Goal: Task Accomplishment & Management: Manage account settings

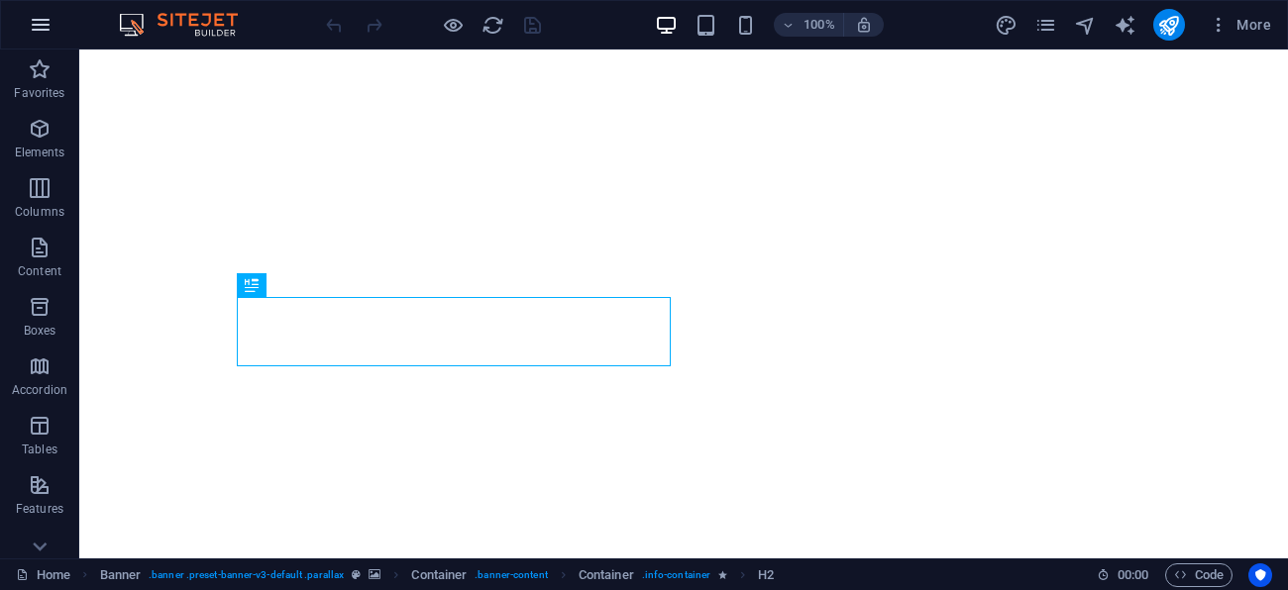
click at [33, 18] on icon "button" at bounding box center [41, 25] width 24 height 24
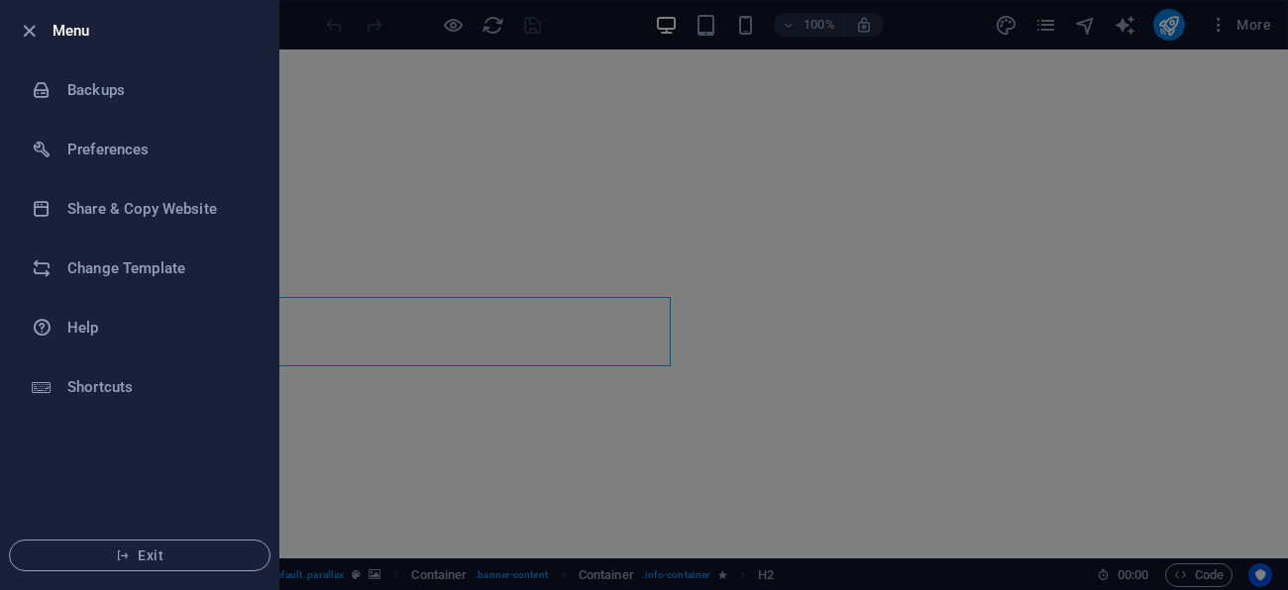
click at [1257, 30] on div at bounding box center [644, 295] width 1288 height 590
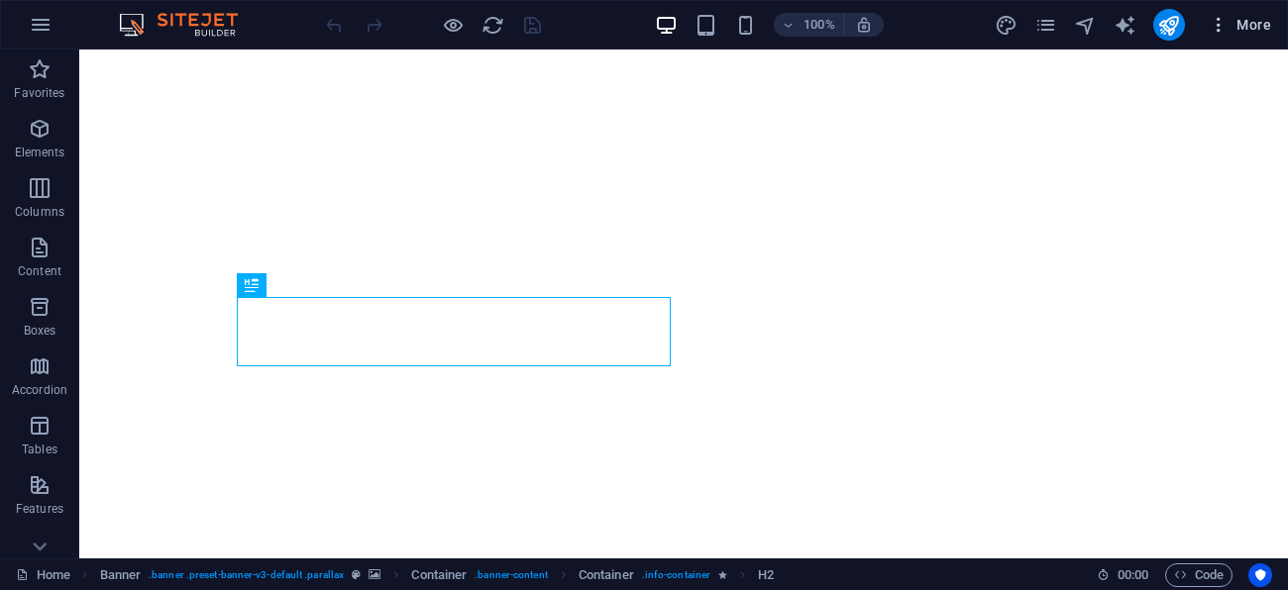
click at [1243, 25] on span "More" at bounding box center [1240, 25] width 62 height 20
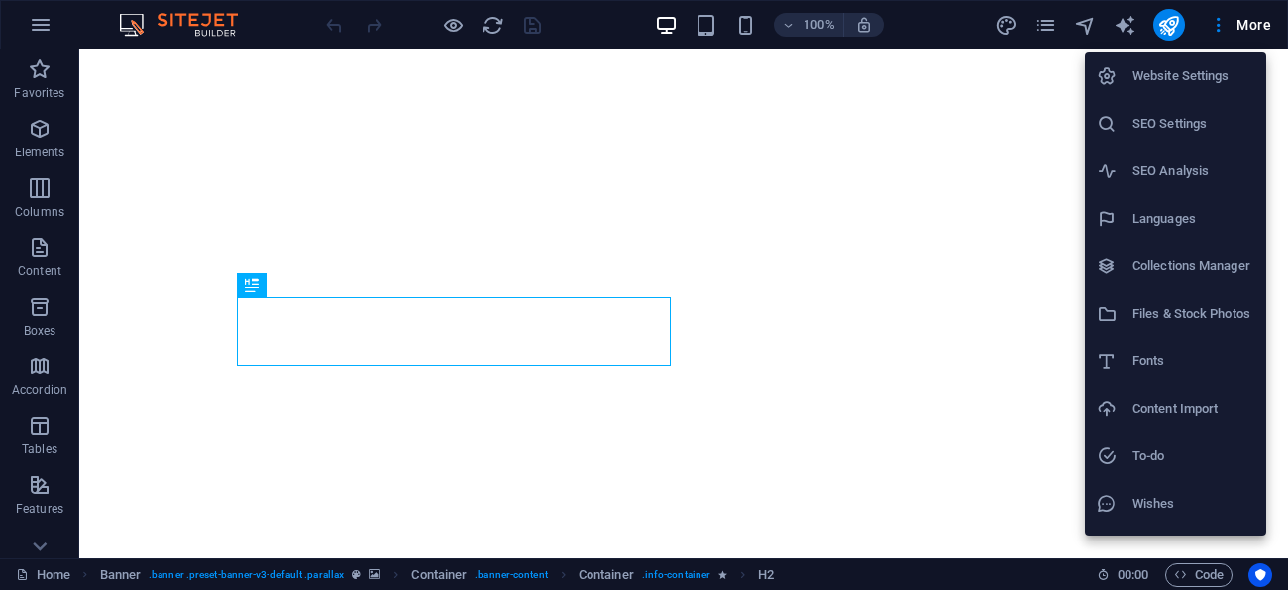
click at [1199, 118] on h6 "SEO Settings" at bounding box center [1193, 124] width 122 height 24
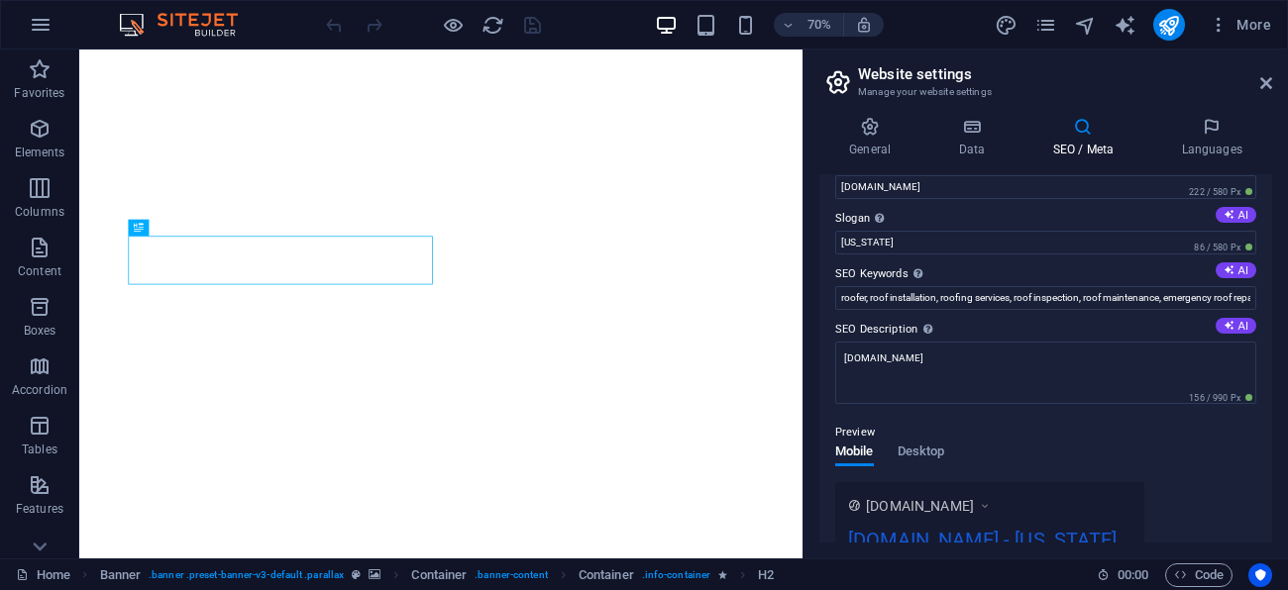
scroll to position [71, 0]
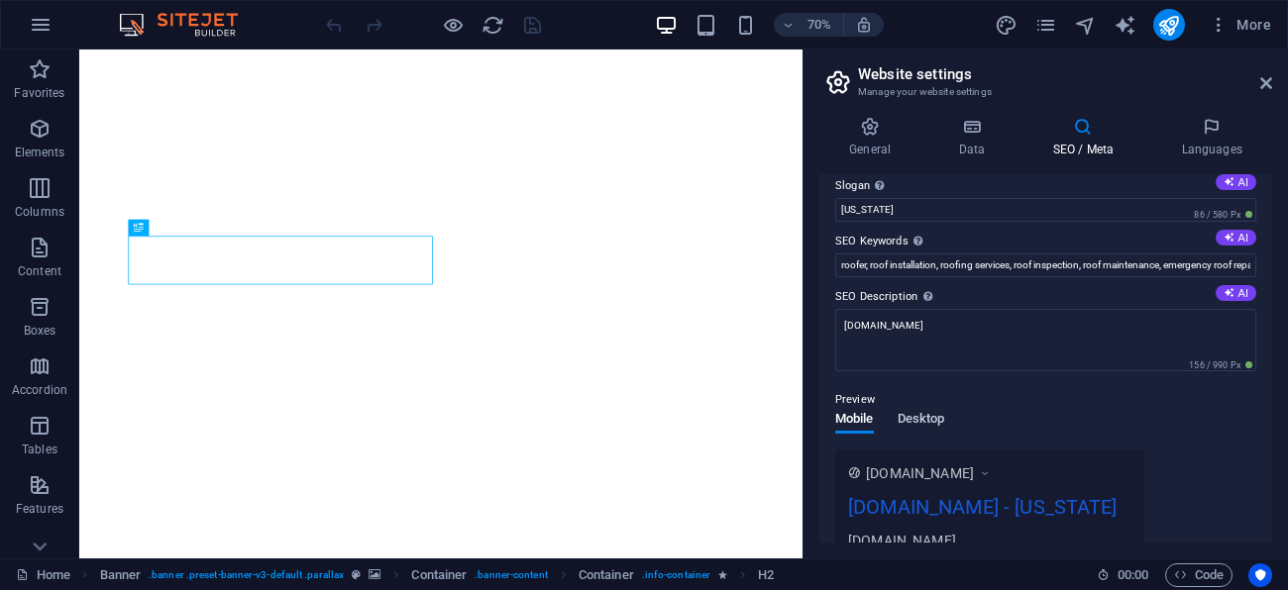
click at [925, 416] on span "Desktop" at bounding box center [922, 421] width 48 height 28
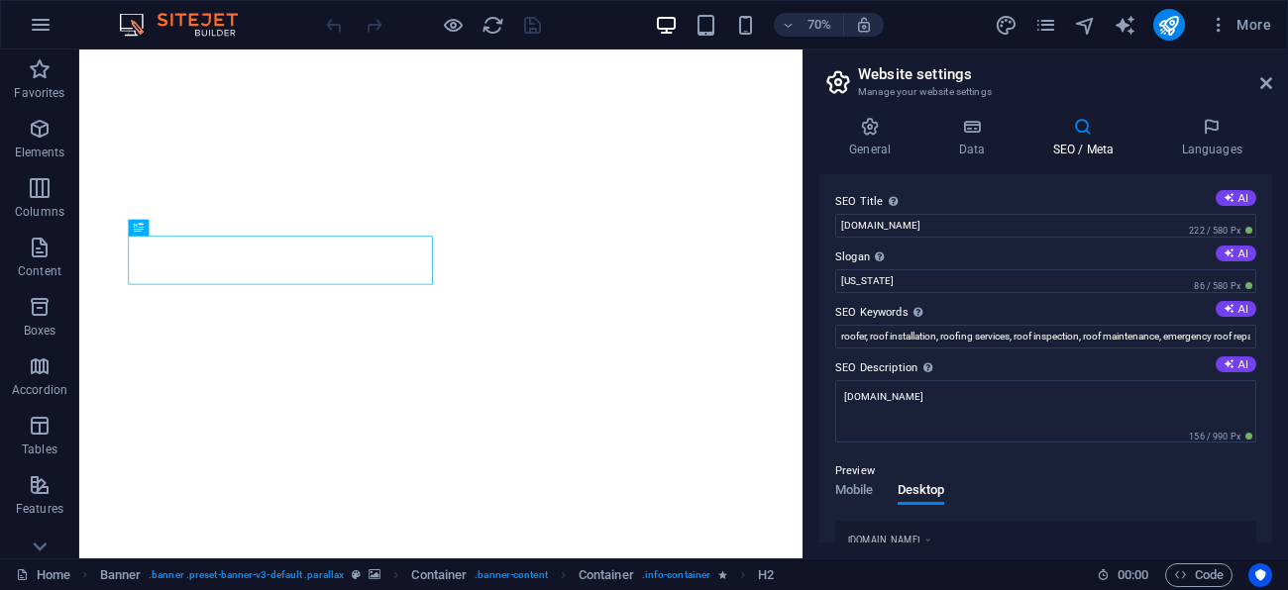
scroll to position [0, 0]
click at [37, 305] on icon "button" at bounding box center [40, 307] width 24 height 24
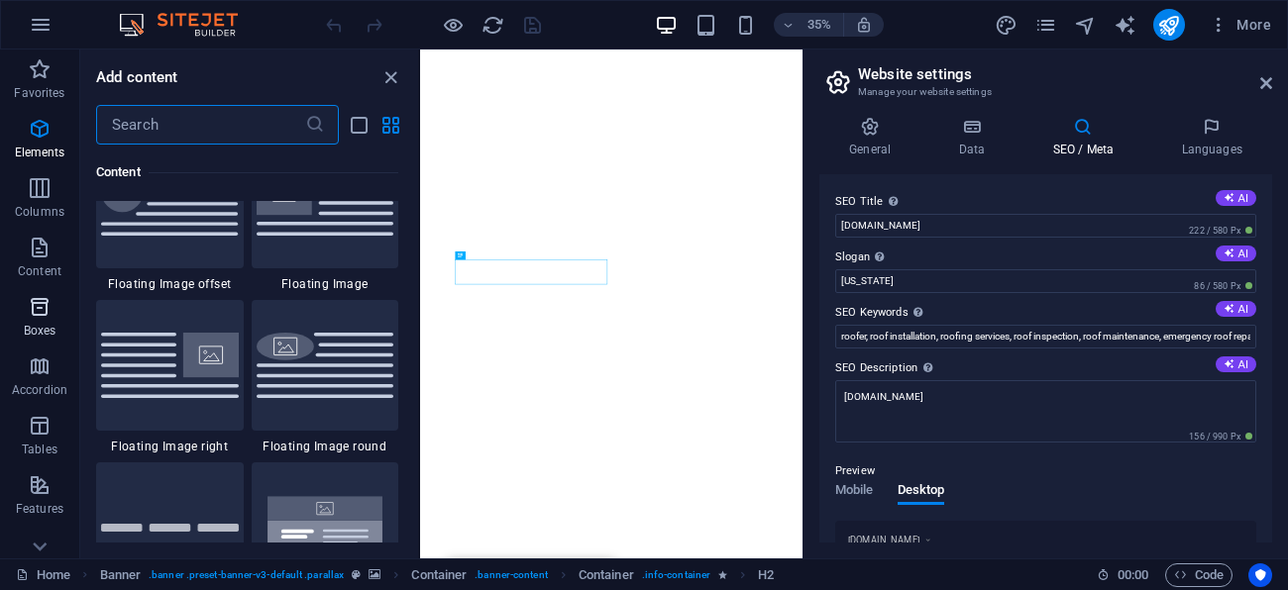
scroll to position [5463, 0]
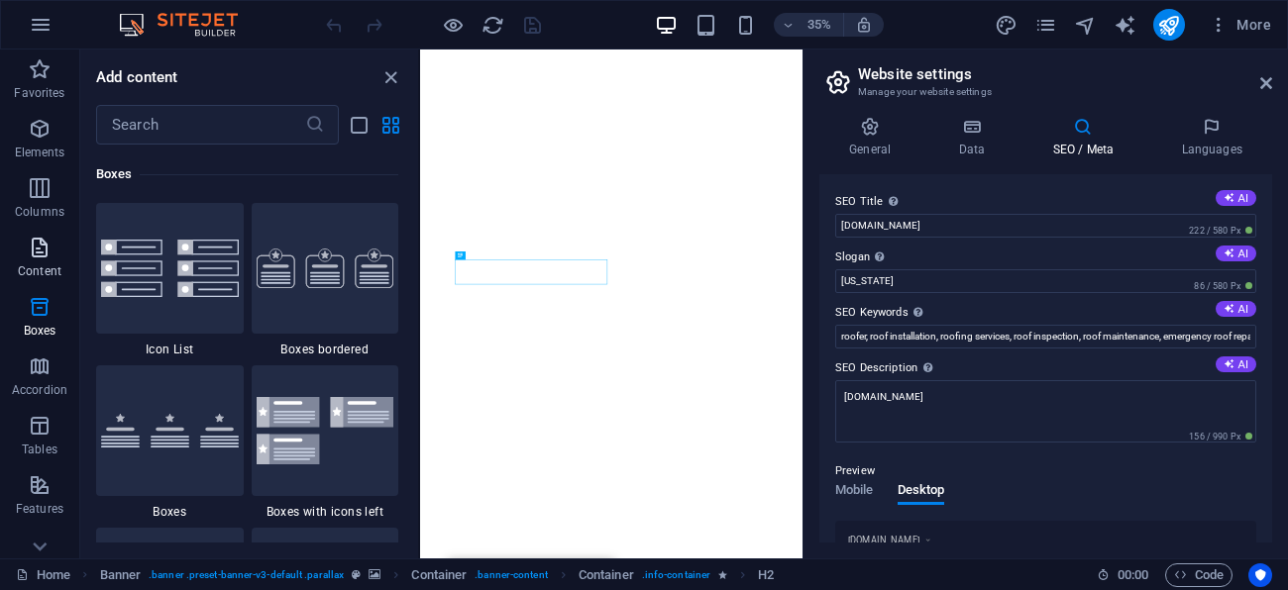
click at [33, 265] on p "Content" at bounding box center [40, 272] width 44 height 16
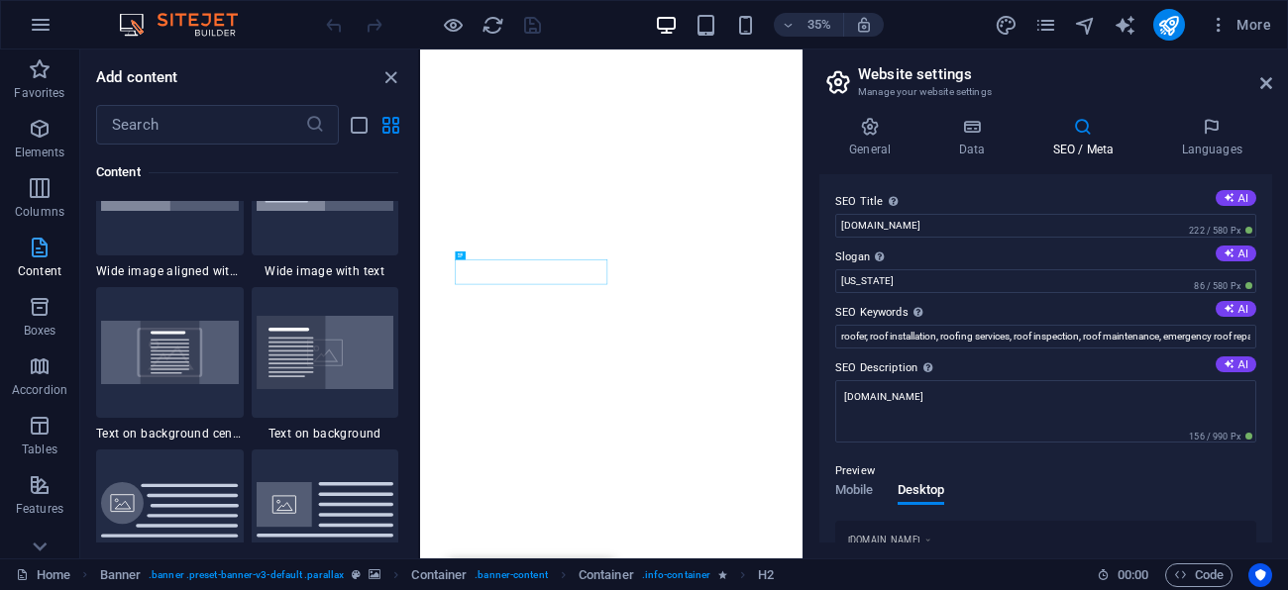
scroll to position [3465, 0]
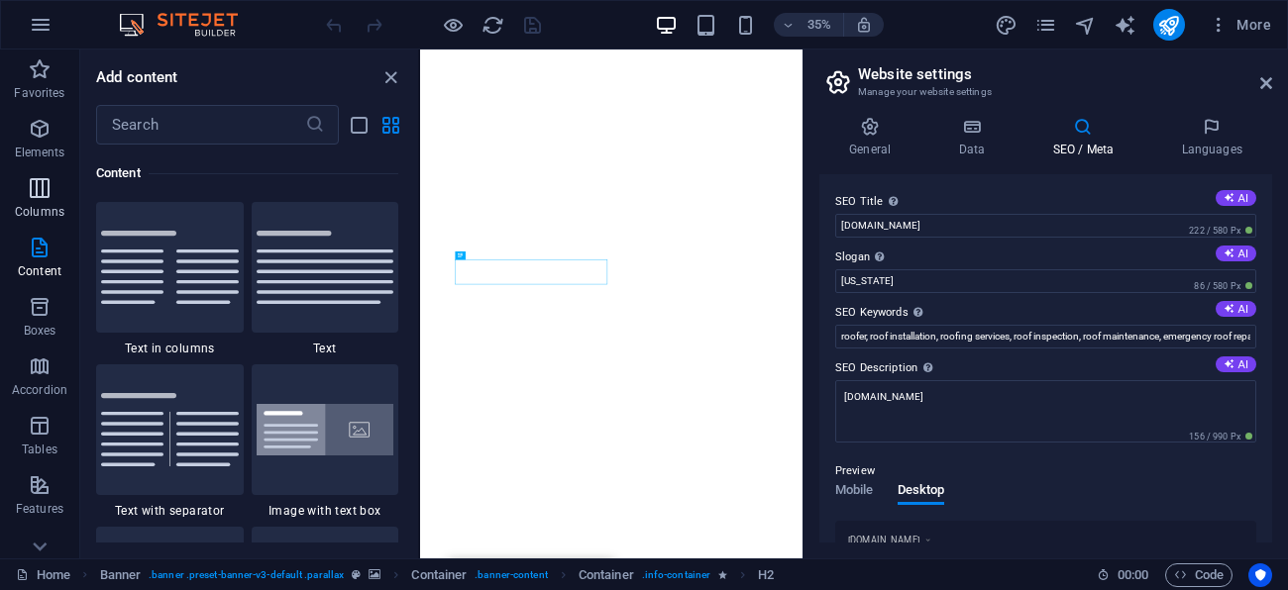
click at [42, 209] on p "Columns" at bounding box center [40, 212] width 50 height 16
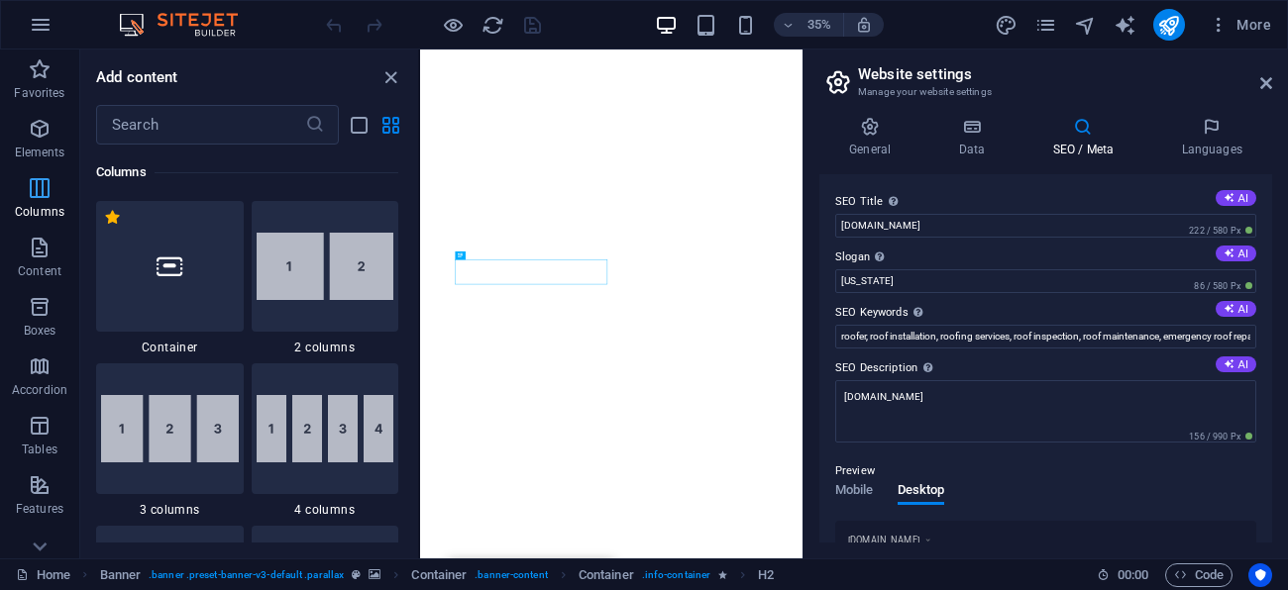
scroll to position [981, 0]
click at [43, 148] on p "Elements" at bounding box center [40, 153] width 51 height 16
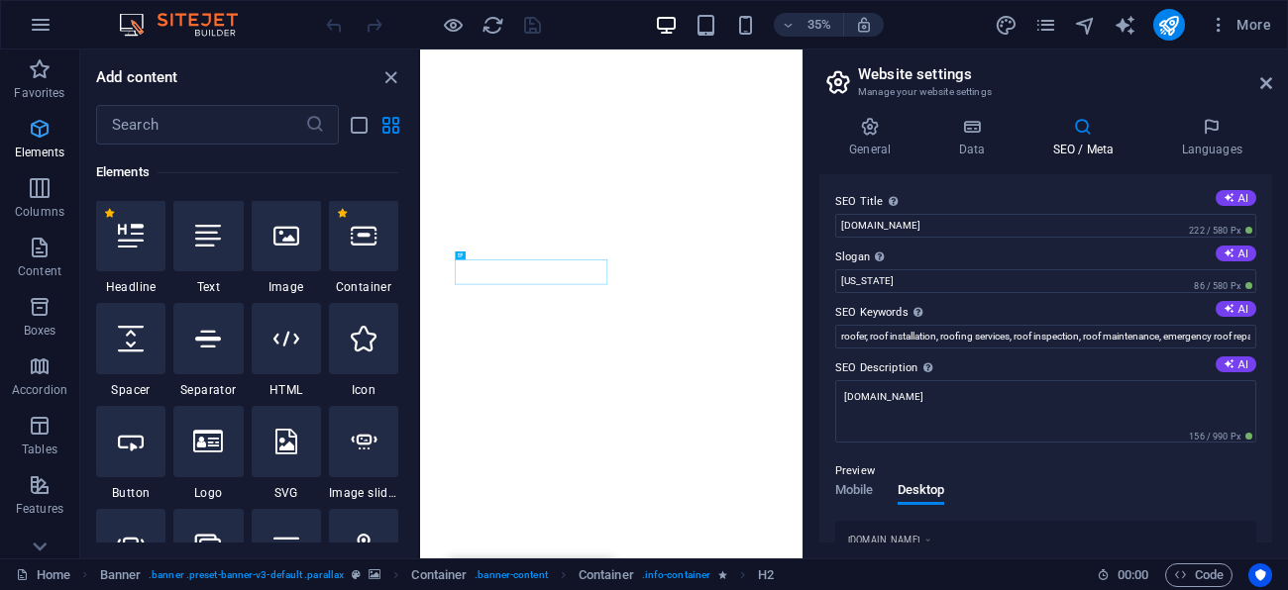
scroll to position [211, 0]
click at [213, 242] on icon at bounding box center [208, 237] width 26 height 26
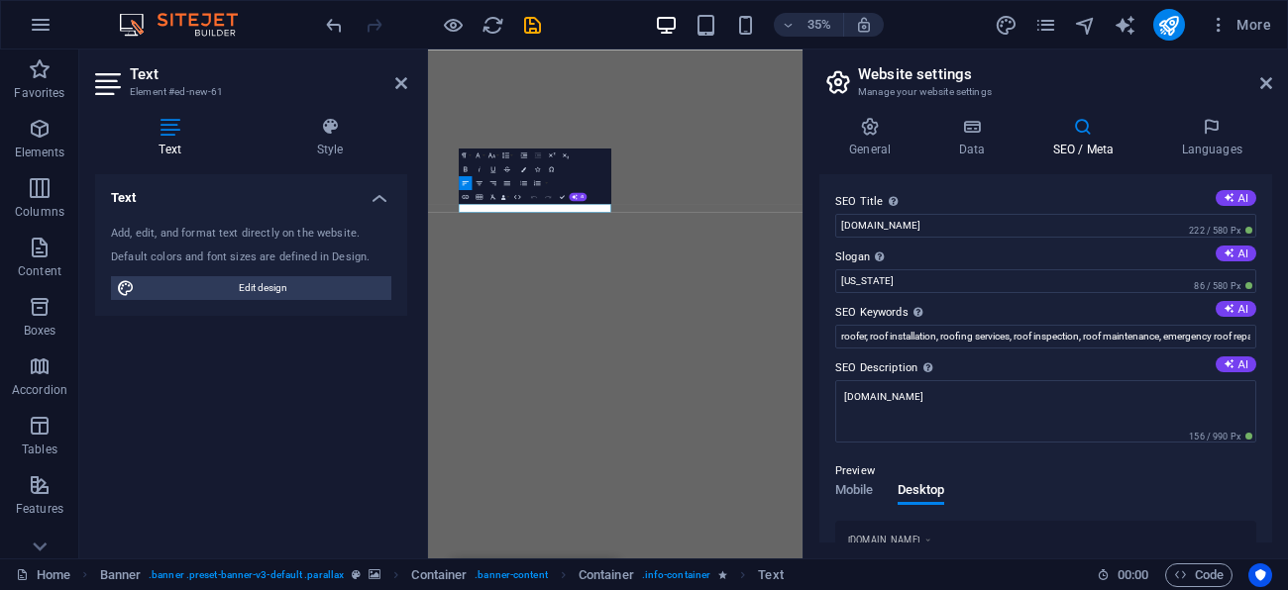
click at [213, 211] on div "Add, edit, and format text directly on the website. Default colors and font siz…" at bounding box center [251, 263] width 312 height 106
click at [216, 331] on div "Text Add, edit, and format text directly on the website. Default colors and fon…" at bounding box center [251, 358] width 312 height 369
click at [128, 190] on h4 "Text" at bounding box center [251, 192] width 312 height 36
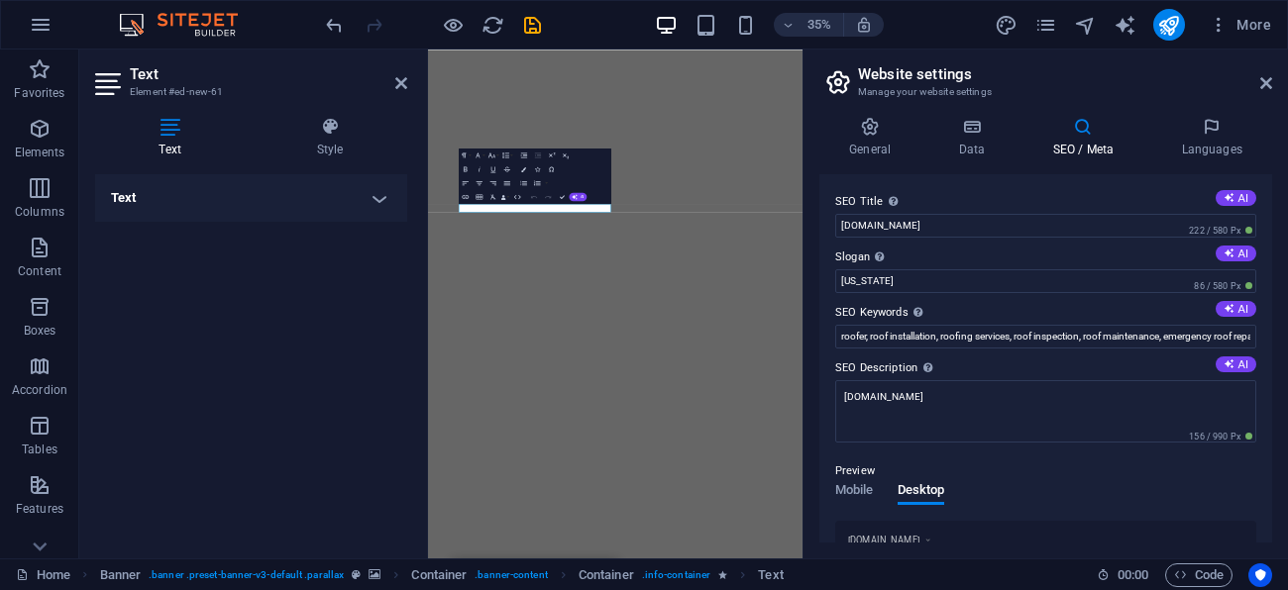
click at [372, 197] on h4 "Text" at bounding box center [251, 198] width 312 height 48
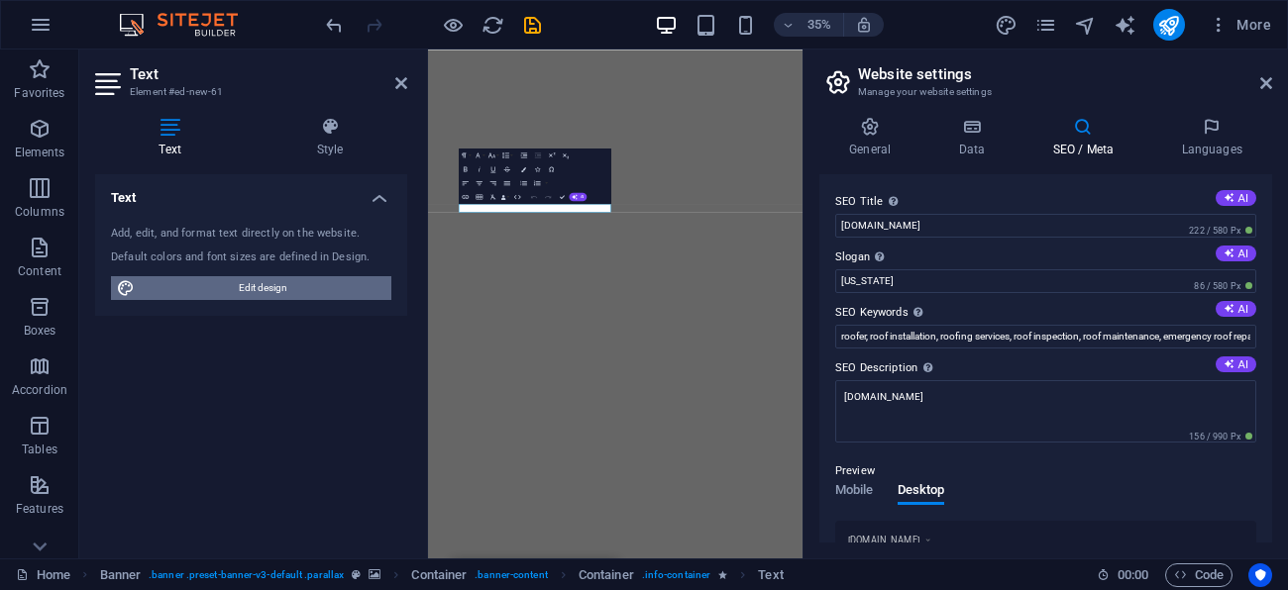
click at [196, 280] on span "Edit design" at bounding box center [263, 288] width 245 height 24
select select "px"
select select "300"
select select "px"
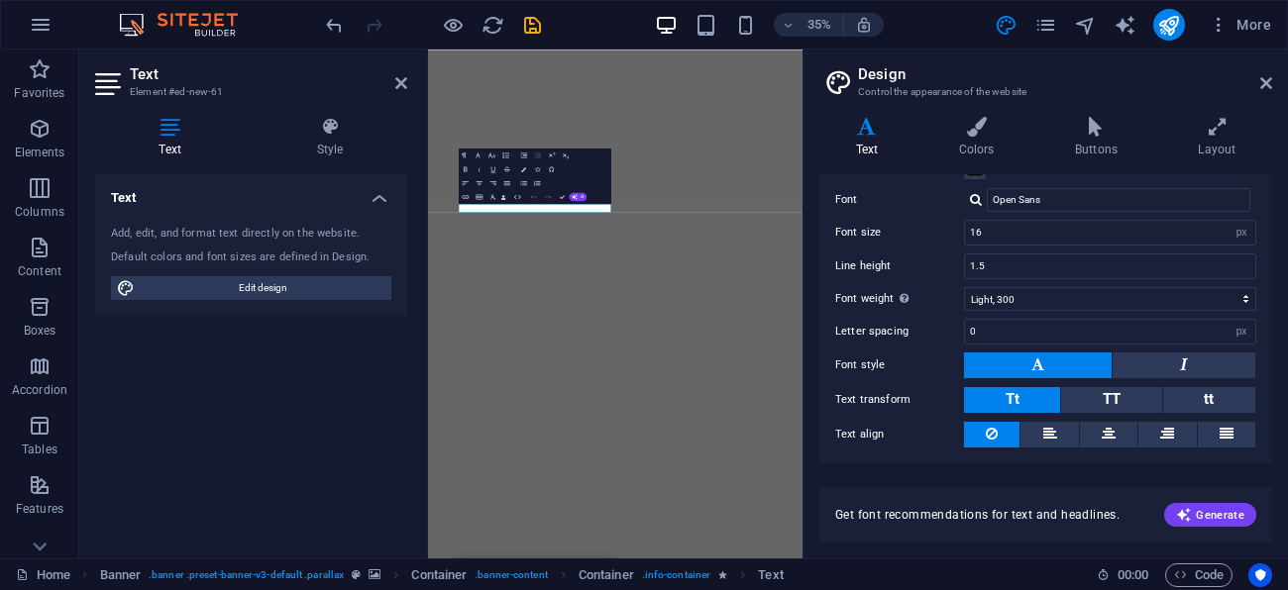
scroll to position [159, 0]
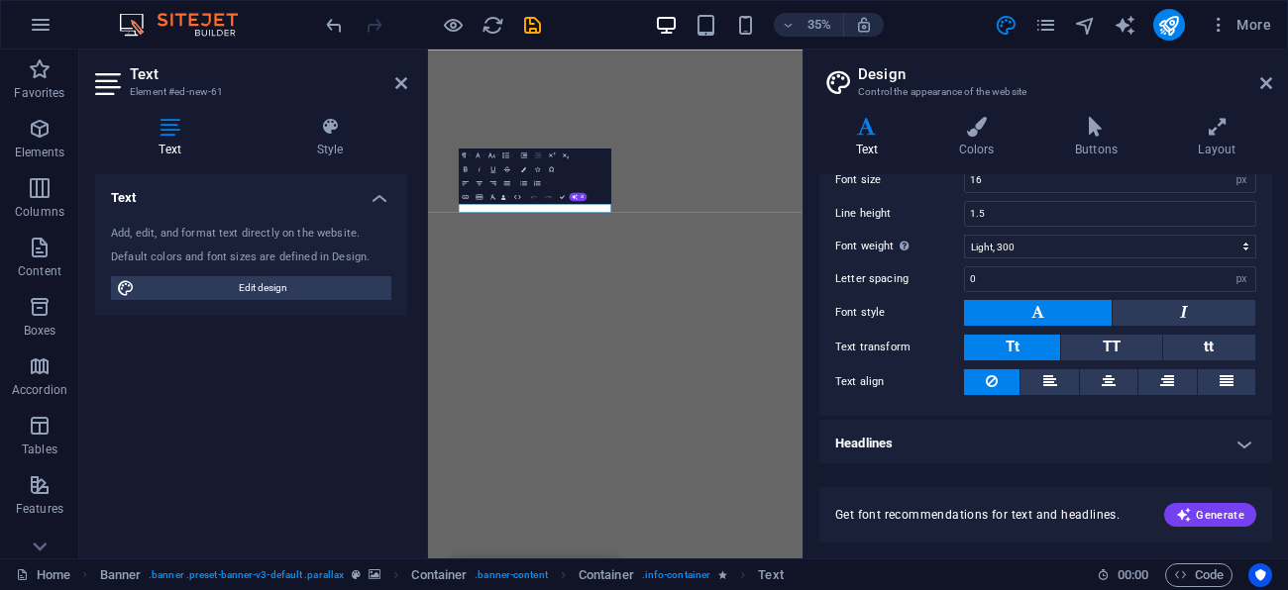
click at [897, 438] on h4 "Headlines" at bounding box center [1045, 444] width 453 height 48
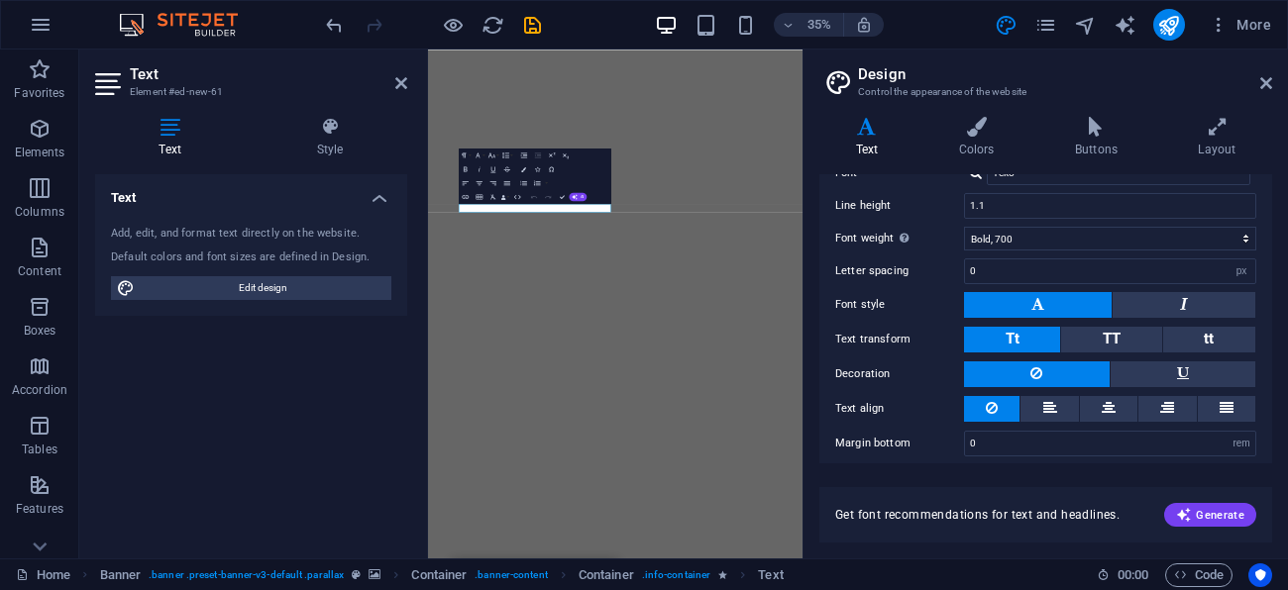
scroll to position [542, 0]
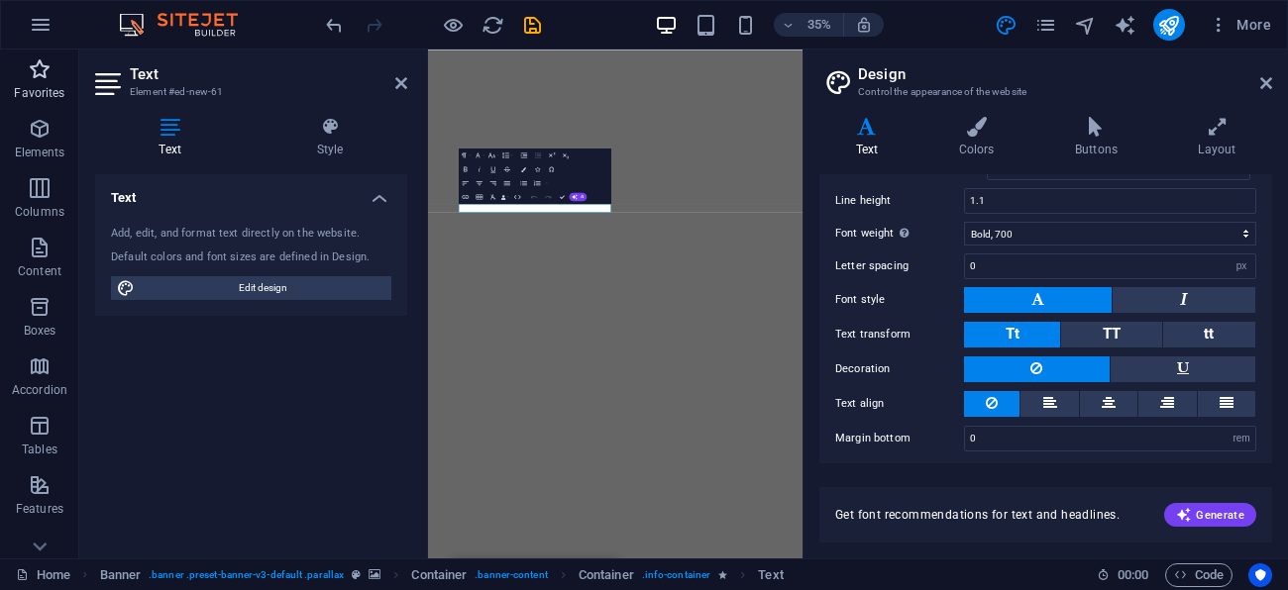
click at [45, 87] on p "Favorites" at bounding box center [39, 93] width 51 height 16
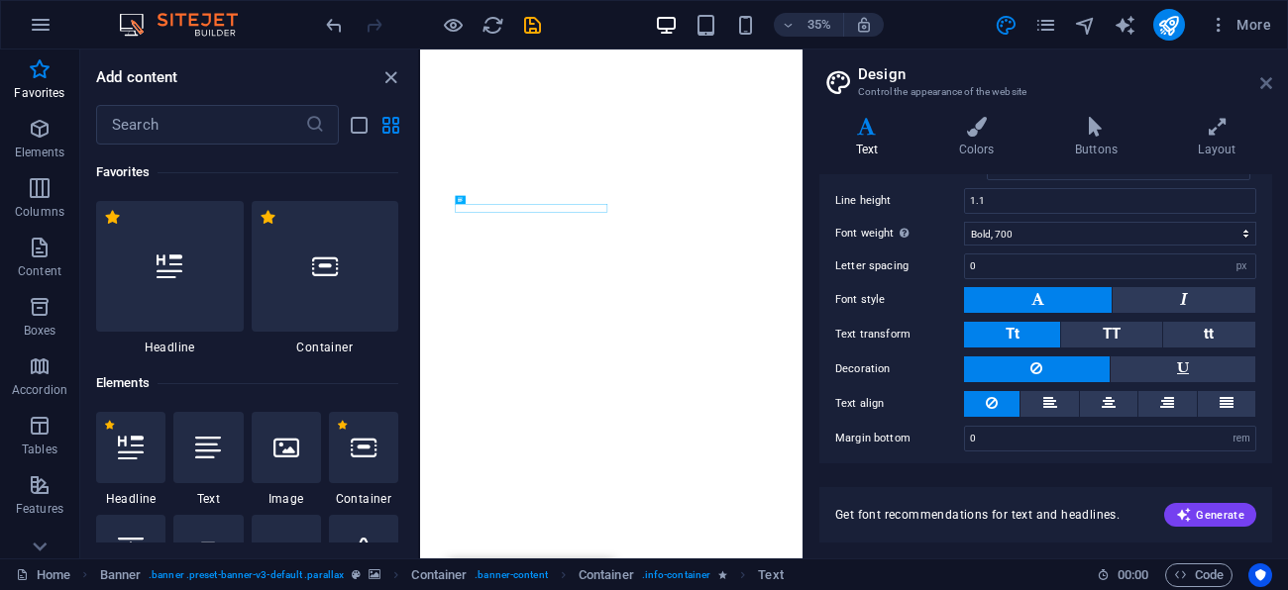
click at [1266, 83] on icon at bounding box center [1266, 83] width 12 height 16
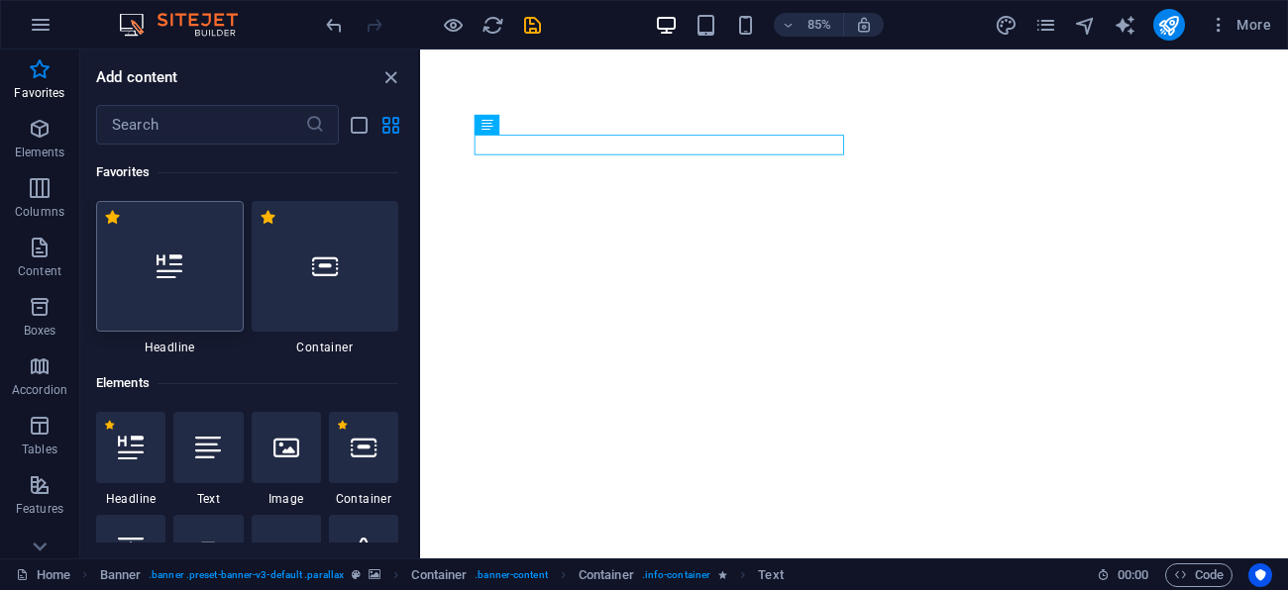
click at [173, 251] on div at bounding box center [170, 266] width 148 height 131
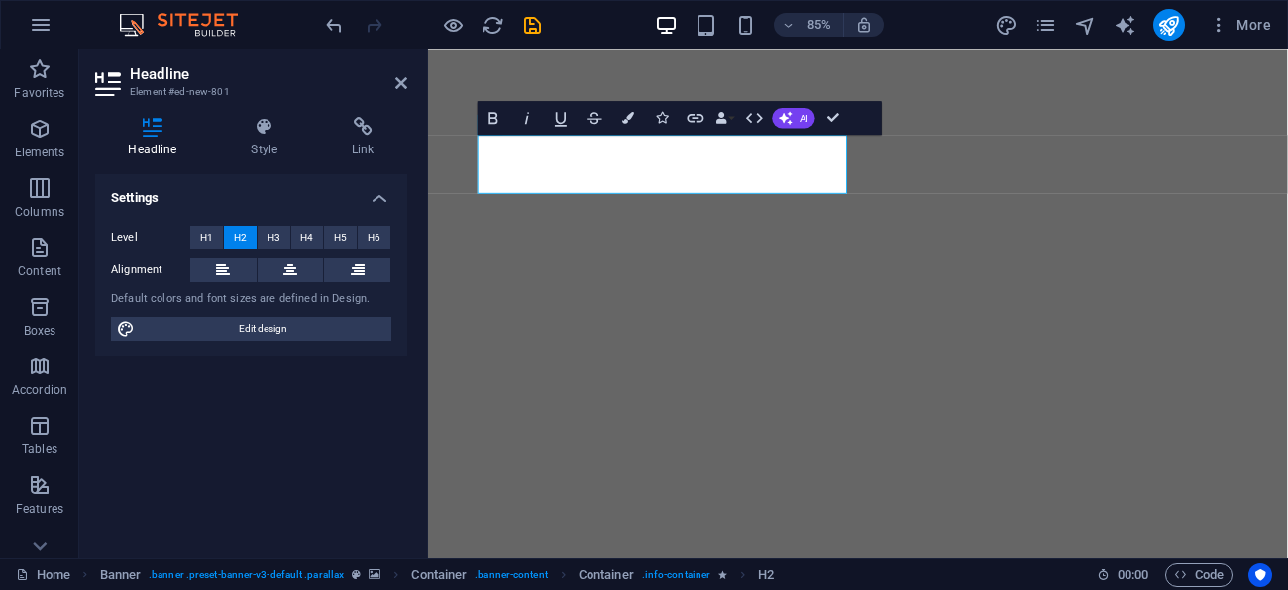
click at [104, 80] on icon at bounding box center [110, 84] width 30 height 32
click at [410, 84] on aside "Headline Element #ed-new-801 Headline Style Link Settings Level H1 H2 H3 H4 H5 …" at bounding box center [253, 304] width 349 height 509
click at [392, 83] on header "Headline Element #ed-new-801" at bounding box center [251, 76] width 312 height 52
click at [400, 82] on icon at bounding box center [401, 83] width 12 height 16
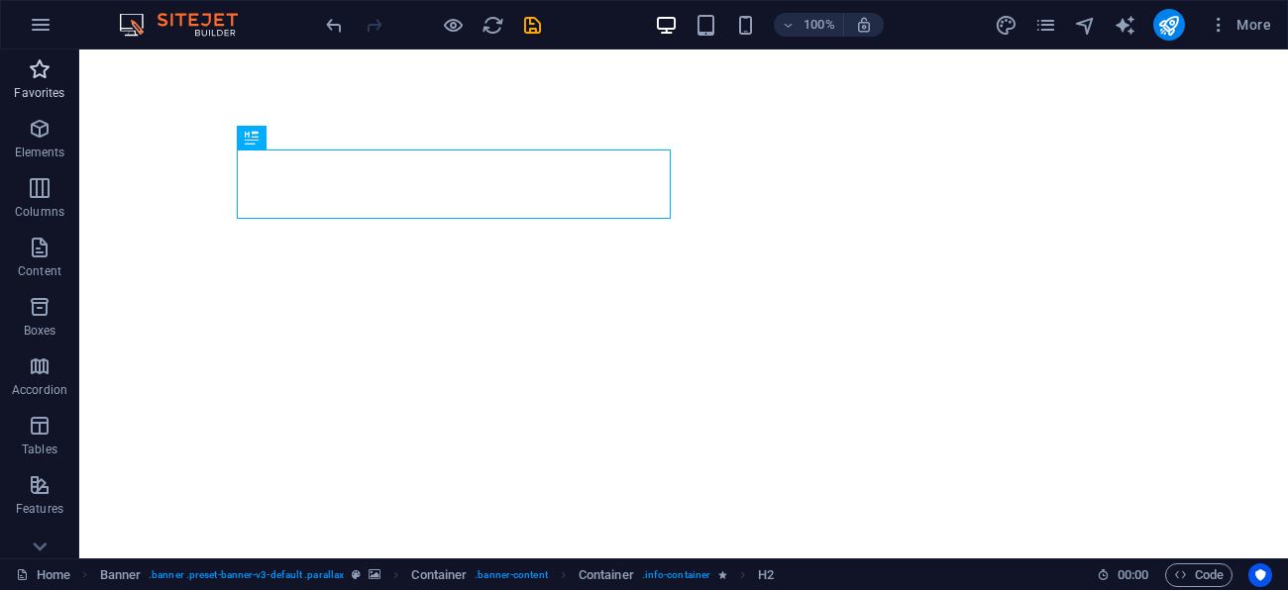
click at [53, 66] on span "Favorites" at bounding box center [39, 81] width 79 height 48
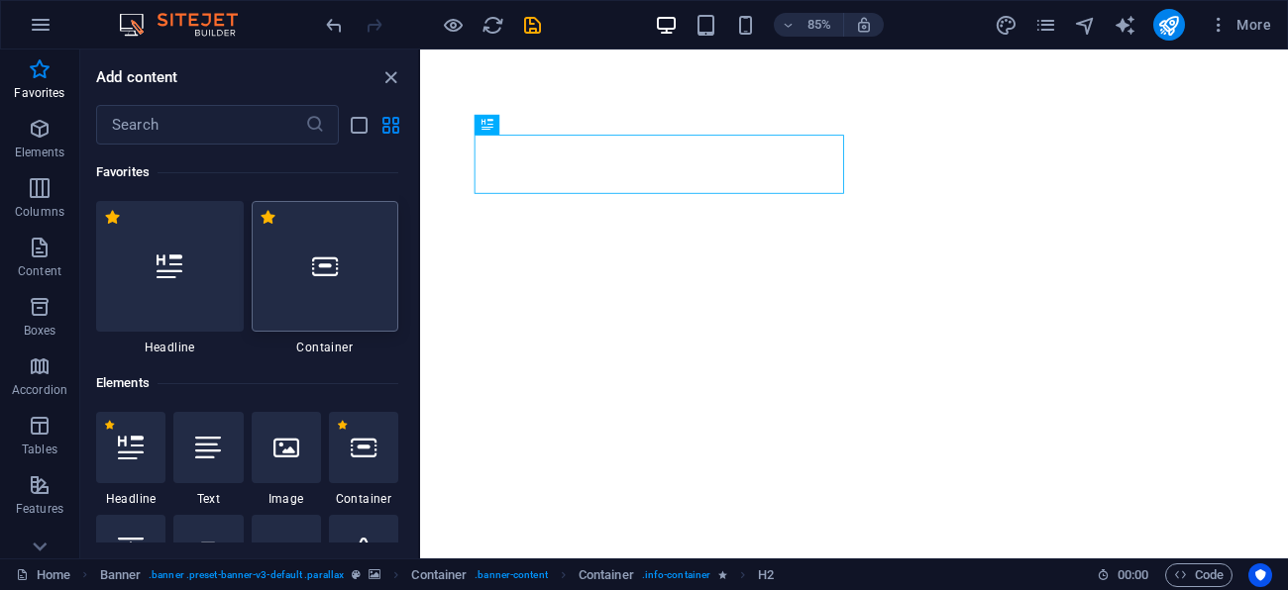
click at [303, 260] on div at bounding box center [326, 266] width 148 height 131
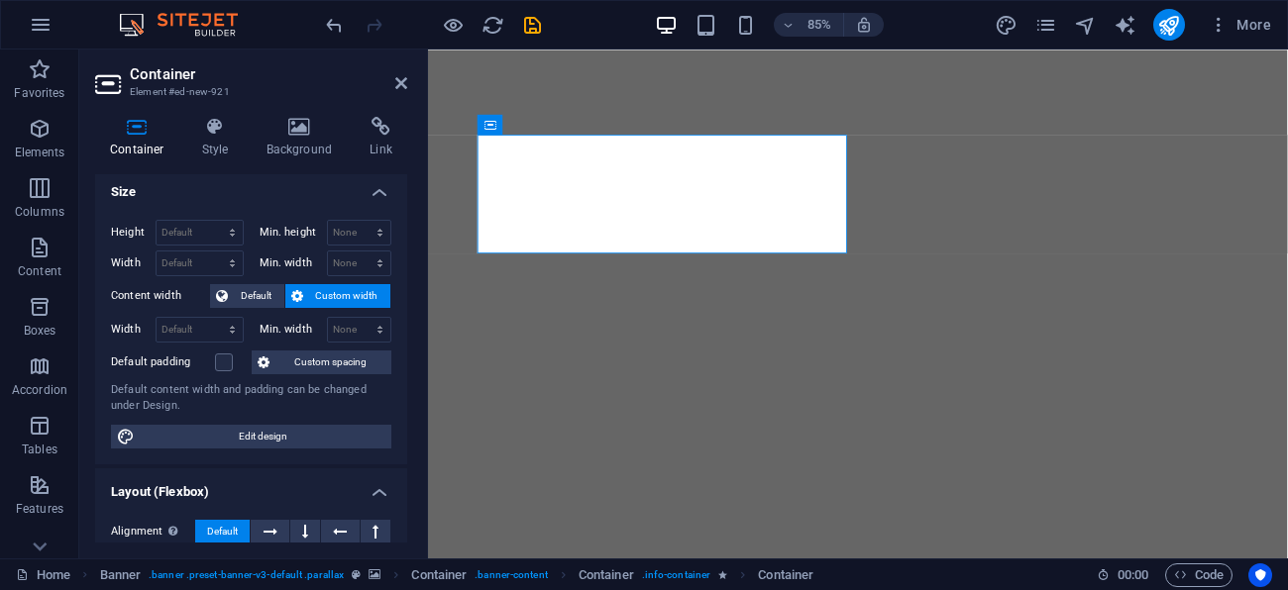
scroll to position [0, 0]
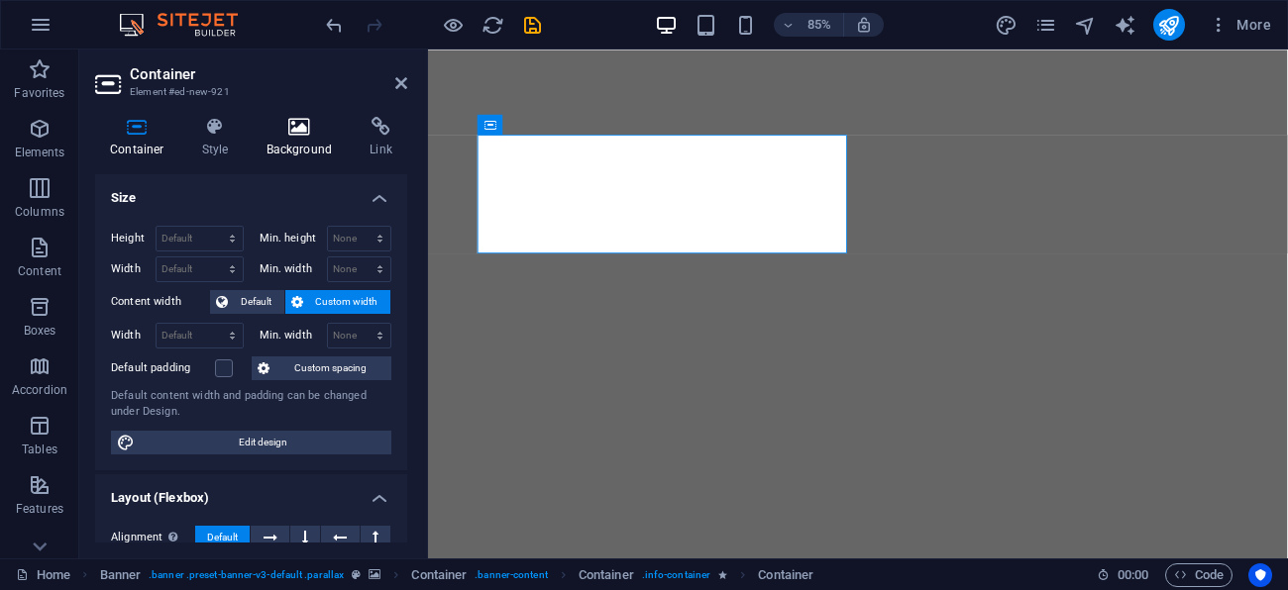
click at [309, 134] on icon at bounding box center [300, 127] width 96 height 20
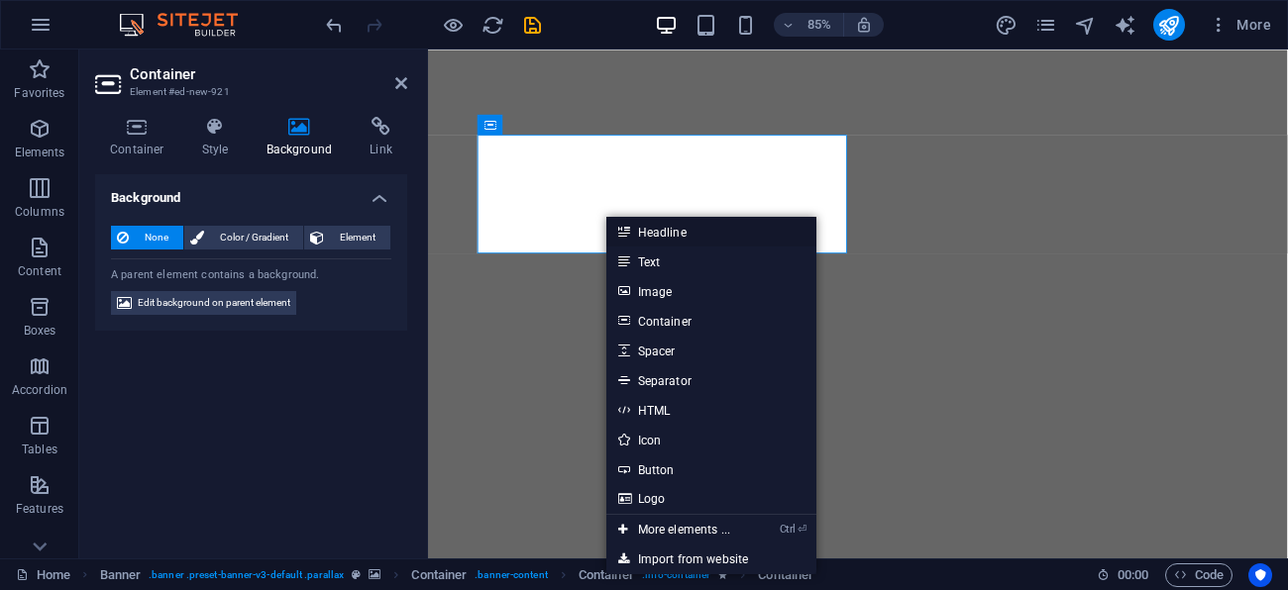
click at [666, 238] on link "Headline" at bounding box center [711, 232] width 210 height 30
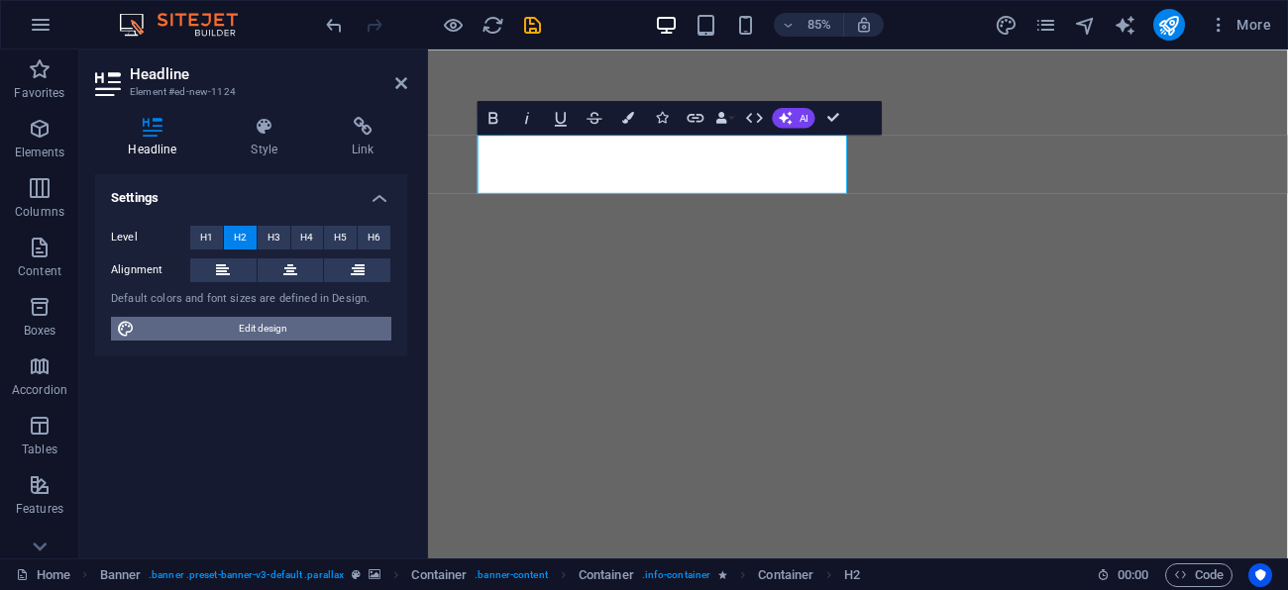
click at [309, 324] on span "Edit design" at bounding box center [263, 329] width 245 height 24
select select "px"
select select "300"
select select "px"
select select "700"
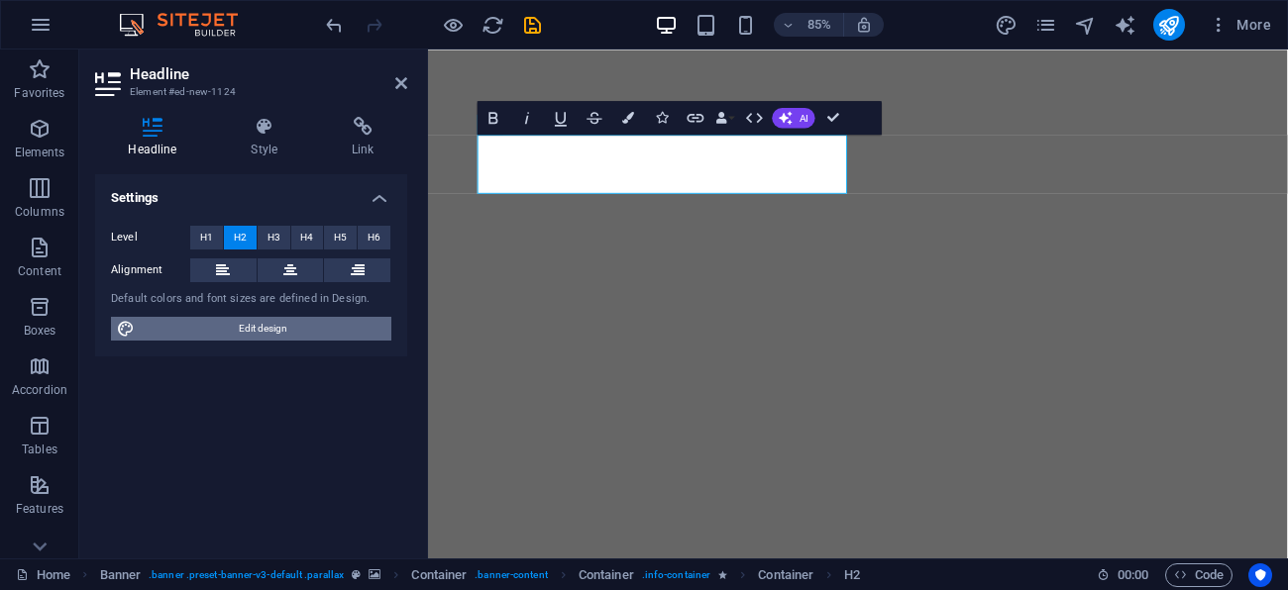
select select "px"
select select "rem"
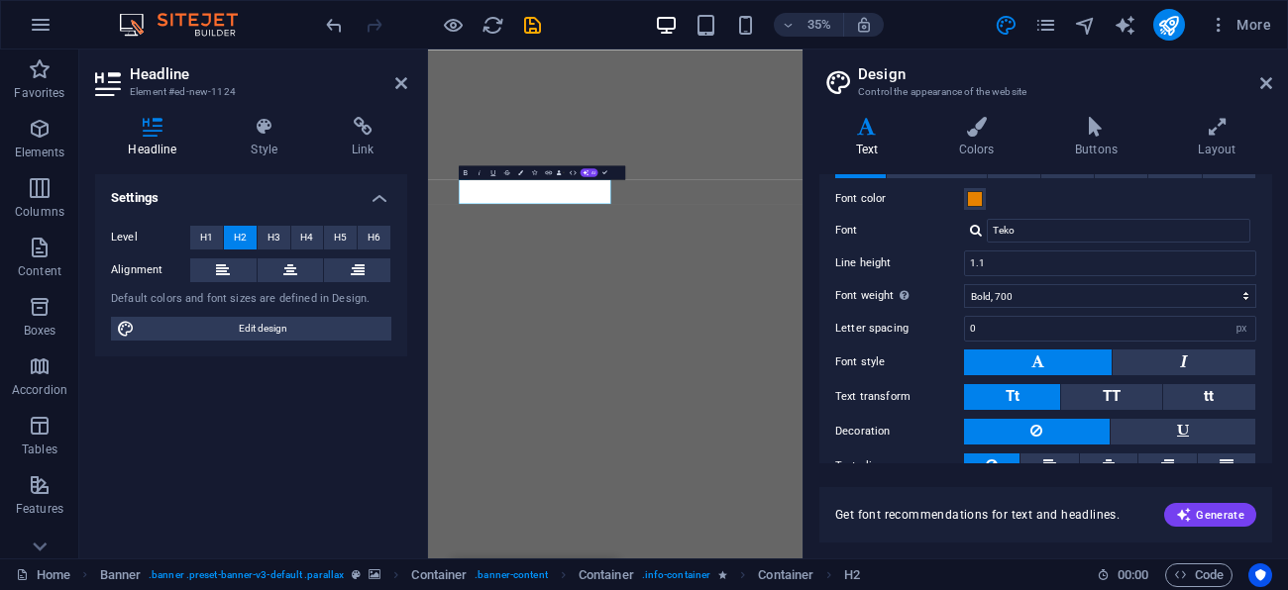
scroll to position [542, 0]
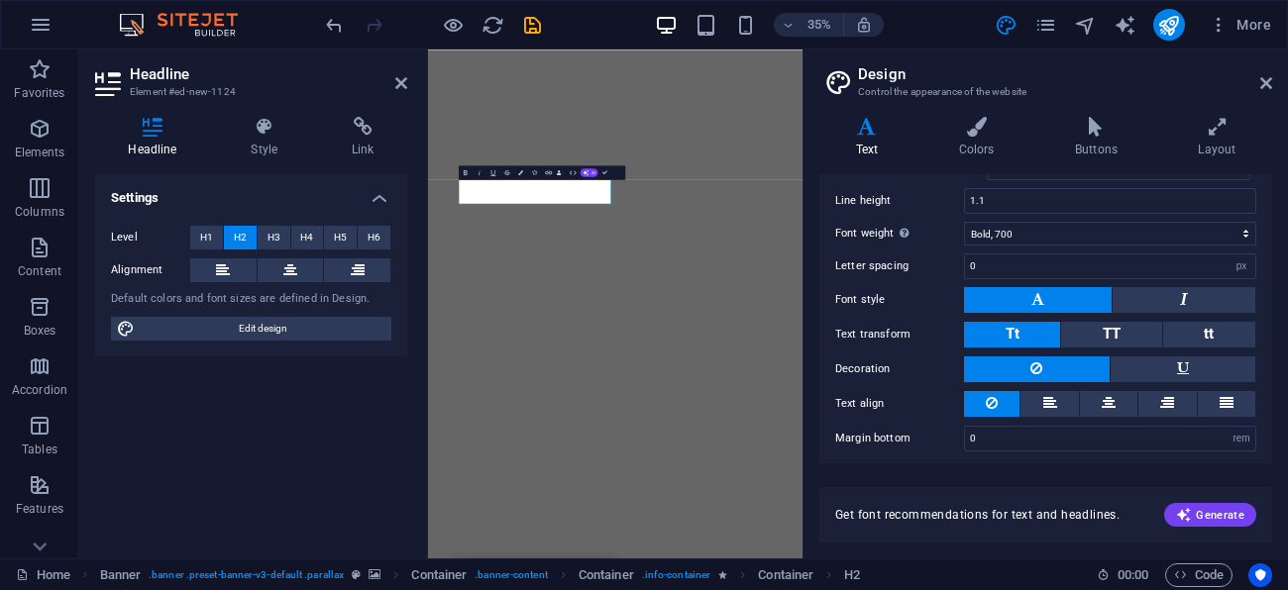
click at [149, 129] on icon at bounding box center [152, 127] width 115 height 20
click at [255, 139] on h4 "Style" at bounding box center [268, 138] width 101 height 42
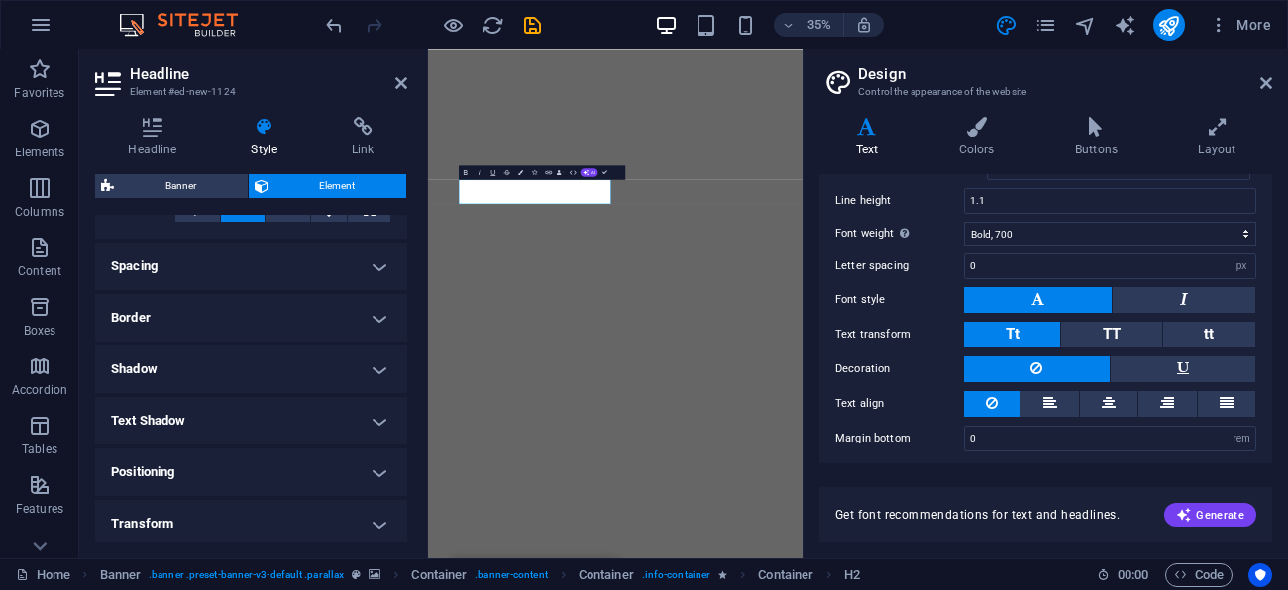
scroll to position [356, 0]
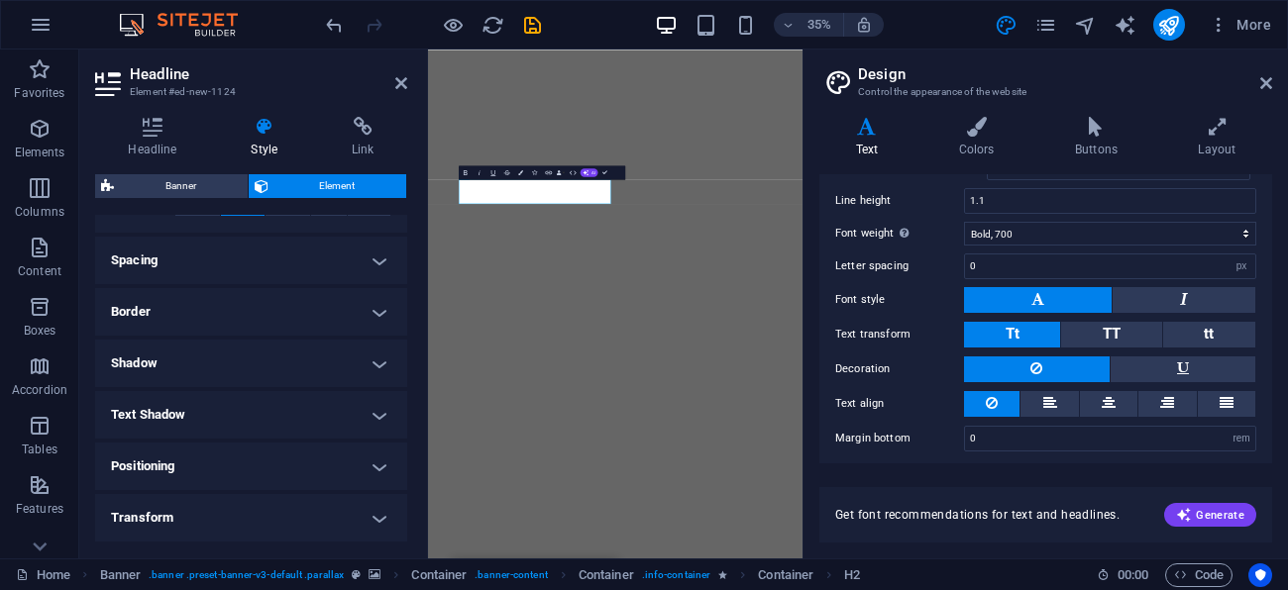
click at [248, 250] on h4 "Spacing" at bounding box center [251, 261] width 312 height 48
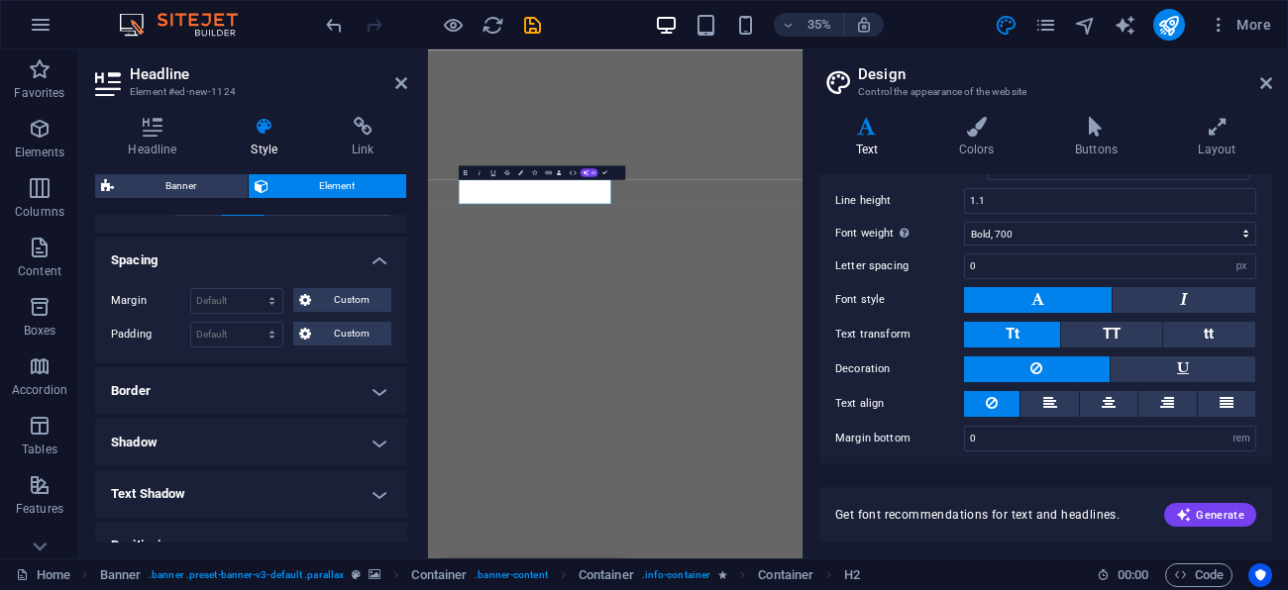
click at [258, 372] on h4 "Border" at bounding box center [251, 392] width 312 height 48
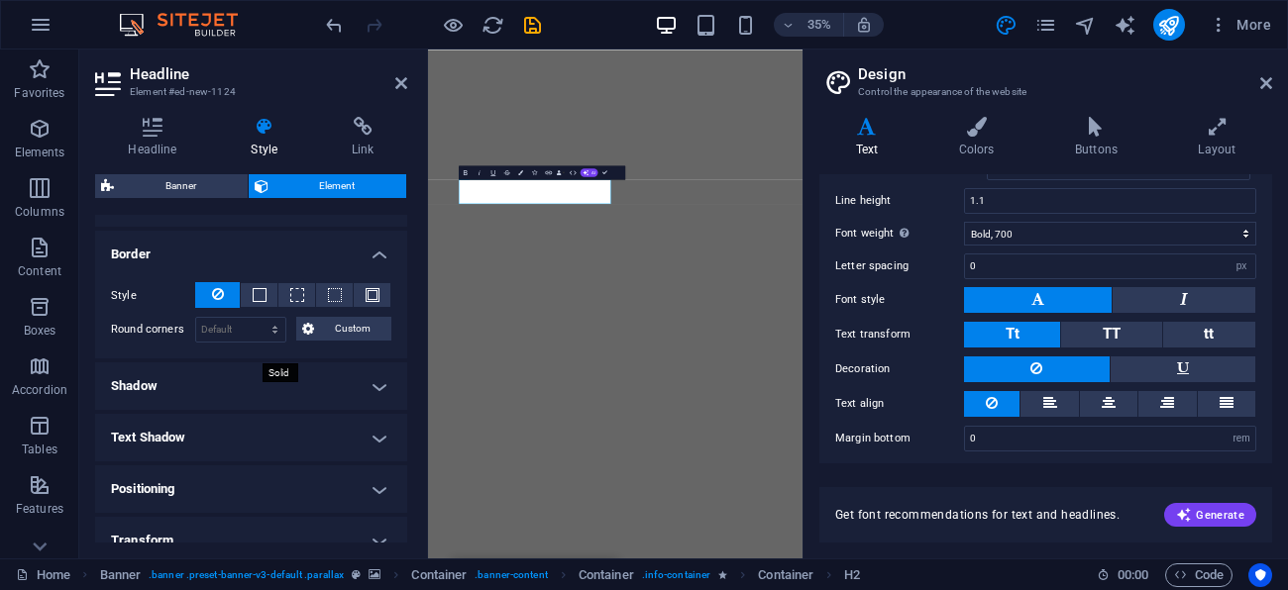
scroll to position [499, 0]
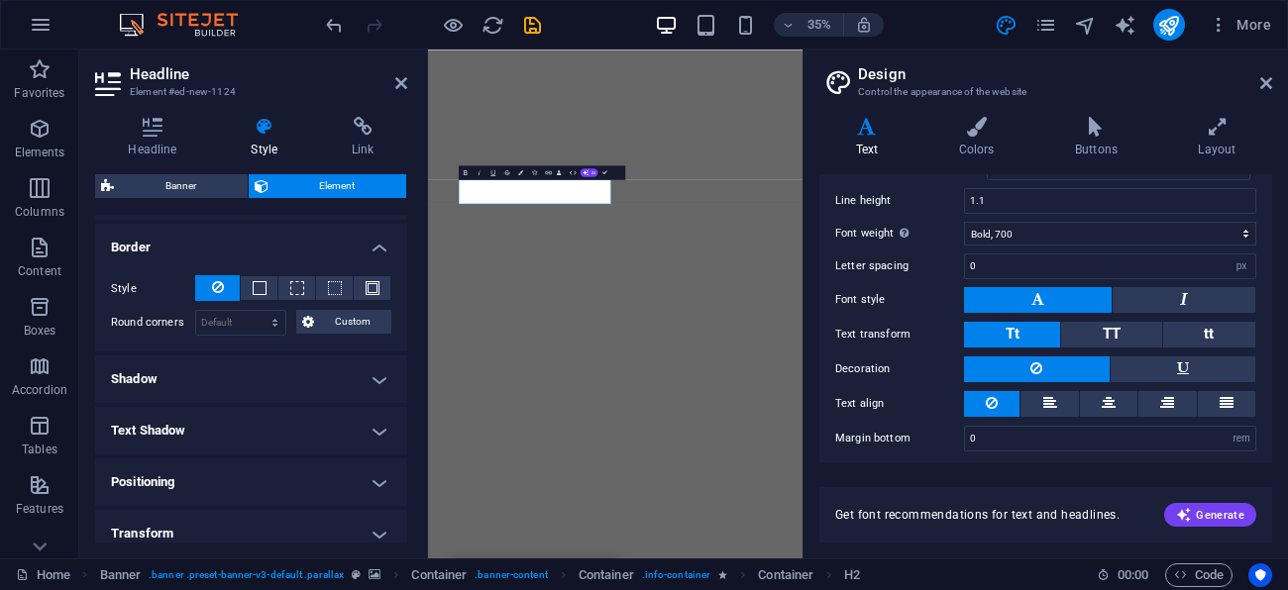
click at [255, 368] on h4 "Shadow" at bounding box center [251, 380] width 312 height 48
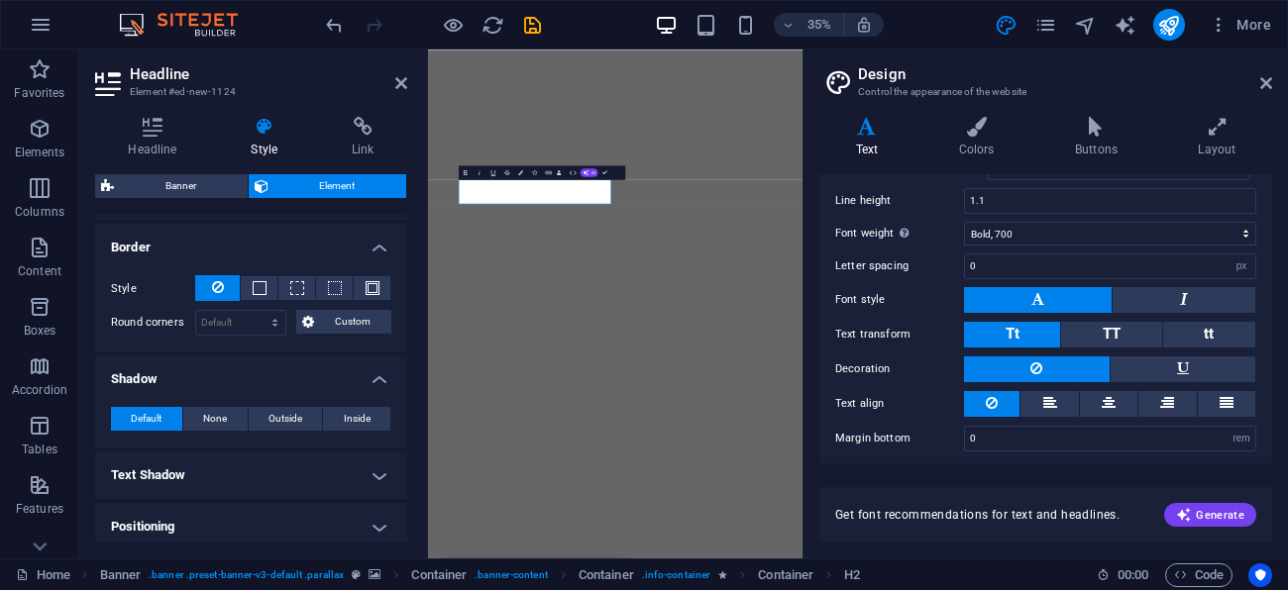
click at [270, 474] on h4 "Text Shadow" at bounding box center [251, 476] width 312 height 48
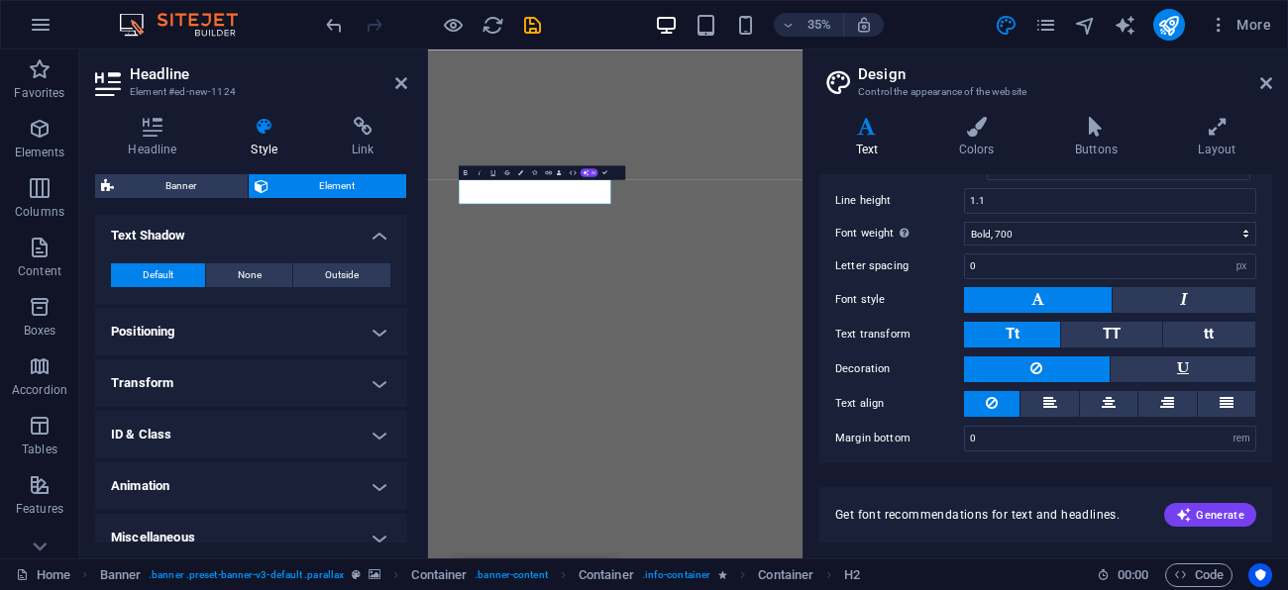
scroll to position [755, 0]
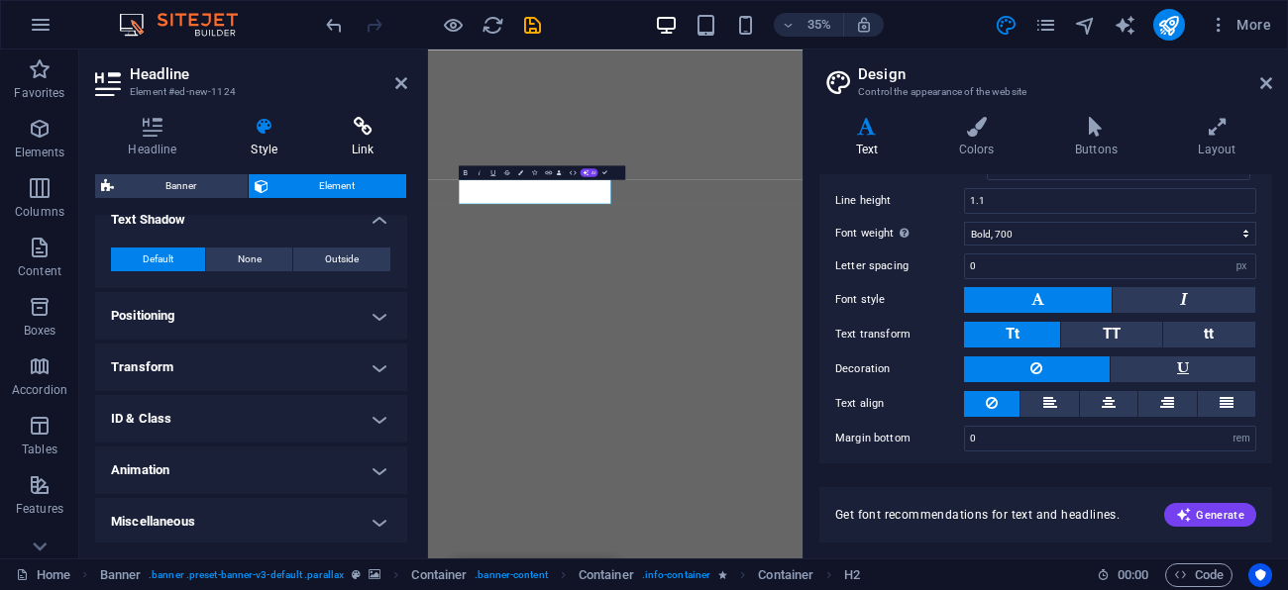
click at [349, 127] on icon at bounding box center [363, 127] width 88 height 20
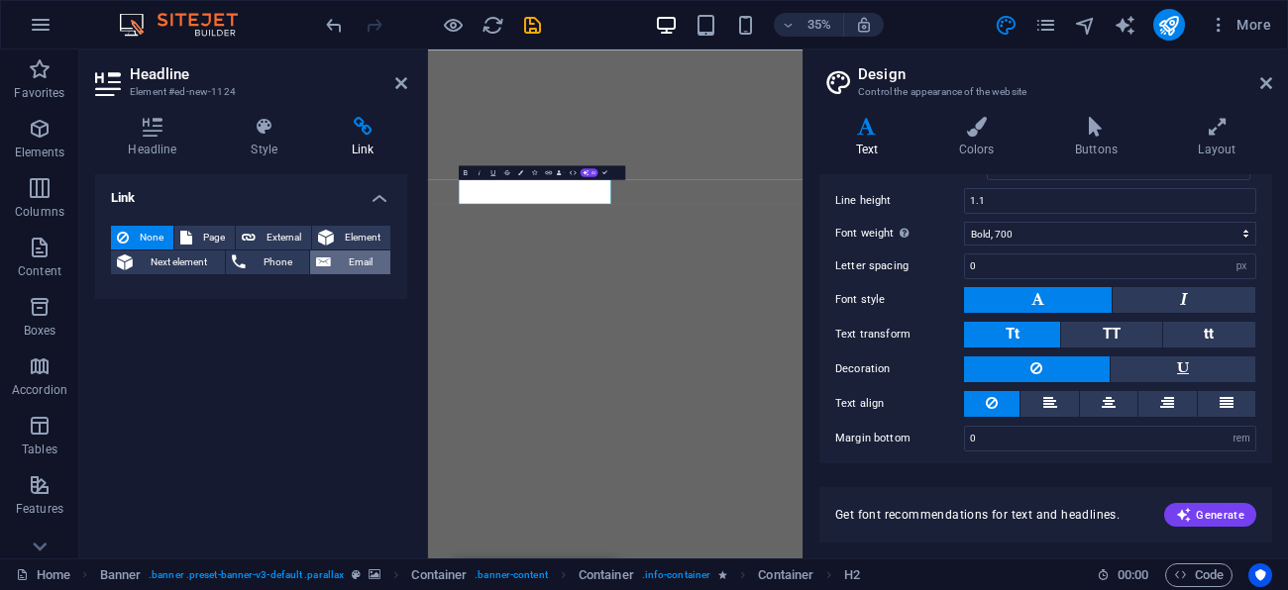
click at [363, 258] on span "Email" at bounding box center [361, 263] width 48 height 24
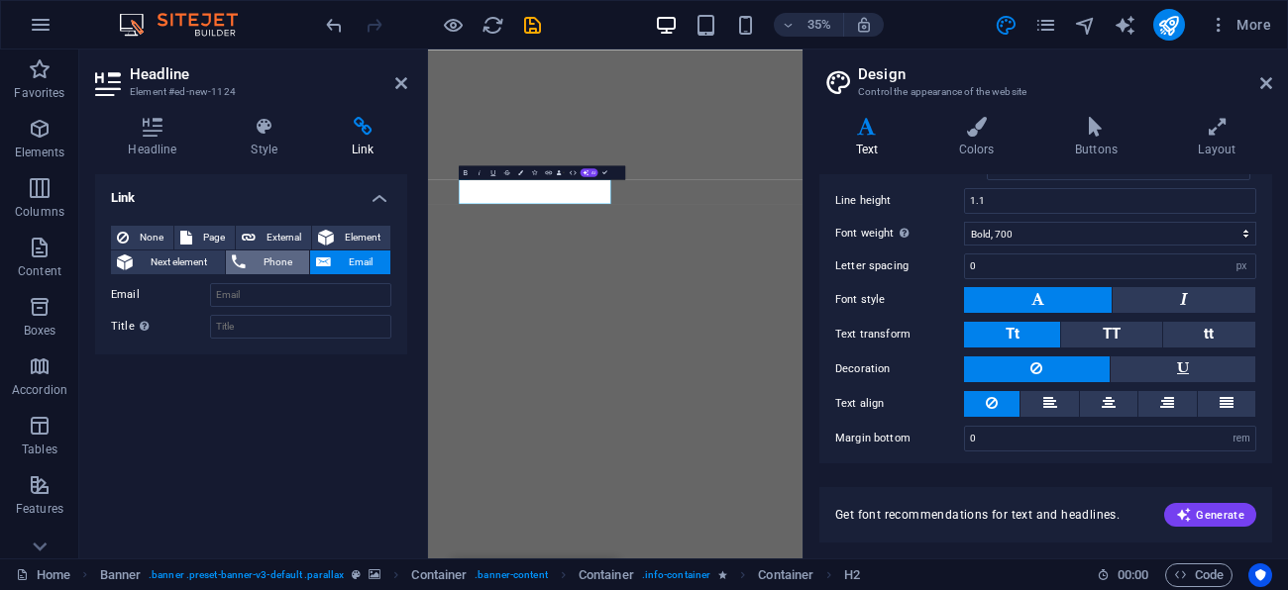
click at [289, 261] on span "Phone" at bounding box center [278, 263] width 53 height 24
type input "0466251835"
click at [261, 484] on div "Link None Page External Element Next element Phone Email Page Home About Servic…" at bounding box center [251, 358] width 312 height 369
click at [399, 79] on icon at bounding box center [401, 83] width 12 height 16
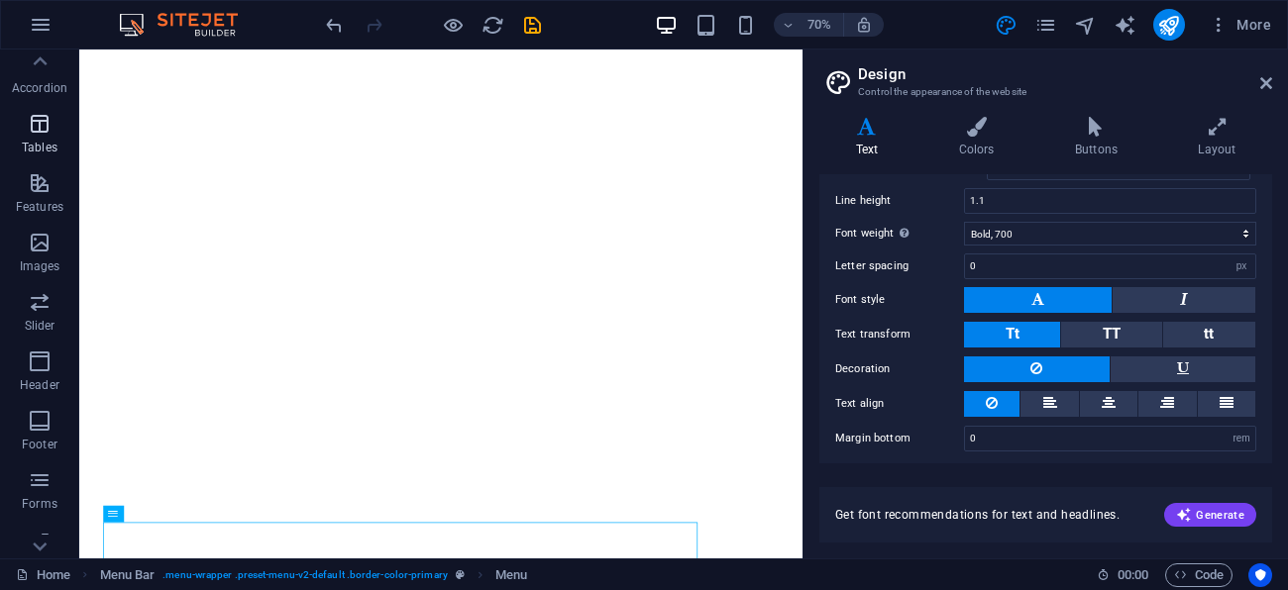
scroll to position [320, 0]
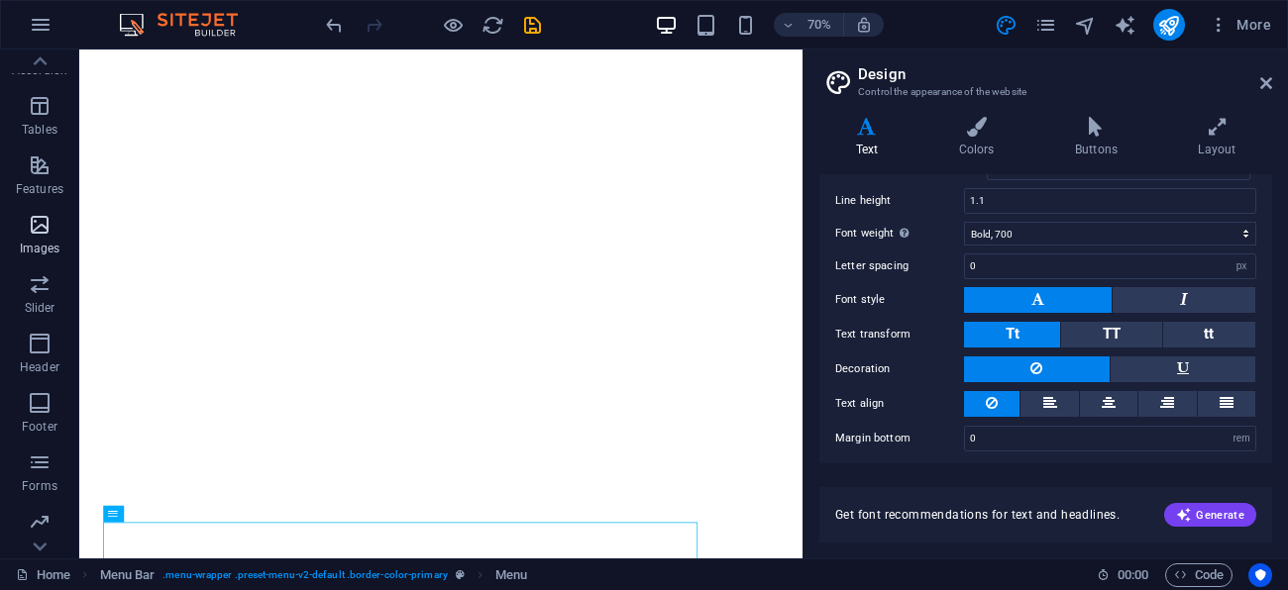
click at [41, 224] on icon "button" at bounding box center [40, 225] width 24 height 24
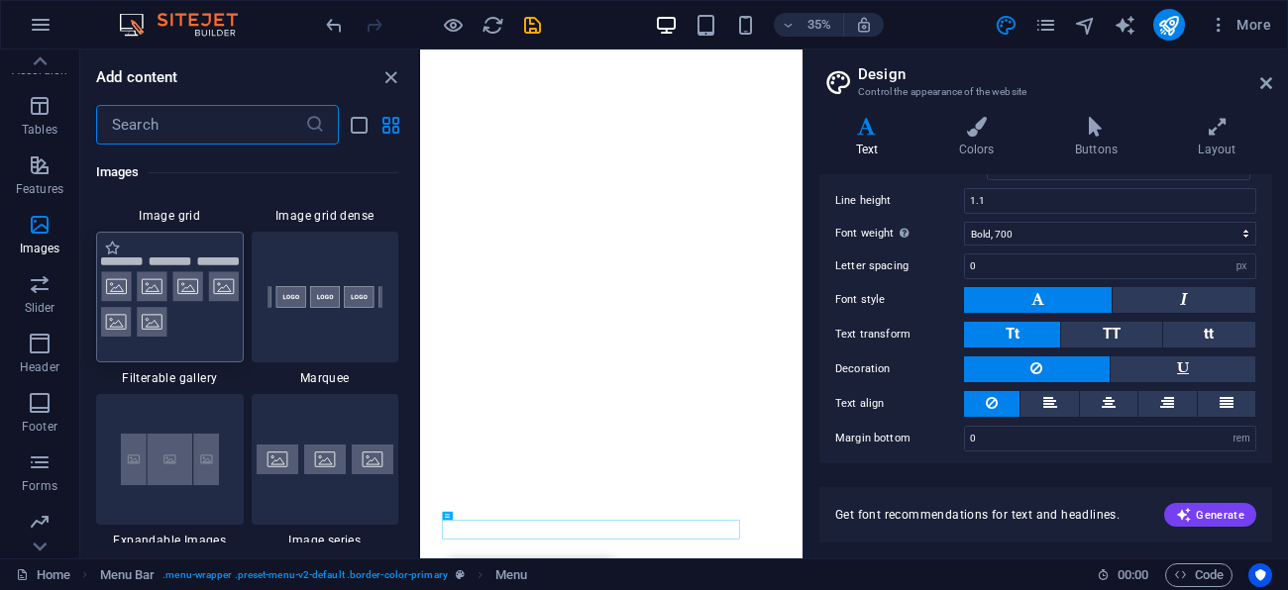
scroll to position [10506, 0]
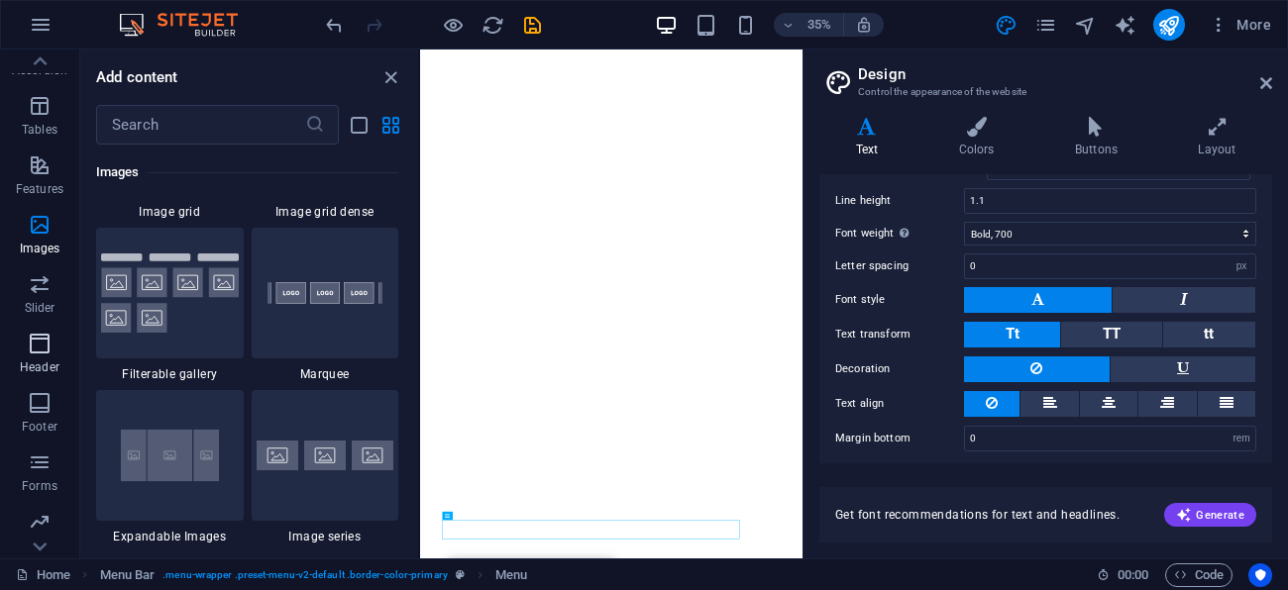
click at [46, 349] on icon "button" at bounding box center [40, 344] width 24 height 24
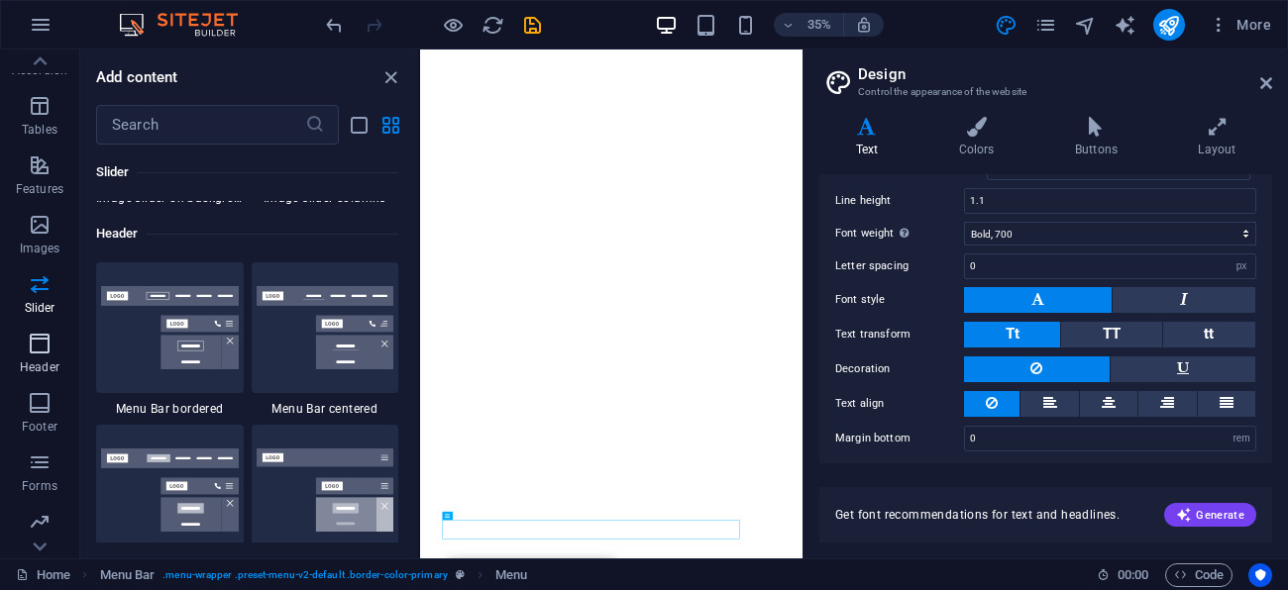
scroll to position [11926, 0]
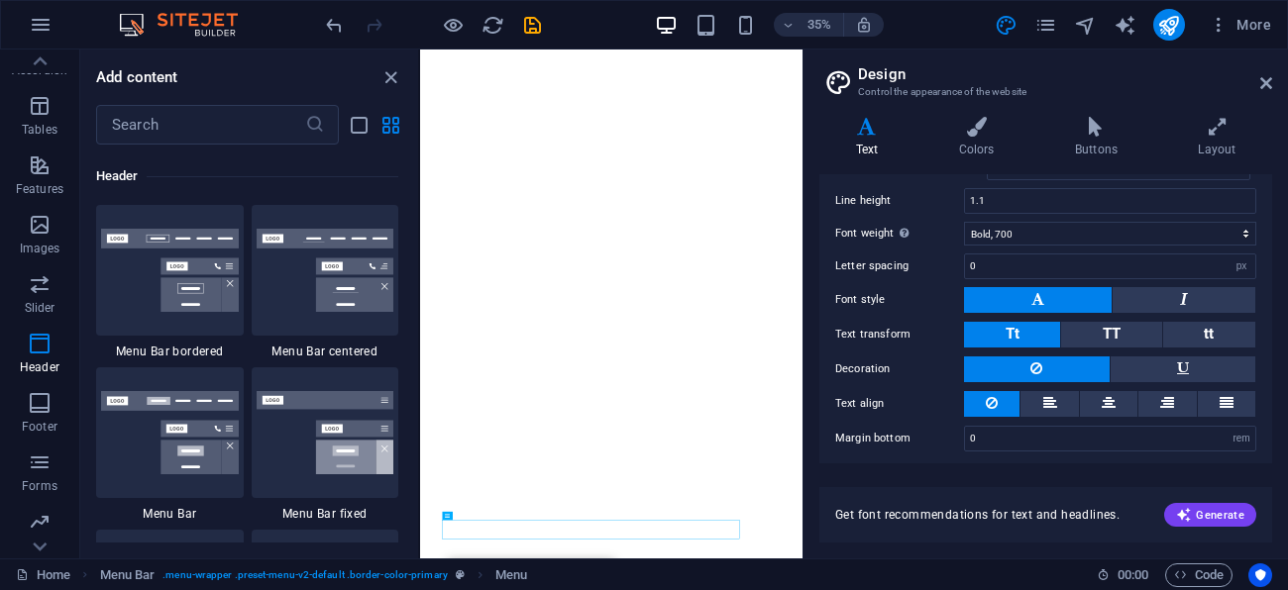
drag, startPoint x: 203, startPoint y: 277, endPoint x: 173, endPoint y: 286, distance: 31.0
click at [203, 279] on img at bounding box center [170, 270] width 138 height 83
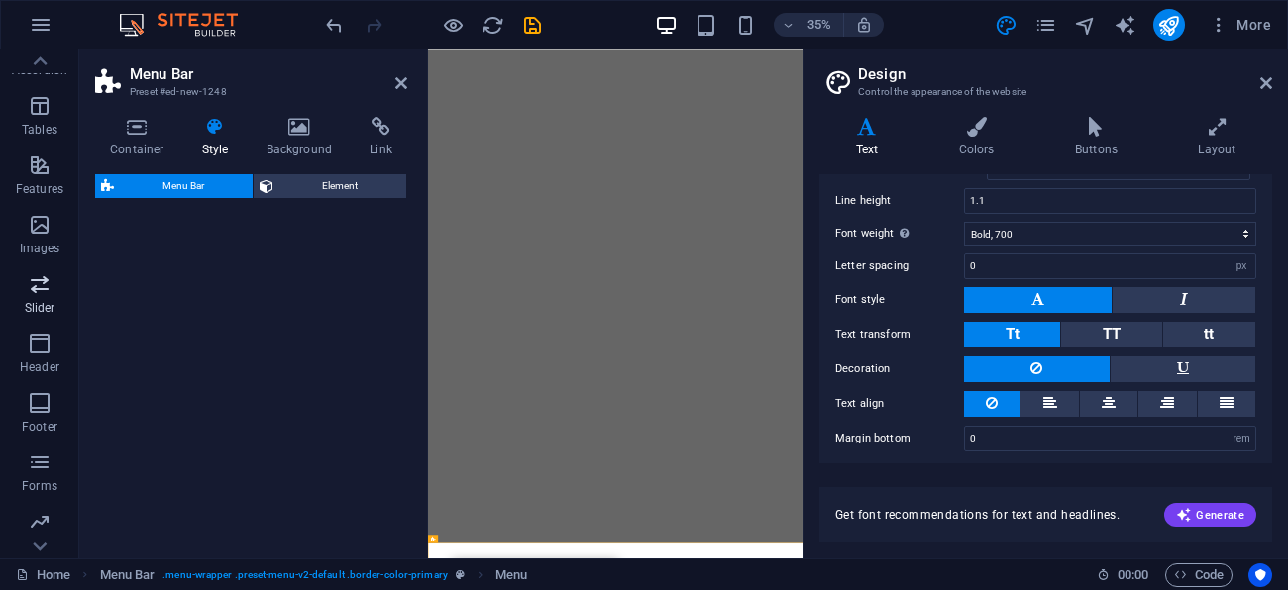
select select "rem"
select select "preset-menu-v2-border"
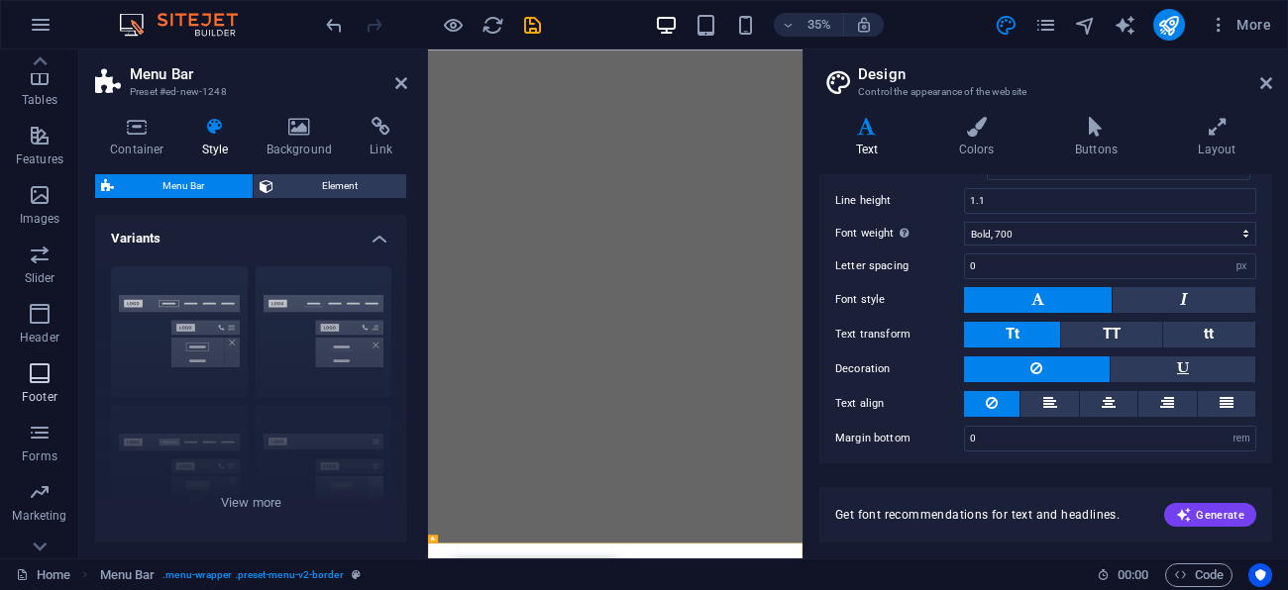
scroll to position [381, 0]
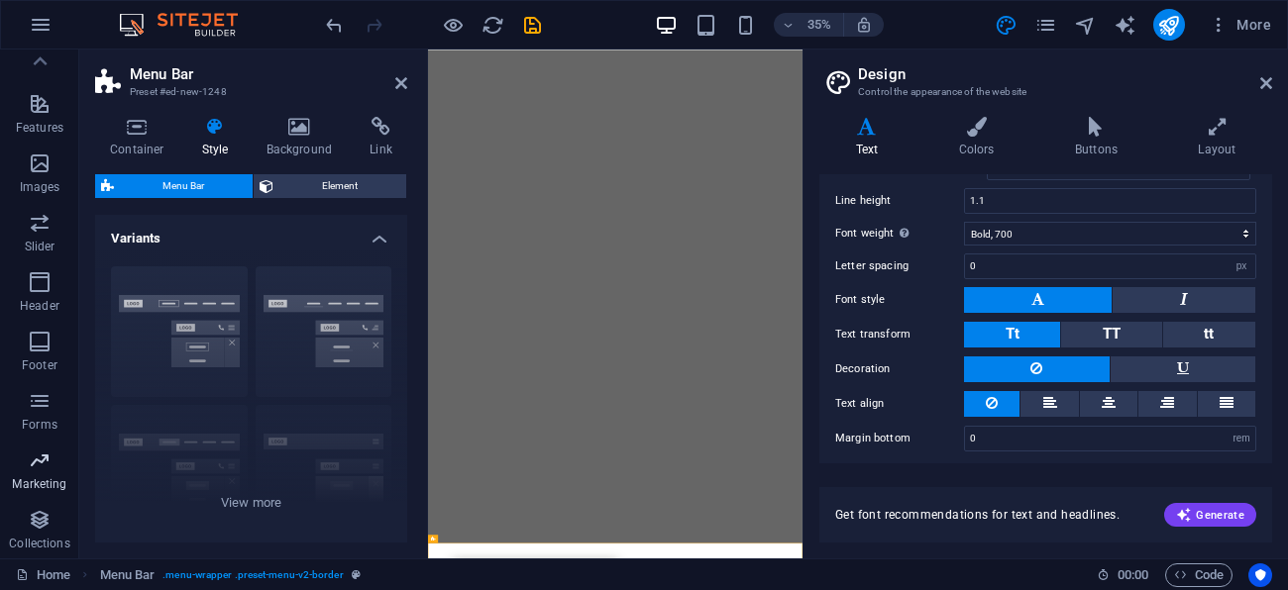
click at [40, 467] on icon "button" at bounding box center [40, 461] width 24 height 24
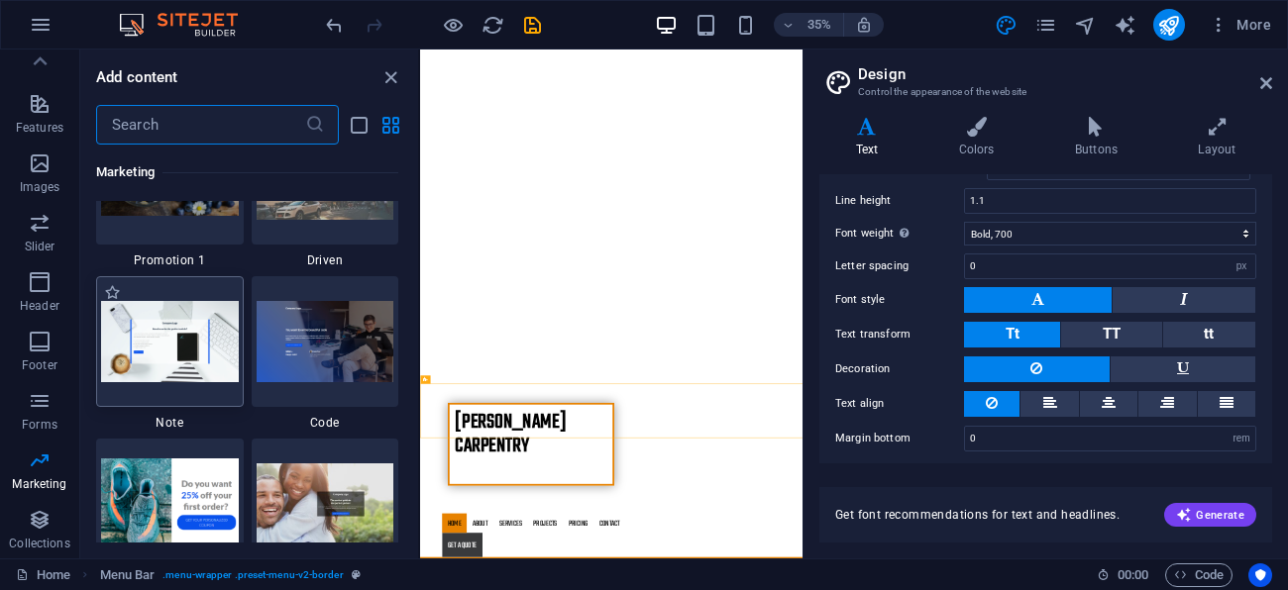
scroll to position [17203, 0]
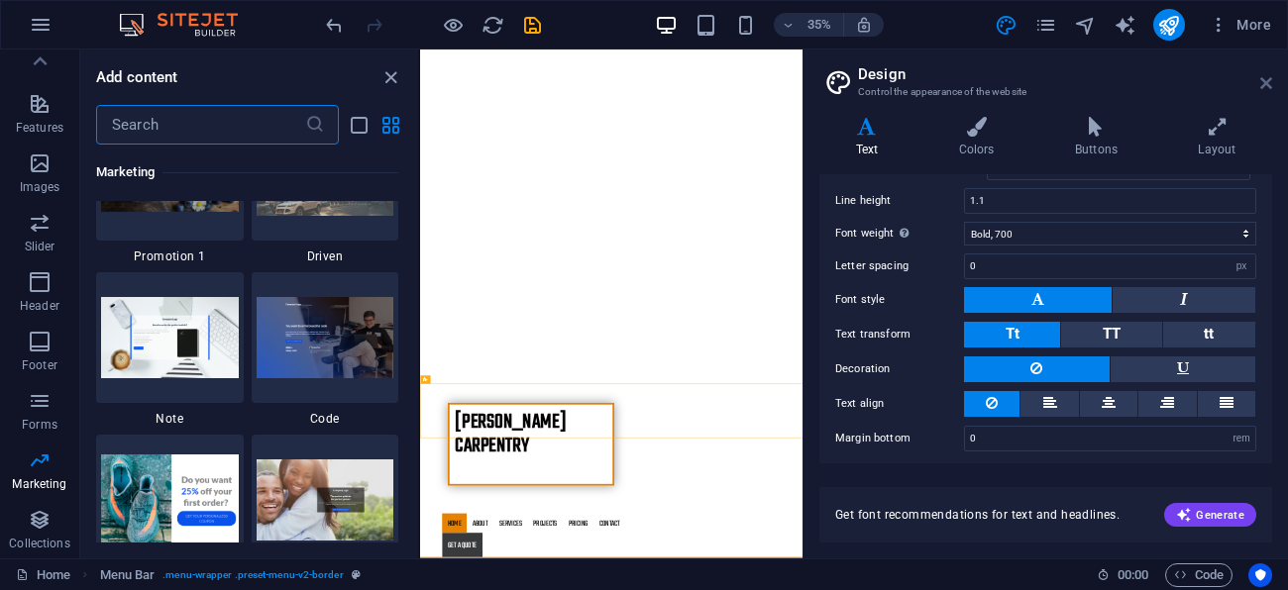
click at [1270, 84] on icon at bounding box center [1266, 83] width 12 height 16
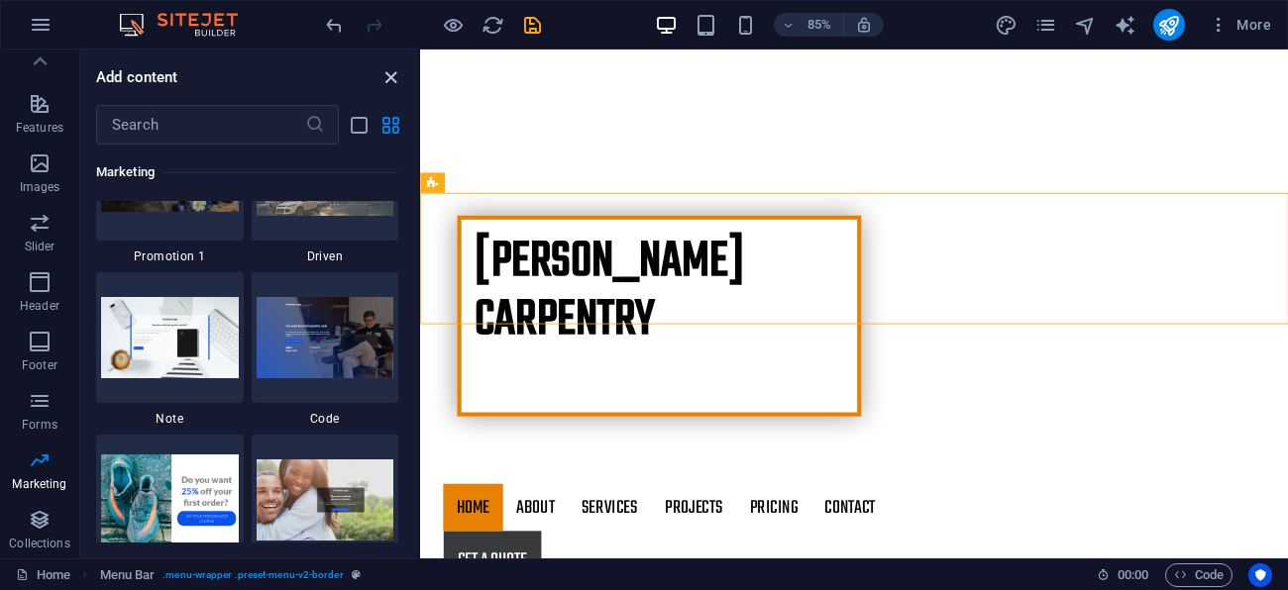
click at [397, 67] on icon "close panel" at bounding box center [390, 77] width 23 height 23
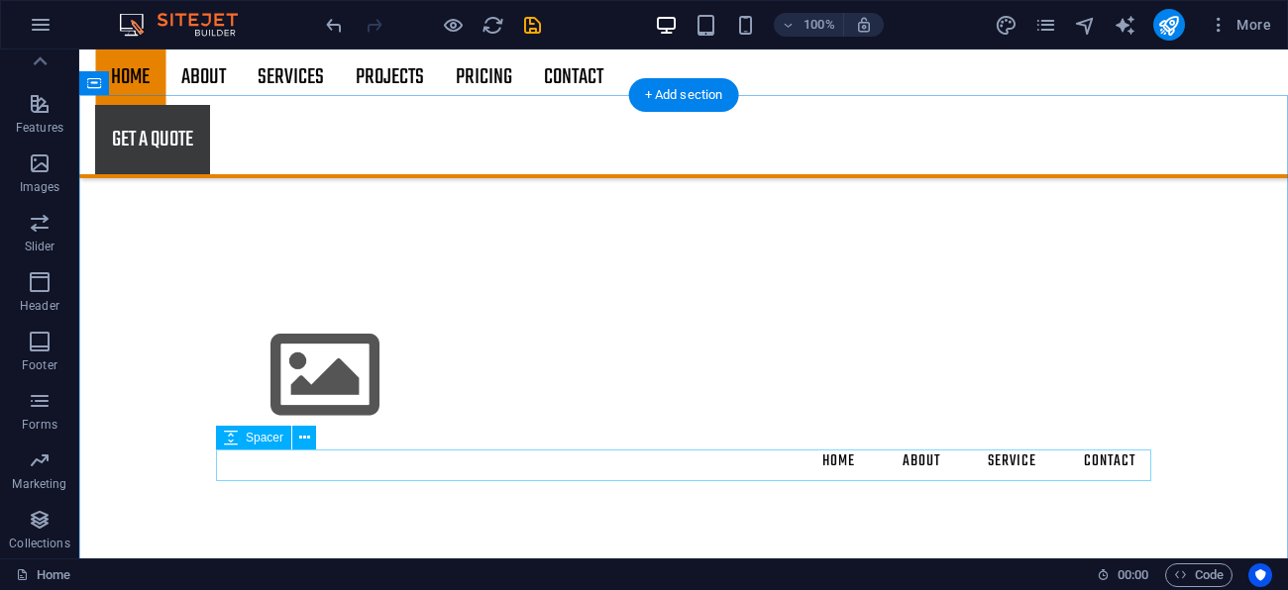
scroll to position [597, 0]
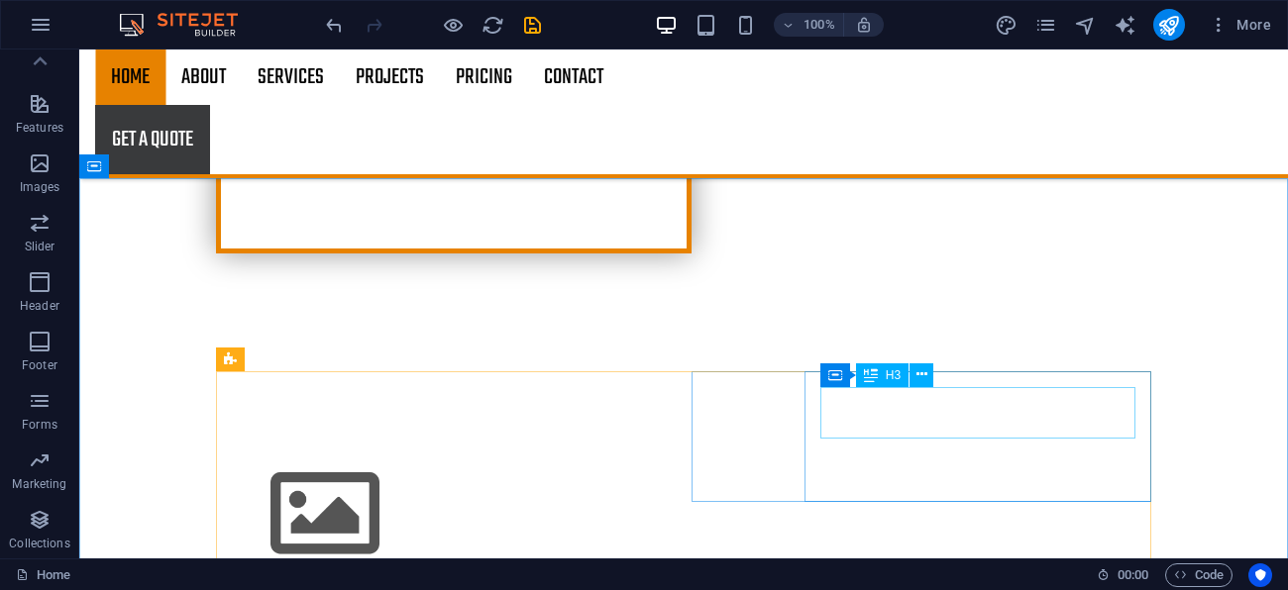
click at [935, 386] on div "Container H3" at bounding box center [883, 376] width 126 height 25
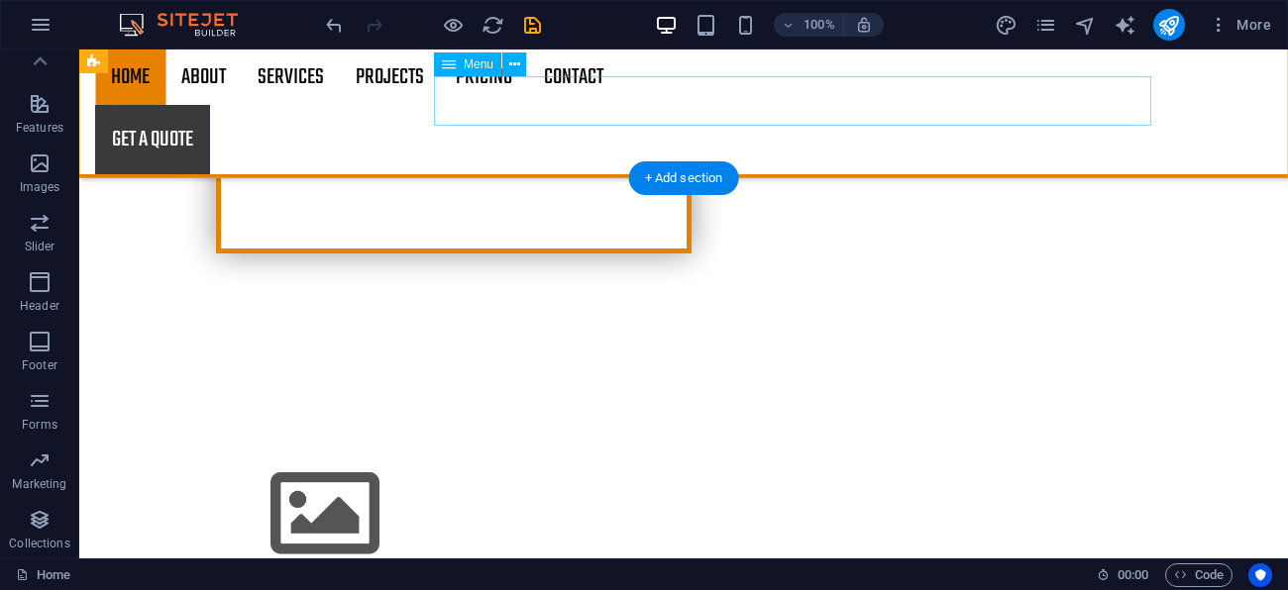
click at [840, 576] on nav "Home About Service Contact" at bounding box center [683, 601] width 935 height 50
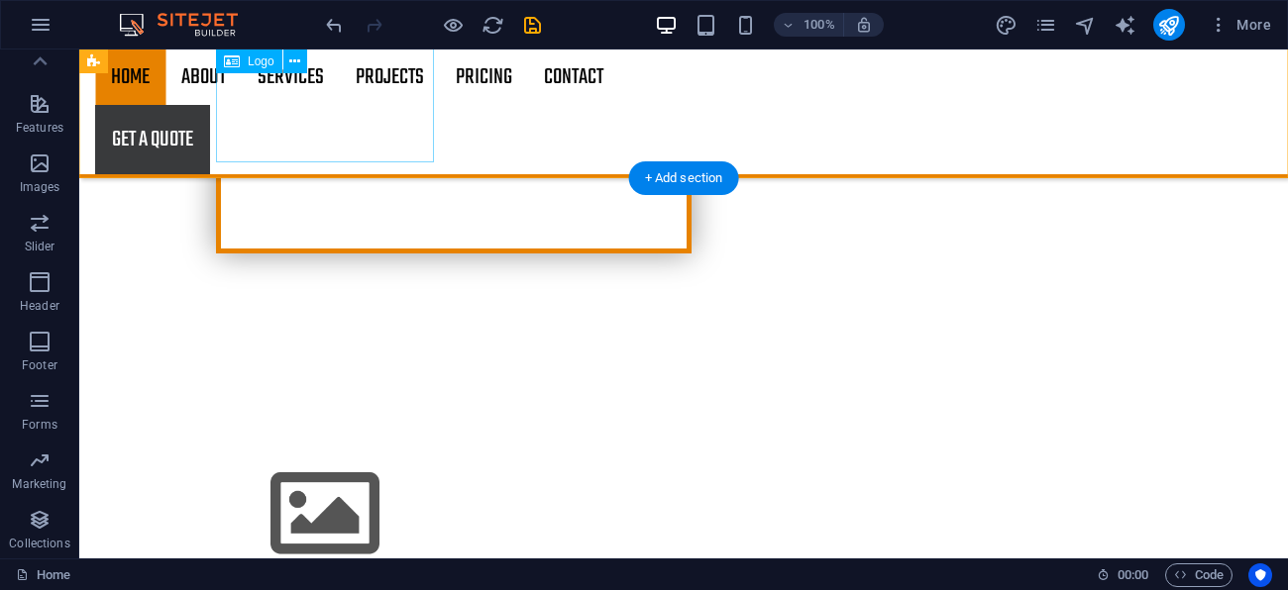
click at [309, 453] on div at bounding box center [683, 514] width 935 height 123
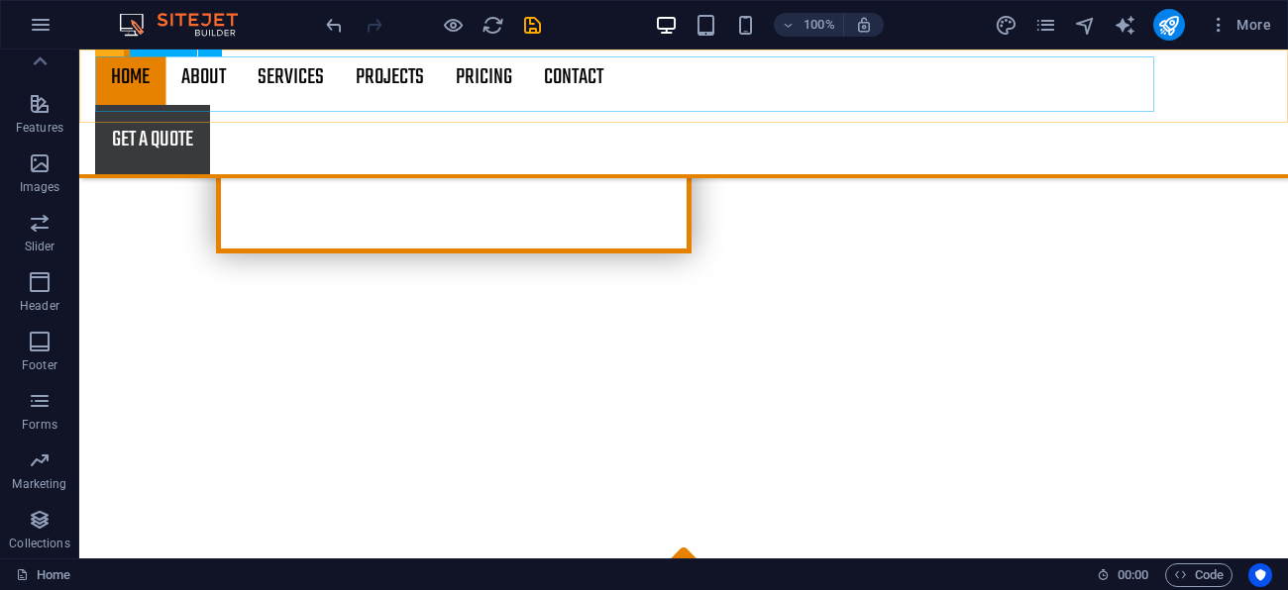
click at [484, 78] on nav "Home About Services Projects Project-detail Pricing Contact" at bounding box center [683, 77] width 1177 height 55
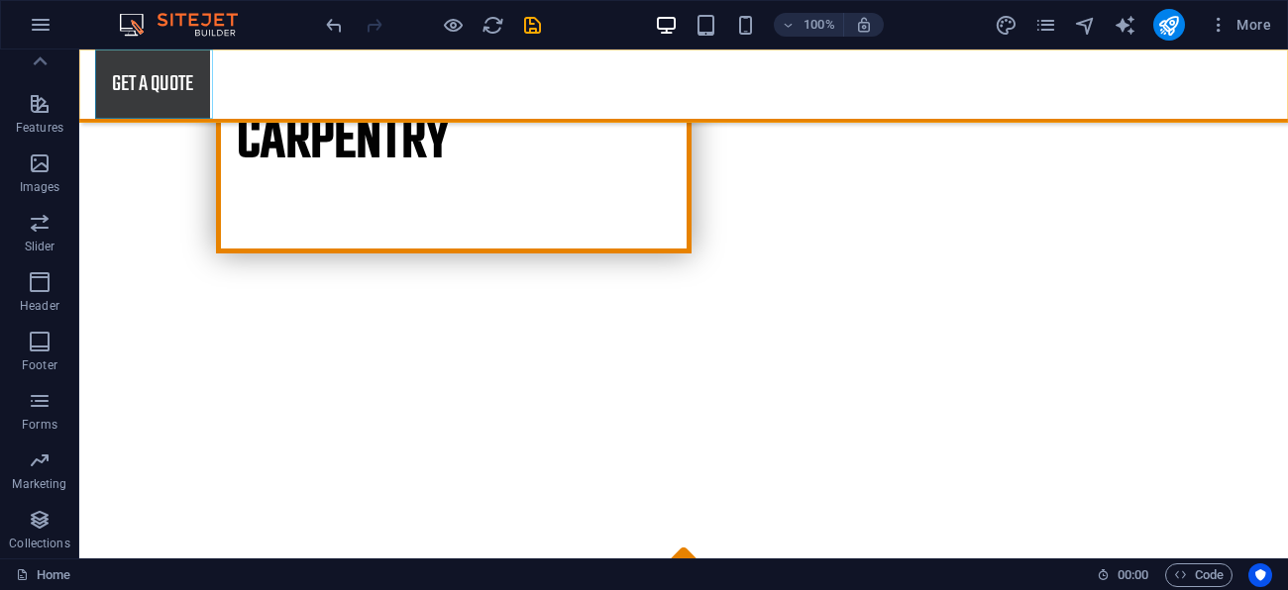
click at [195, 96] on div "Get a quote" at bounding box center [683, 84] width 1177 height 69
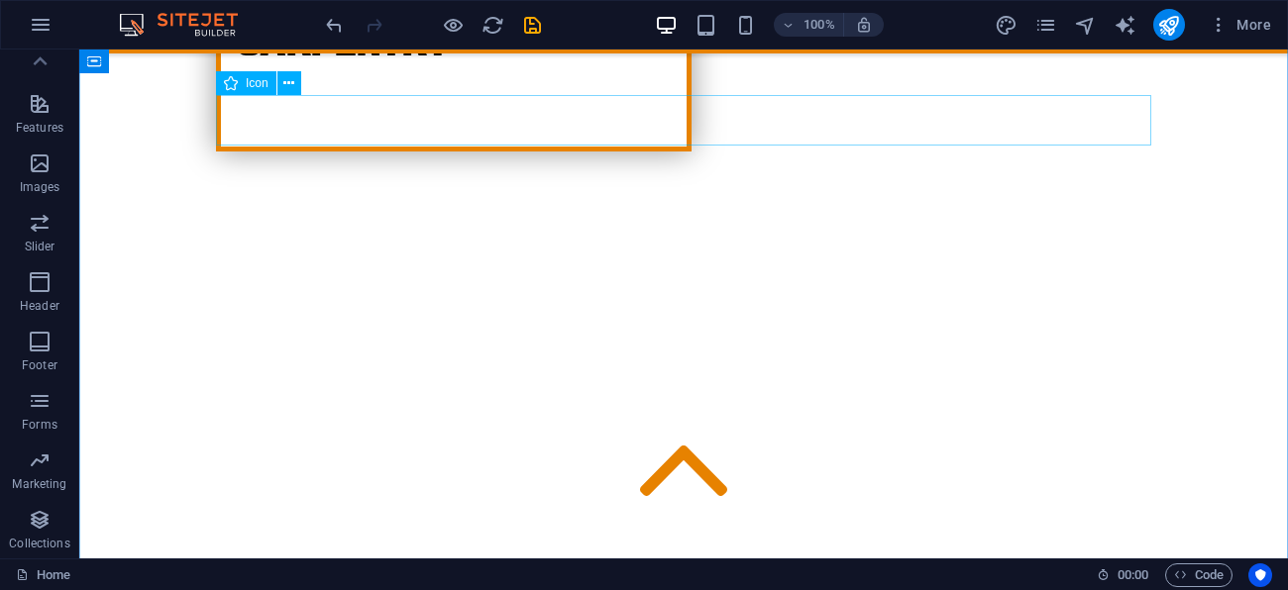
scroll to position [627, 0]
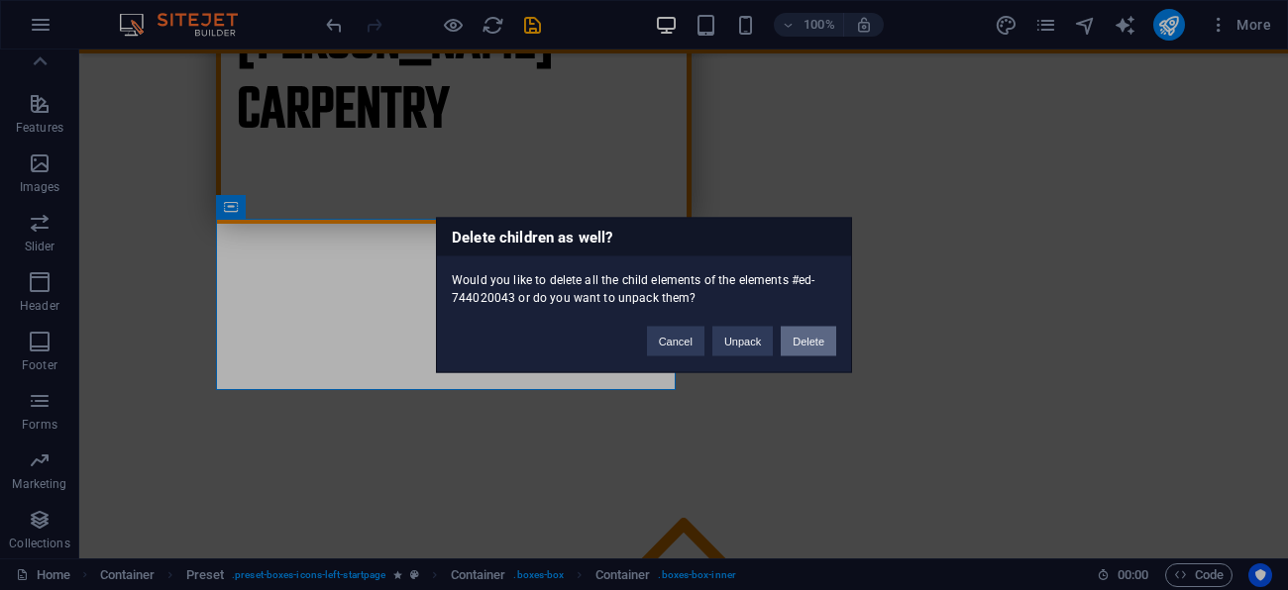
click at [816, 349] on button "Delete" at bounding box center [808, 342] width 55 height 30
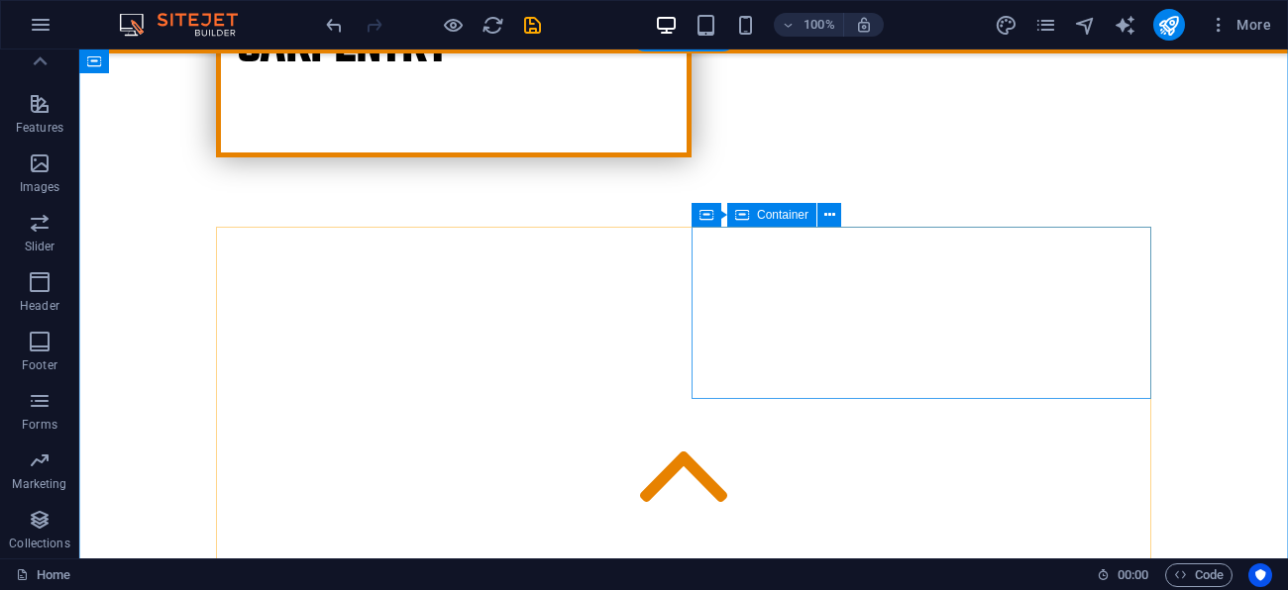
scroll to position [649, 0]
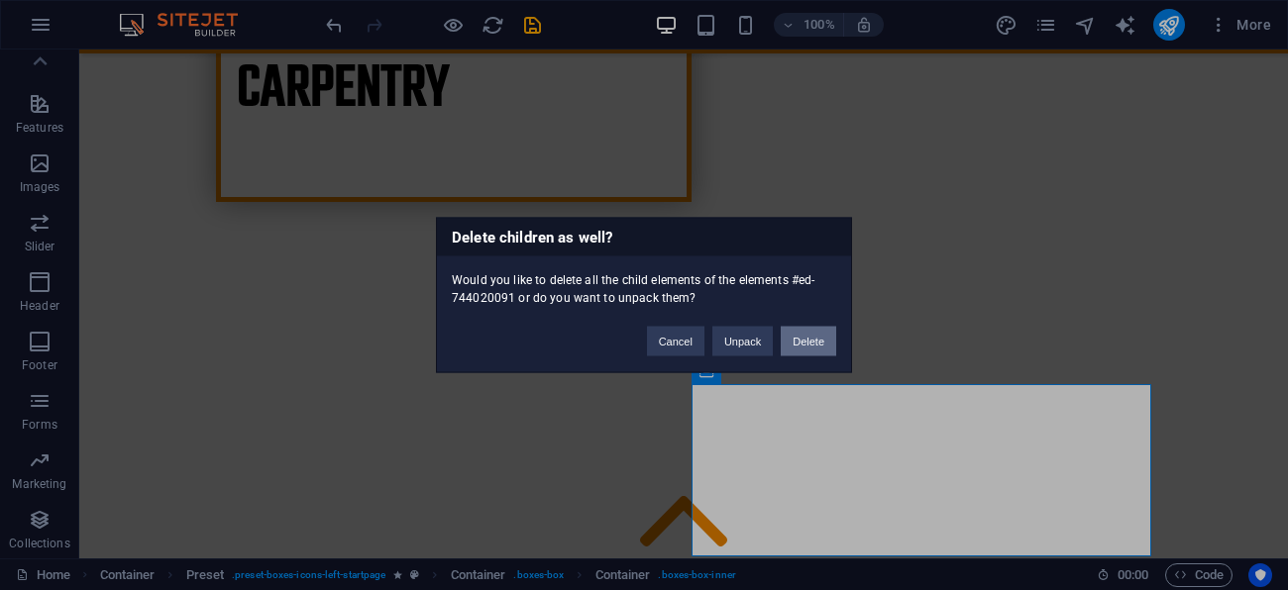
click at [796, 341] on button "Delete" at bounding box center [808, 342] width 55 height 30
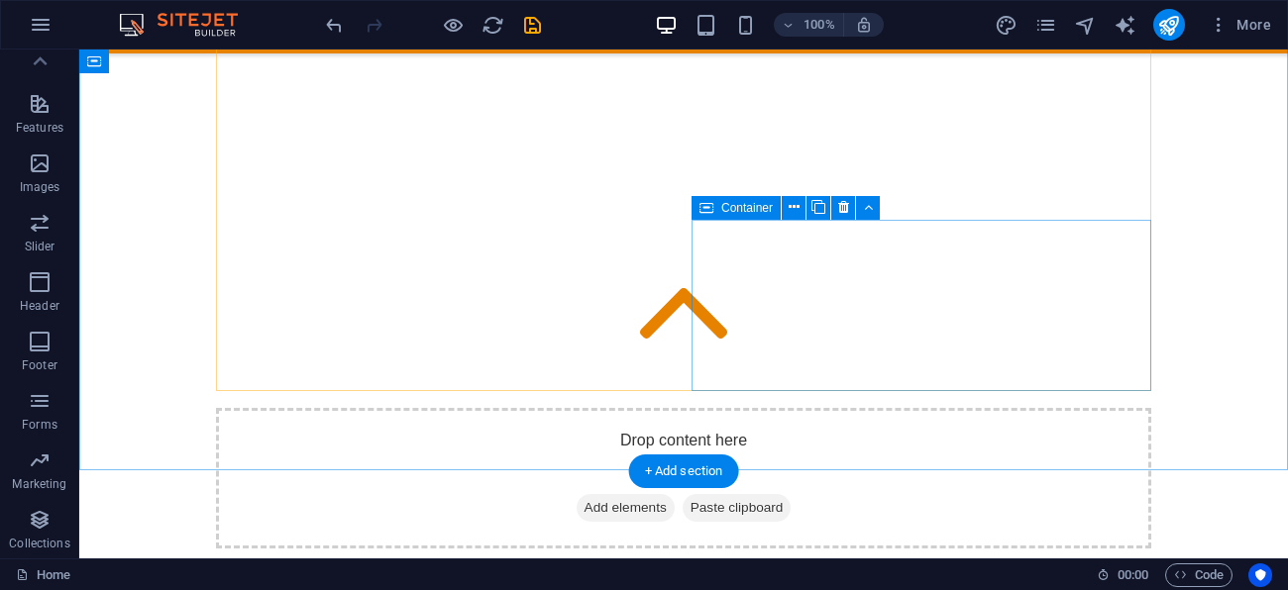
scroll to position [970, 0]
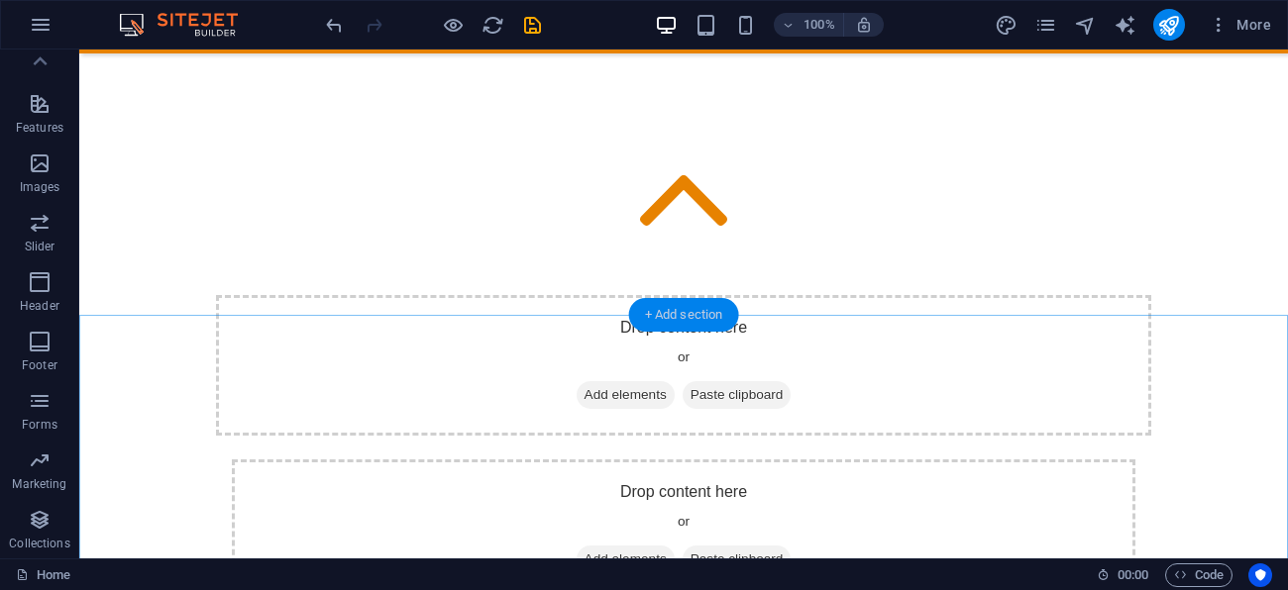
drag, startPoint x: 327, startPoint y: 302, endPoint x: 706, endPoint y: 307, distance: 379.5
click at [706, 307] on div "+ Add section" at bounding box center [684, 315] width 110 height 34
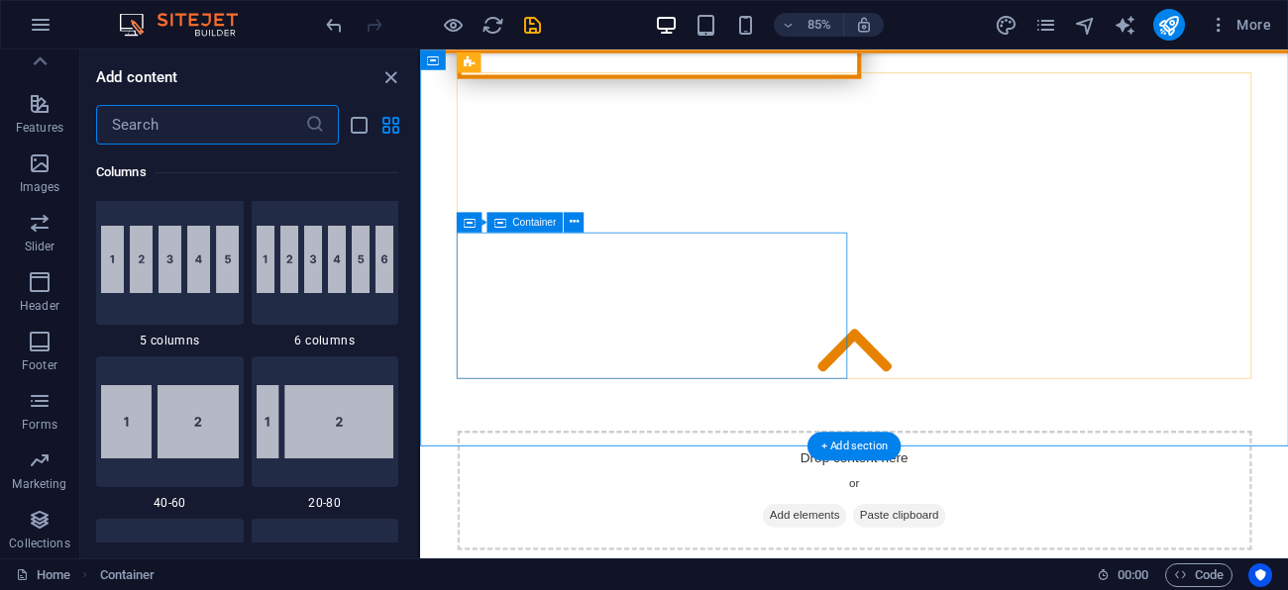
scroll to position [3465, 0]
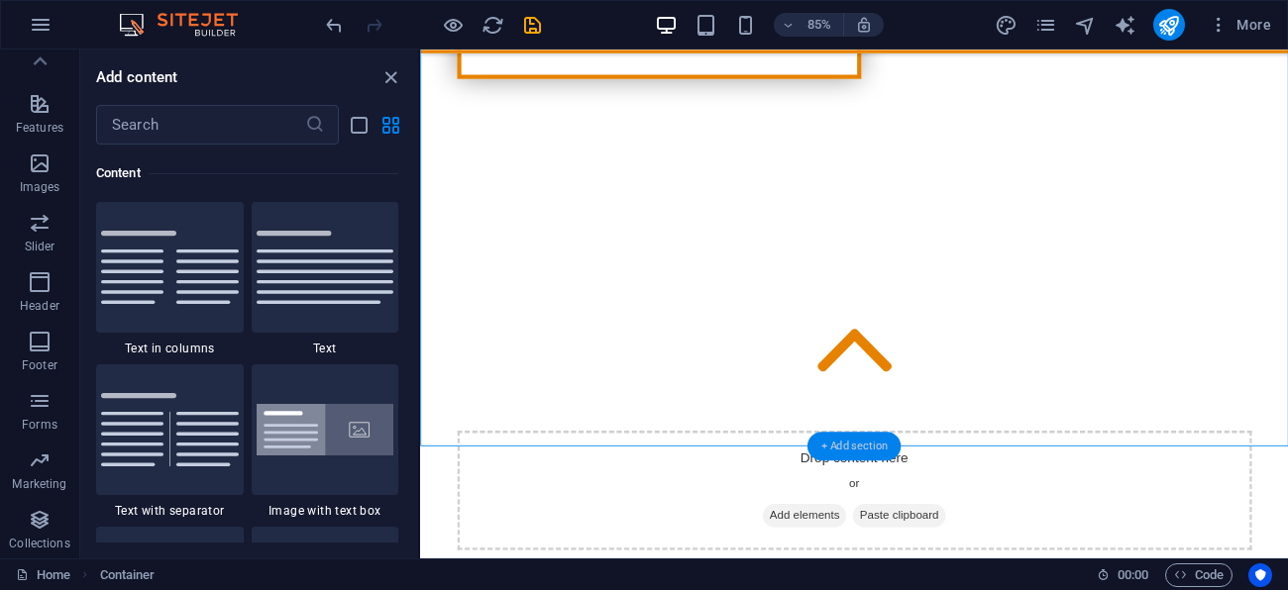
click at [869, 446] on div "+ Add section" at bounding box center [853, 446] width 93 height 29
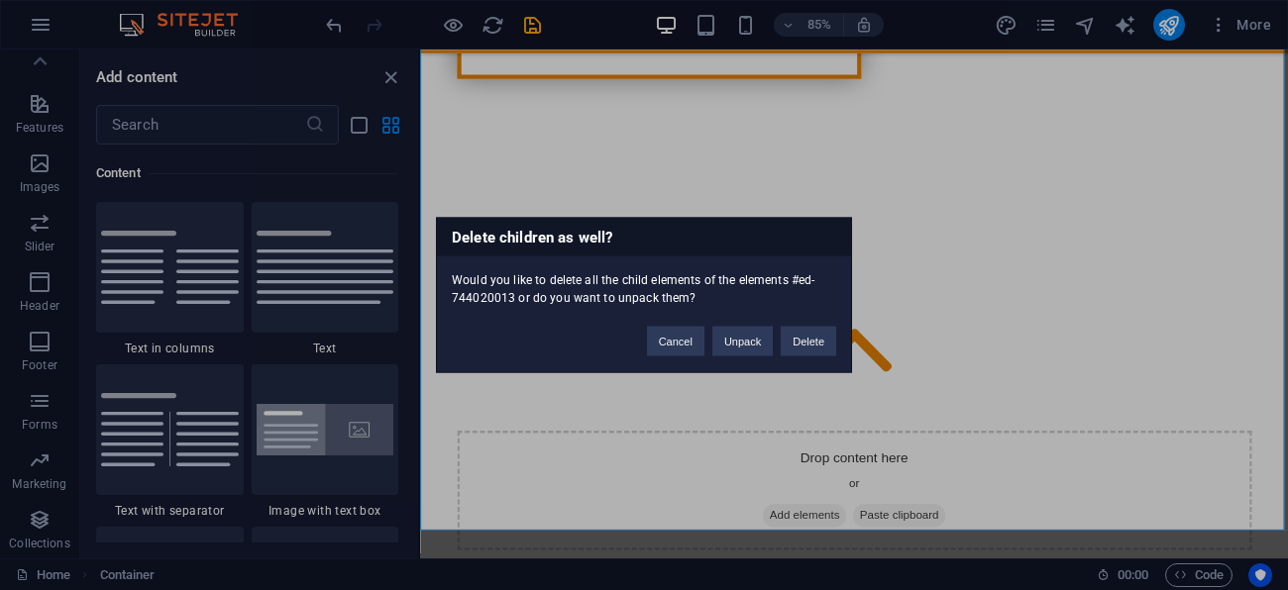
scroll to position [752, 0]
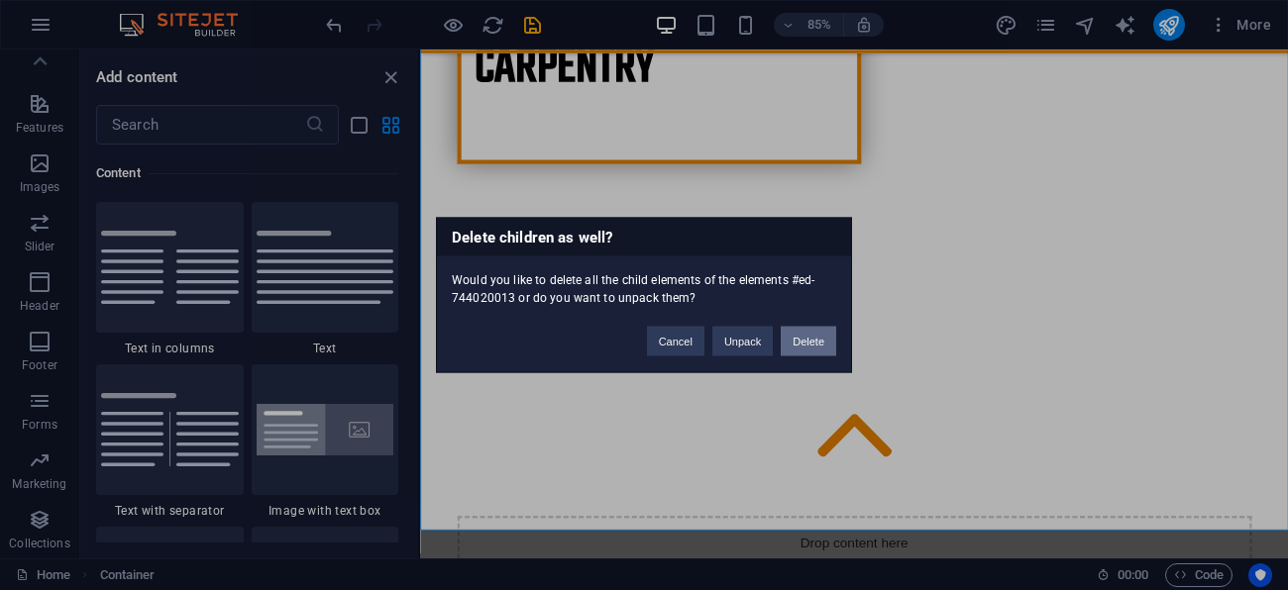
click at [812, 346] on button "Delete" at bounding box center [808, 342] width 55 height 30
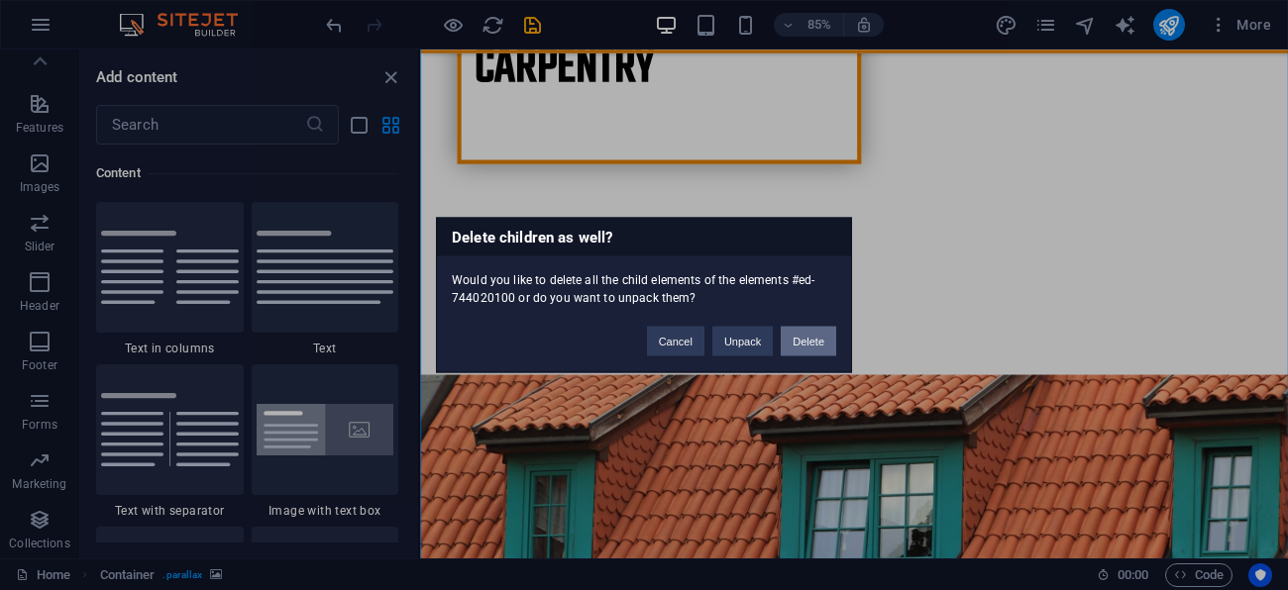
click at [816, 339] on button "Delete" at bounding box center [808, 342] width 55 height 30
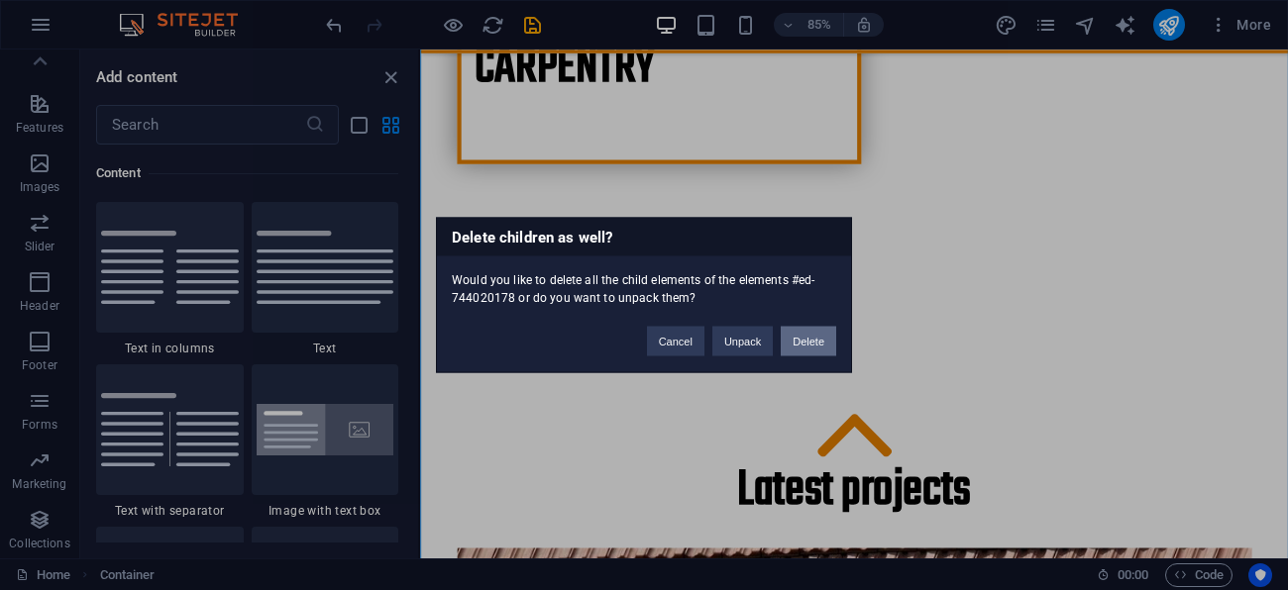
click at [807, 336] on button "Delete" at bounding box center [808, 342] width 55 height 30
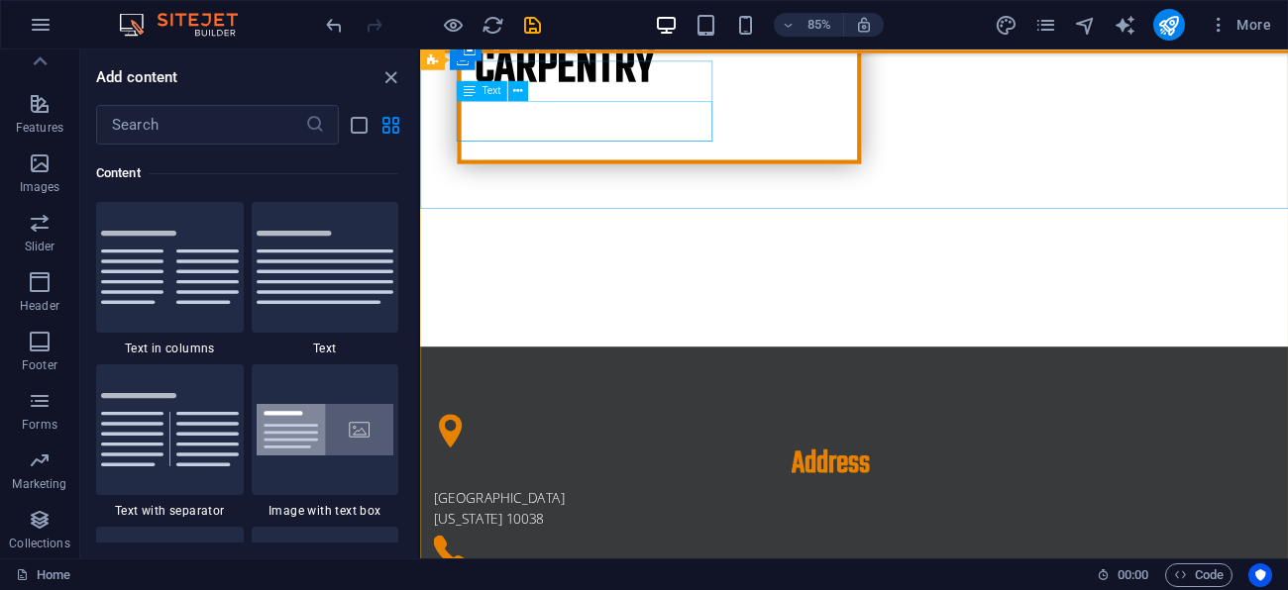
click at [559, 566] on div "Brooklyn Bridge New York 10038" at bounding box center [903, 590] width 935 height 48
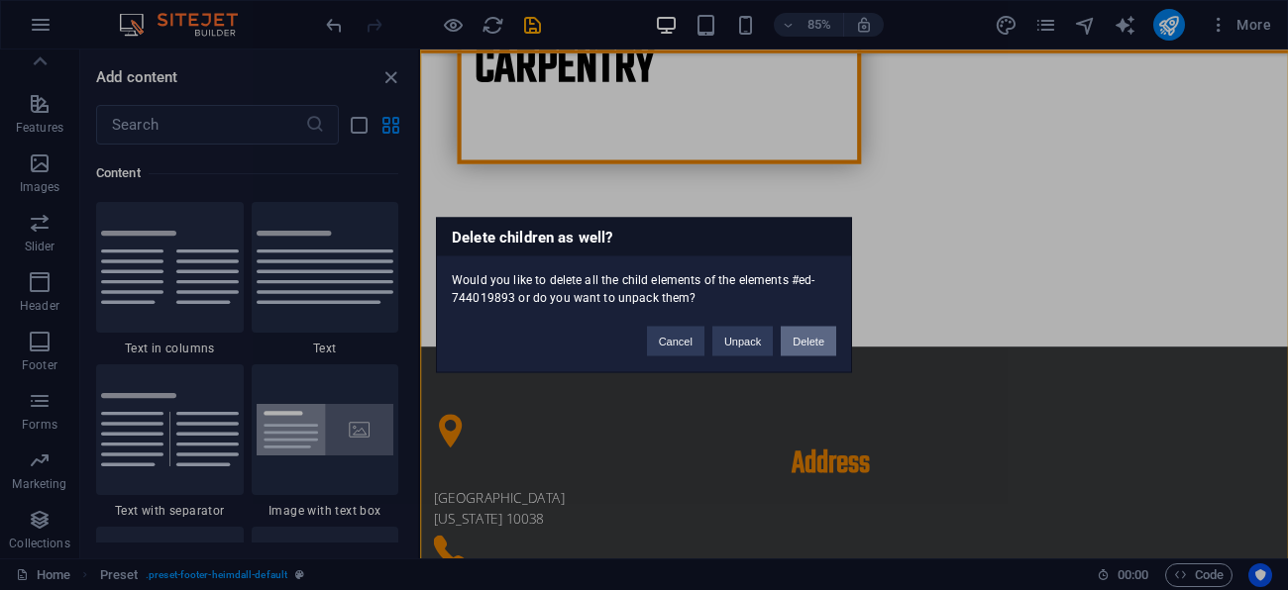
click at [819, 338] on button "Delete" at bounding box center [808, 342] width 55 height 30
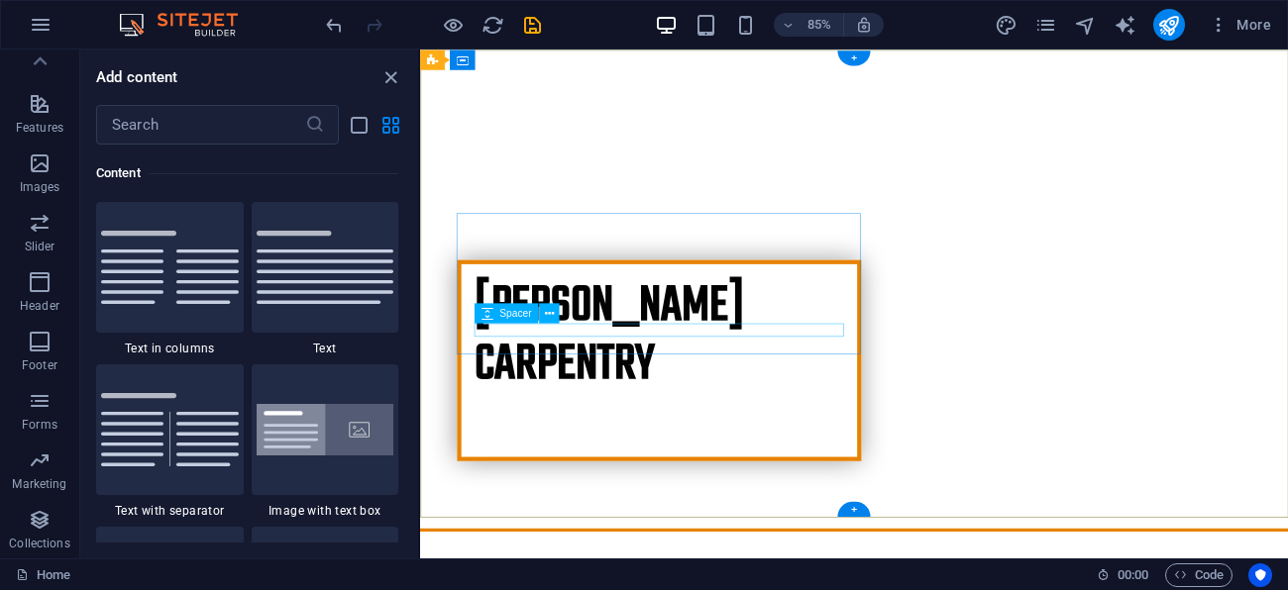
scroll to position [0, 0]
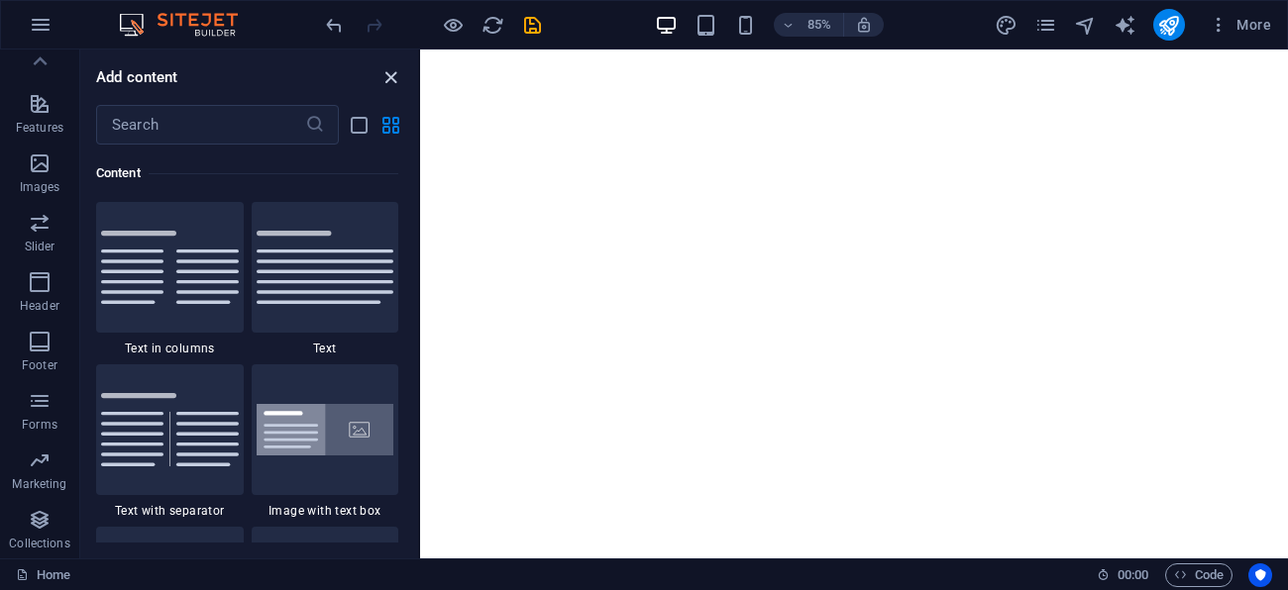
click at [384, 73] on icon "close panel" at bounding box center [390, 77] width 23 height 23
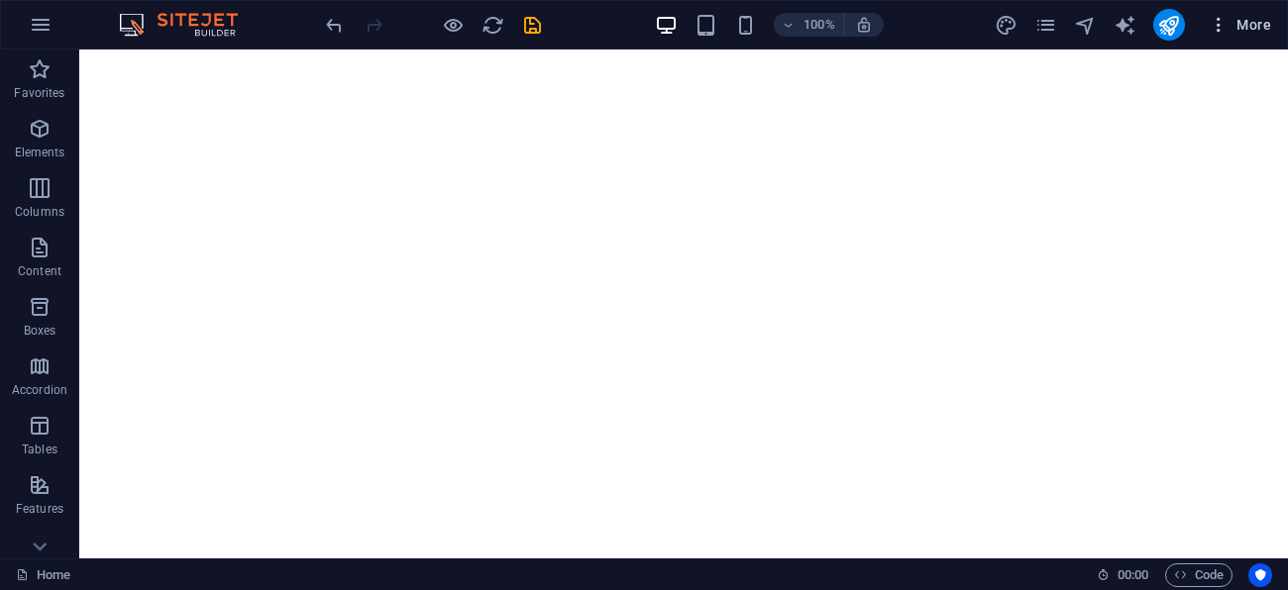
click at [1215, 30] on icon "button" at bounding box center [1219, 25] width 20 height 20
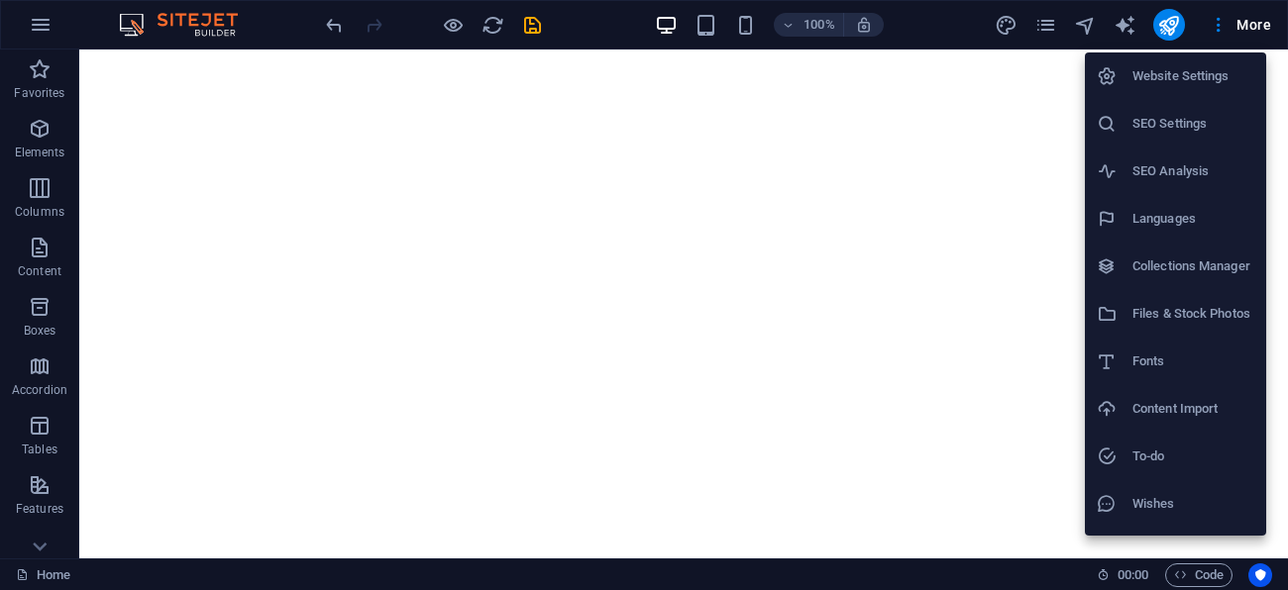
click at [1178, 76] on h6 "Website Settings" at bounding box center [1193, 76] width 122 height 24
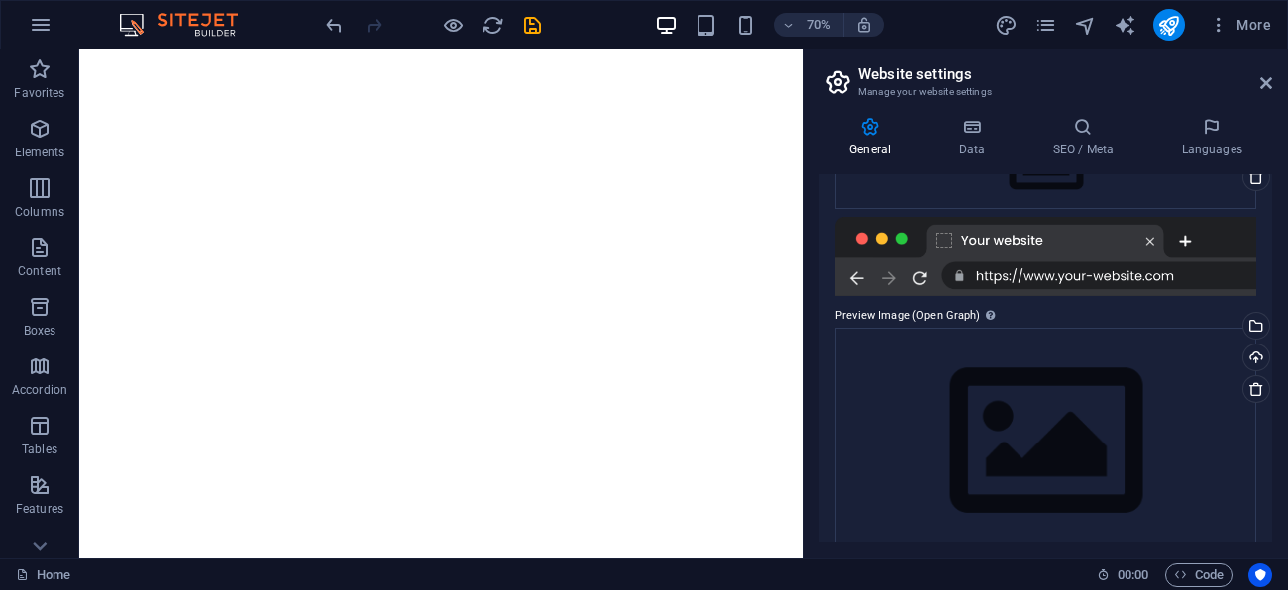
scroll to position [285, 0]
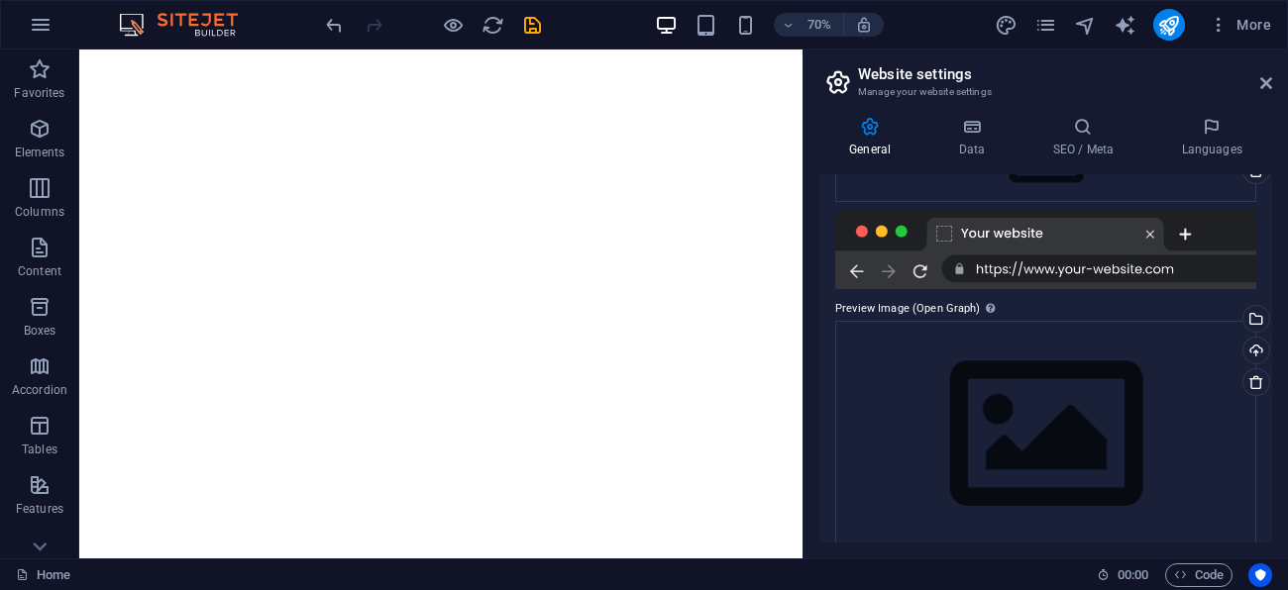
click at [1069, 274] on div at bounding box center [1045, 249] width 421 height 79
click at [949, 234] on div at bounding box center [1045, 249] width 421 height 79
click at [921, 265] on div at bounding box center [1045, 249] width 421 height 79
click at [1185, 233] on div at bounding box center [1045, 249] width 421 height 79
click at [1092, 135] on icon at bounding box center [1082, 127] width 121 height 20
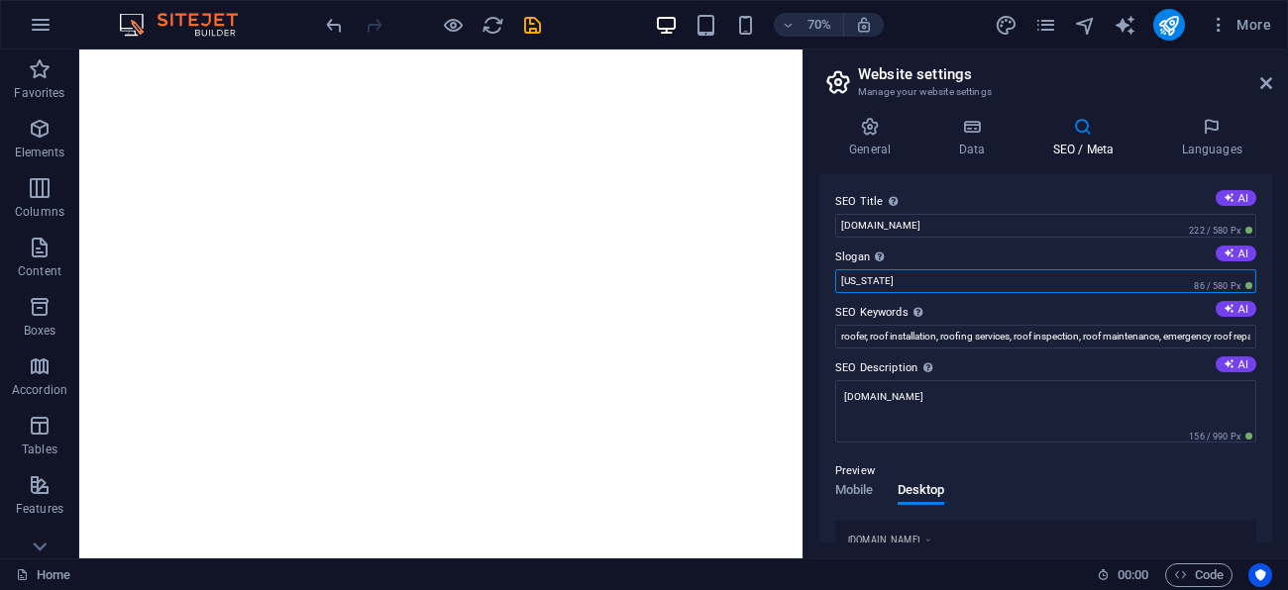
click at [904, 281] on input "[US_STATE]" at bounding box center [1045, 281] width 421 height 24
type input "N"
type input "Vision to Reality"
drag, startPoint x: 1244, startPoint y: 336, endPoint x: 858, endPoint y: 334, distance: 386.4
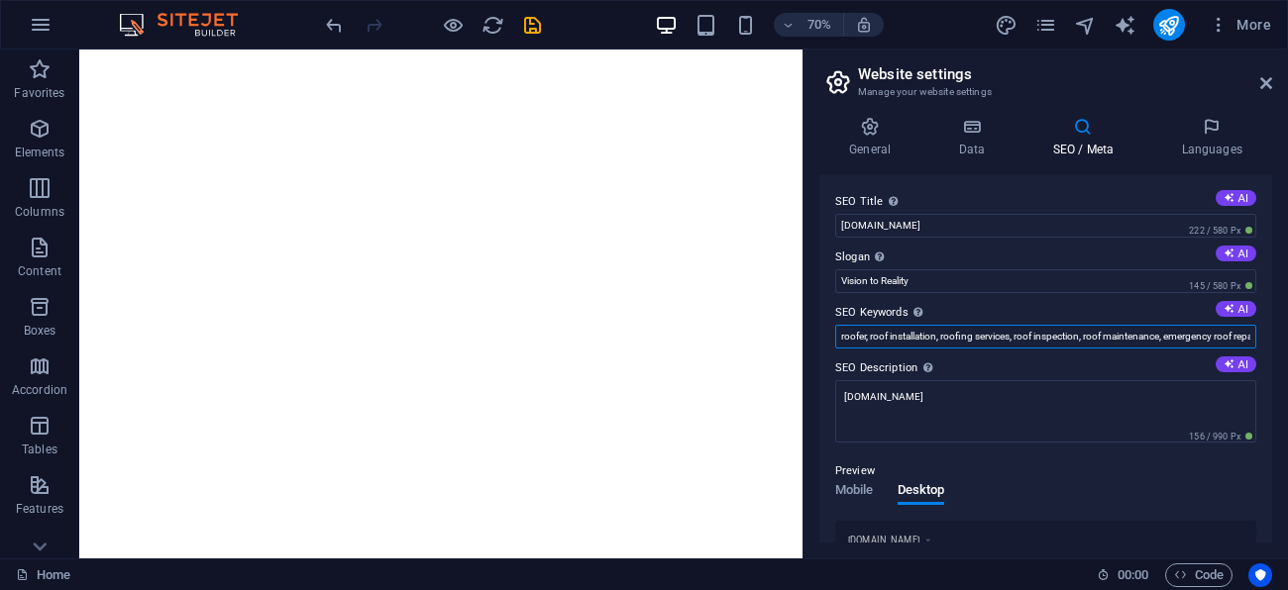
click at [858, 334] on input "roofer, roof installation, roofing services, roof inspection, roof maintenance,…" at bounding box center [1045, 337] width 421 height 24
drag, startPoint x: 1128, startPoint y: 336, endPoint x: 1087, endPoint y: 339, distance: 41.7
click at [1087, 339] on input "roofrepair, roofing contractor, hendrixcarpentry.com.au, New York" at bounding box center [1045, 337] width 421 height 24
drag, startPoint x: 967, startPoint y: 335, endPoint x: 840, endPoint y: 338, distance: 126.8
click at [840, 338] on input "roofrepair, roofing contractor, hendrixcarpentry.com.au," at bounding box center [1045, 337] width 421 height 24
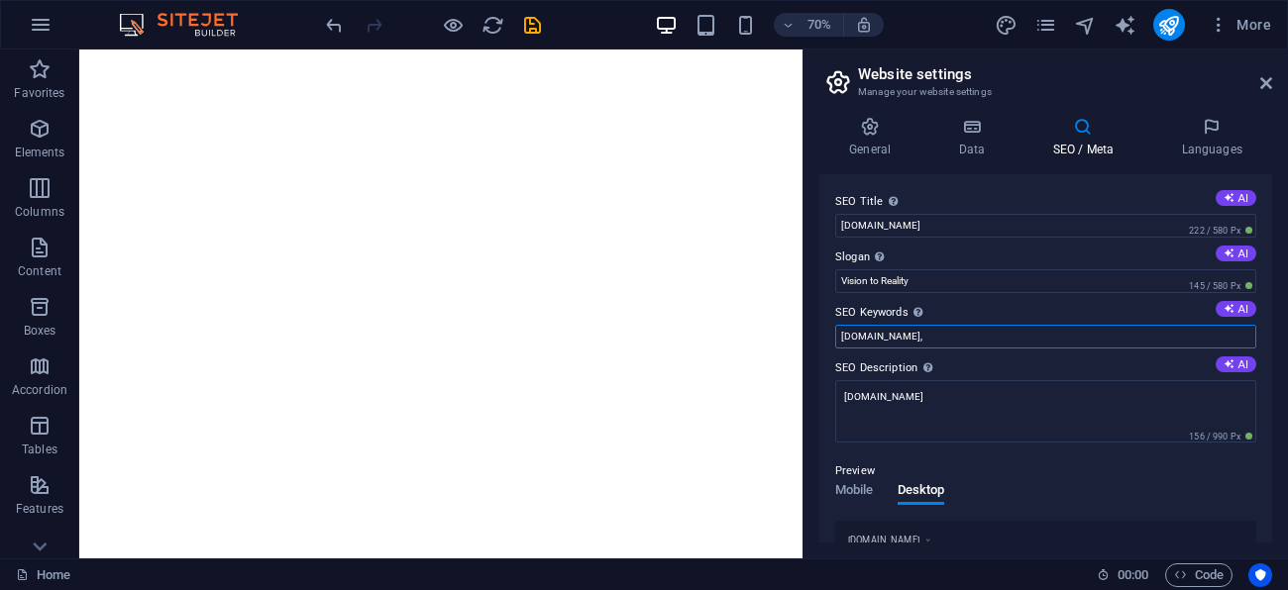
click at [962, 335] on input "[DOMAIN_NAME]," at bounding box center [1045, 337] width 421 height 24
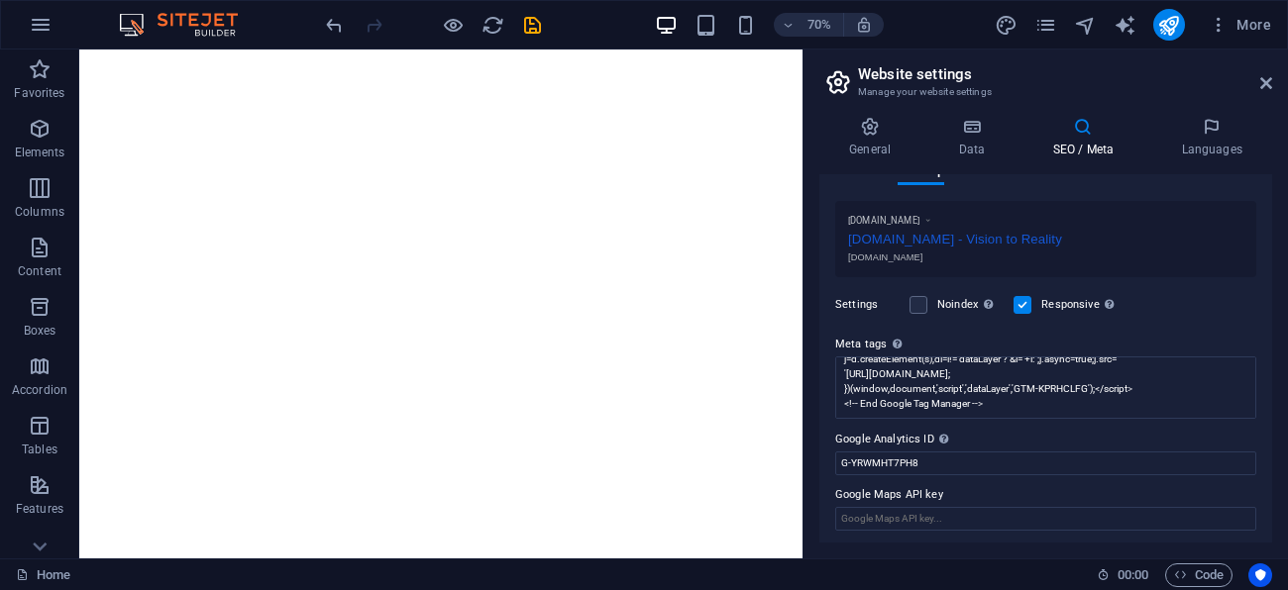
scroll to position [323, 0]
type input "[DOMAIN_NAME],"
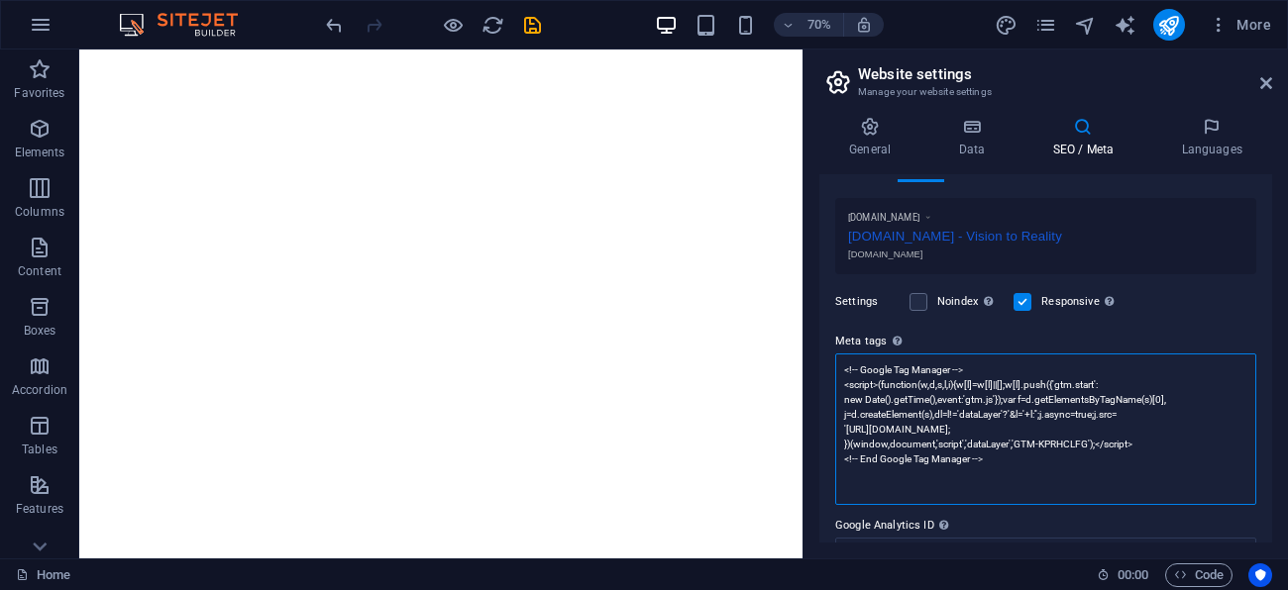
scroll to position [0, 0]
drag, startPoint x: 1028, startPoint y: 397, endPoint x: 907, endPoint y: 405, distance: 121.1
click at [907, 405] on textarea "<!-- Google Tag Manager --> <script>(function(w,d,s,l,i){w[l]=w[l]||[];w[l].pus…" at bounding box center [1045, 430] width 421 height 152
click at [986, 460] on textarea "<!-- Google Tag Manager --> <script>(function(w,d,s,l,i){w[l]=w[l]||[];w[l].pus…" at bounding box center [1045, 430] width 421 height 152
drag, startPoint x: 989, startPoint y: 461, endPoint x: 847, endPoint y: 368, distance: 169.5
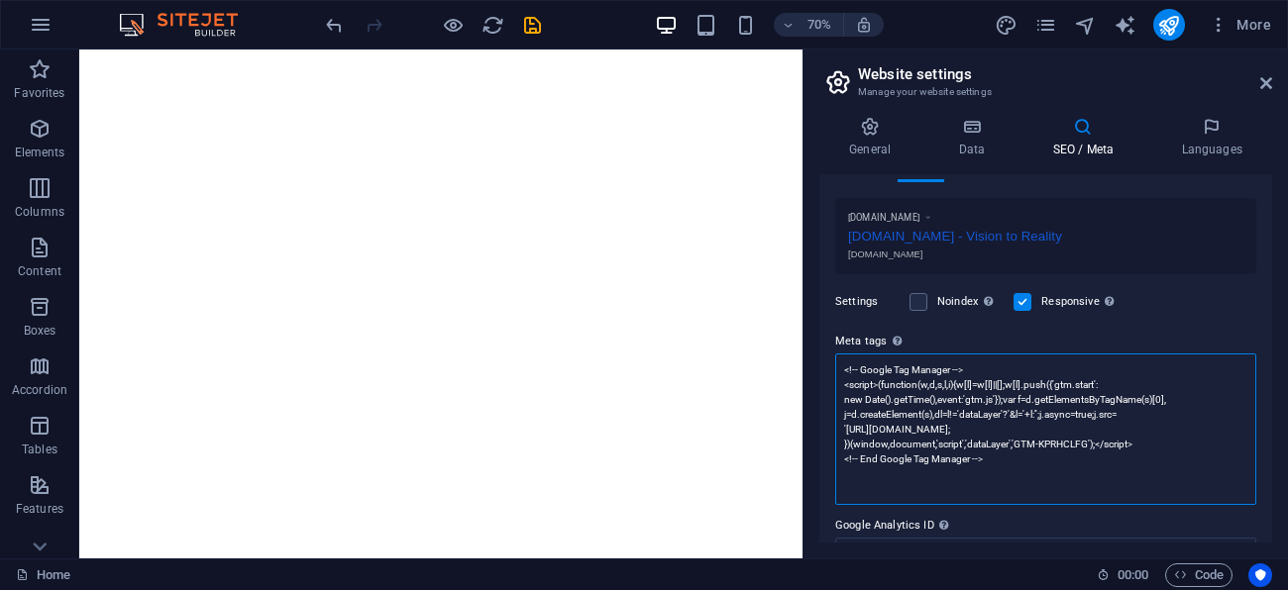
click at [847, 368] on textarea "<!-- Google Tag Manager --> <script>(function(w,d,s,l,i){w[l]=w[l]||[];w[l].pus…" at bounding box center [1045, 430] width 421 height 152
type textarea "<"
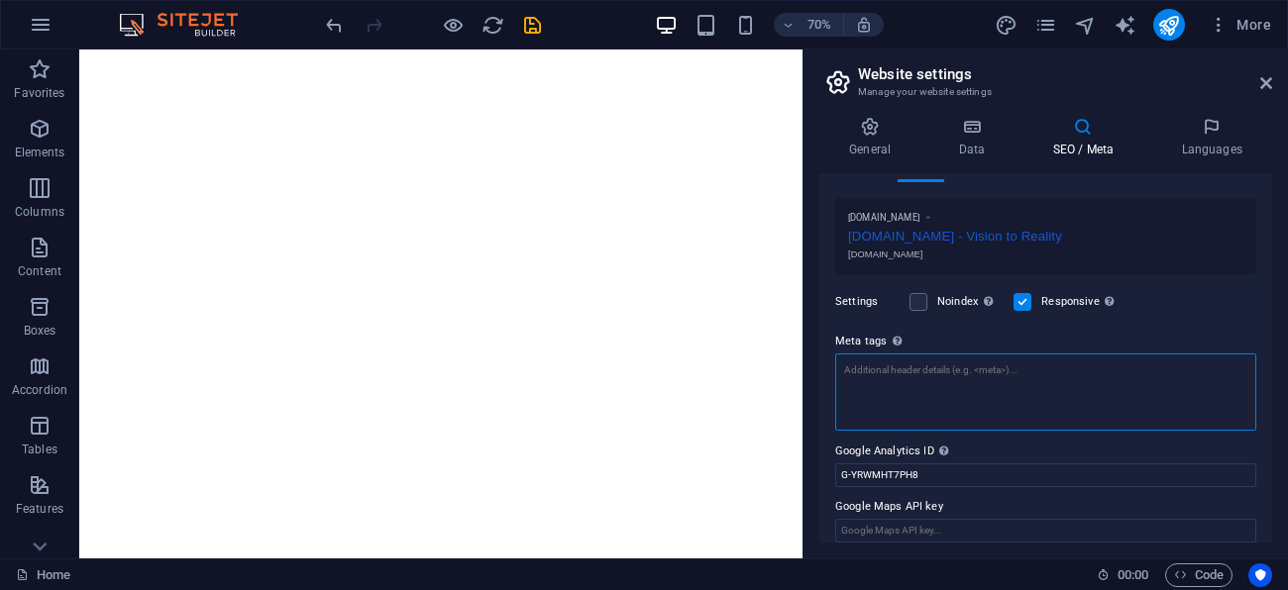
paste textarea "<!-- Google tag (gtag.js) --> <script async src="[URL][DOMAIN_NAME]"></script> …"
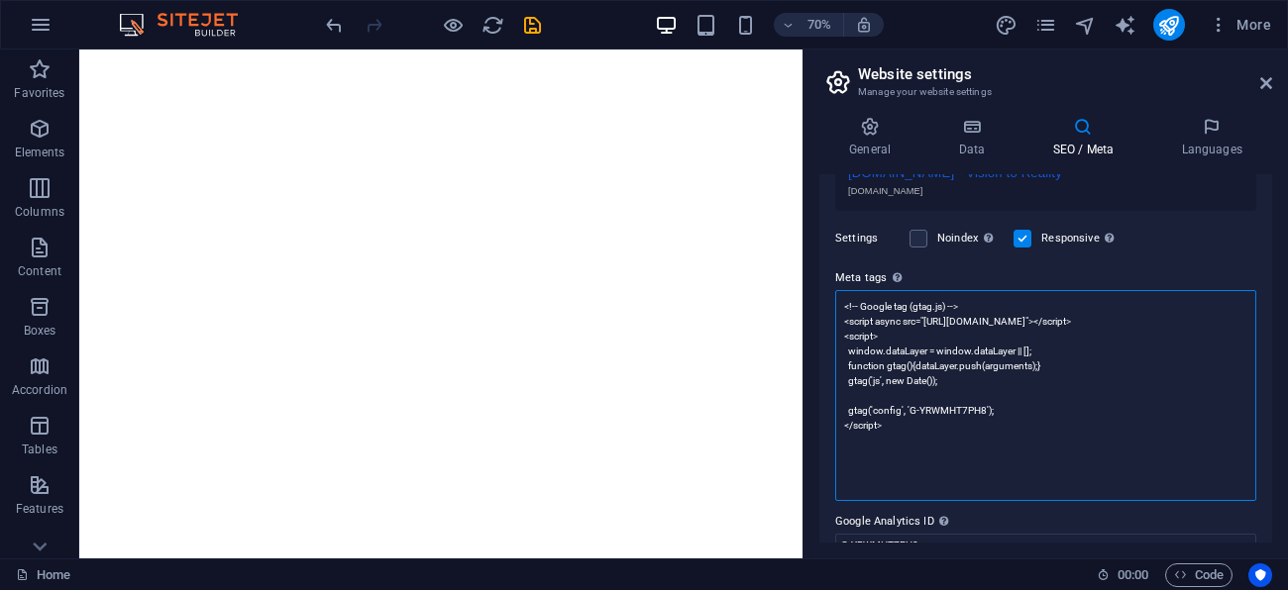
scroll to position [394, 0]
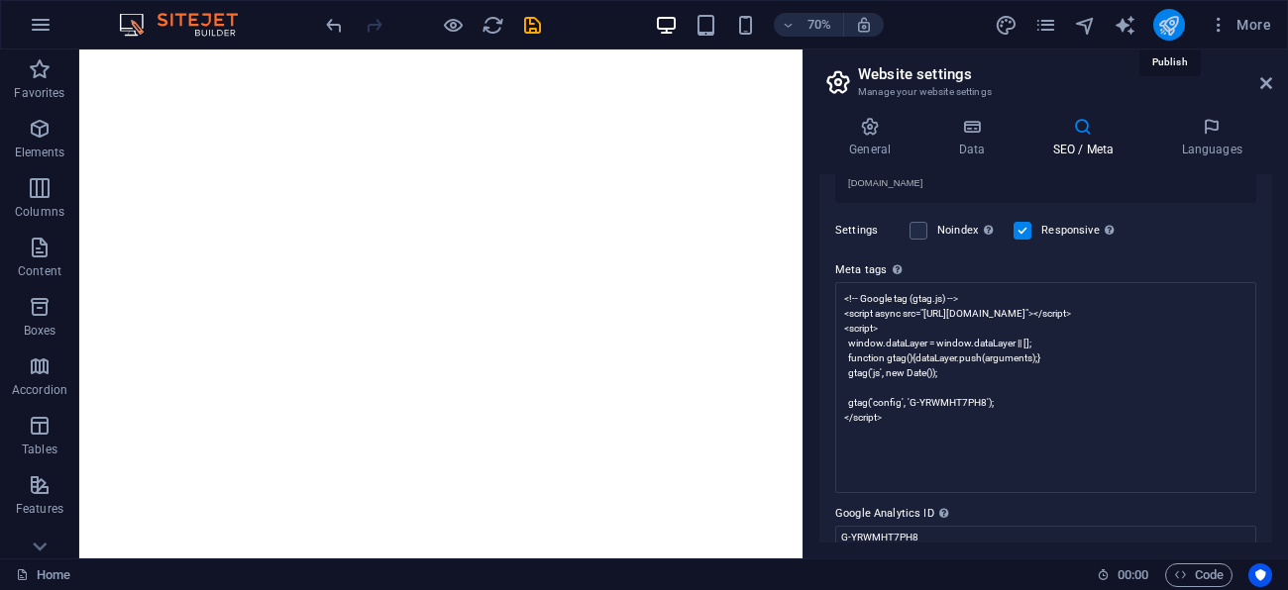
click at [1168, 25] on body "hendrixcarpentry.com.au Home Favorites Elements Columns Content Boxes Accordion…" at bounding box center [644, 295] width 1288 height 590
type textarea "<!-- Google tag (gtag.js) --> <script async="" src="[URL][DOMAIN_NAME]"></scrip…"
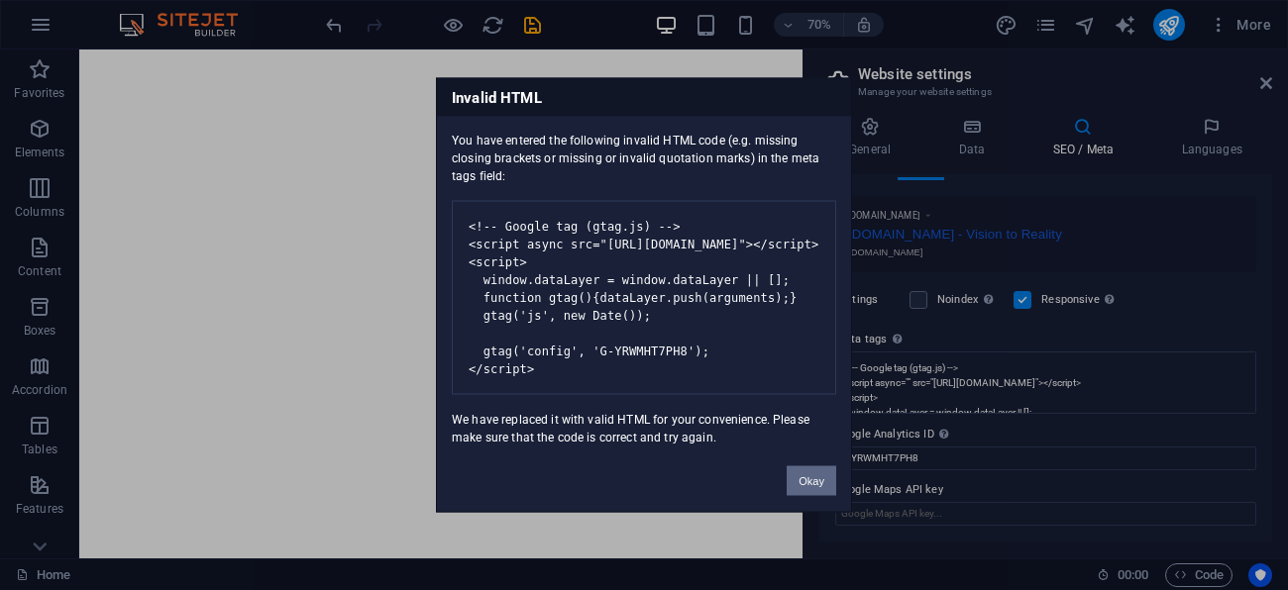
scroll to position [323, 0]
click at [800, 493] on button "Okay" at bounding box center [812, 482] width 50 height 30
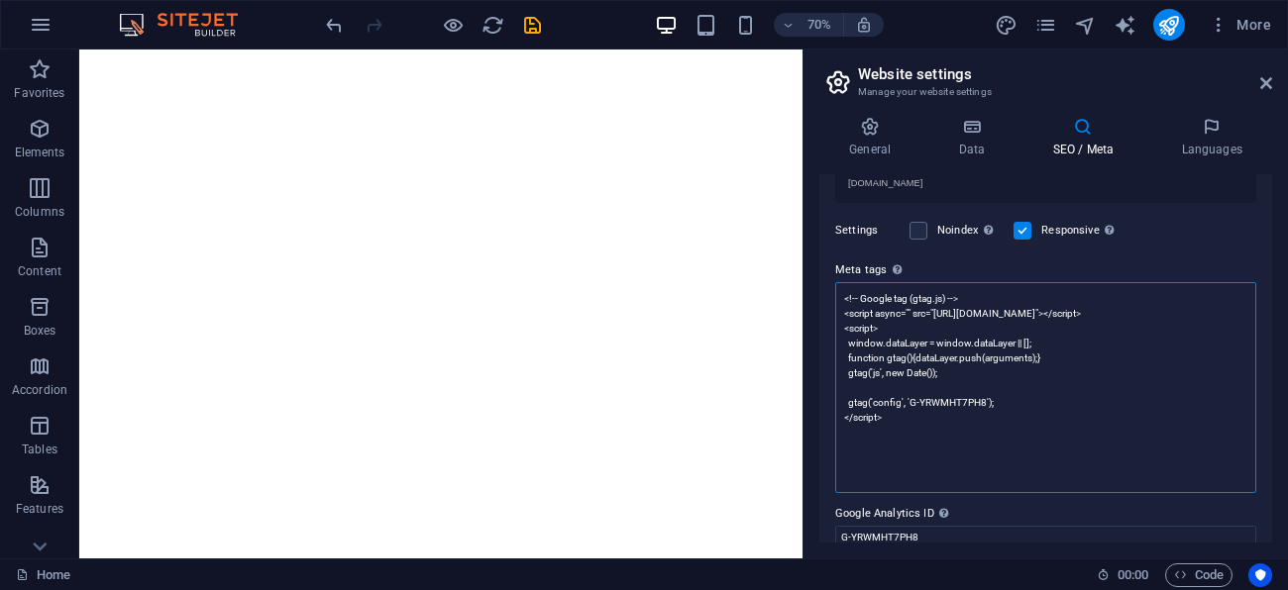
click at [1010, 479] on textarea "<!-- Google tag (gtag.js) --> <script async="" src="[URL][DOMAIN_NAME]"></scrip…" at bounding box center [1045, 387] width 421 height 211
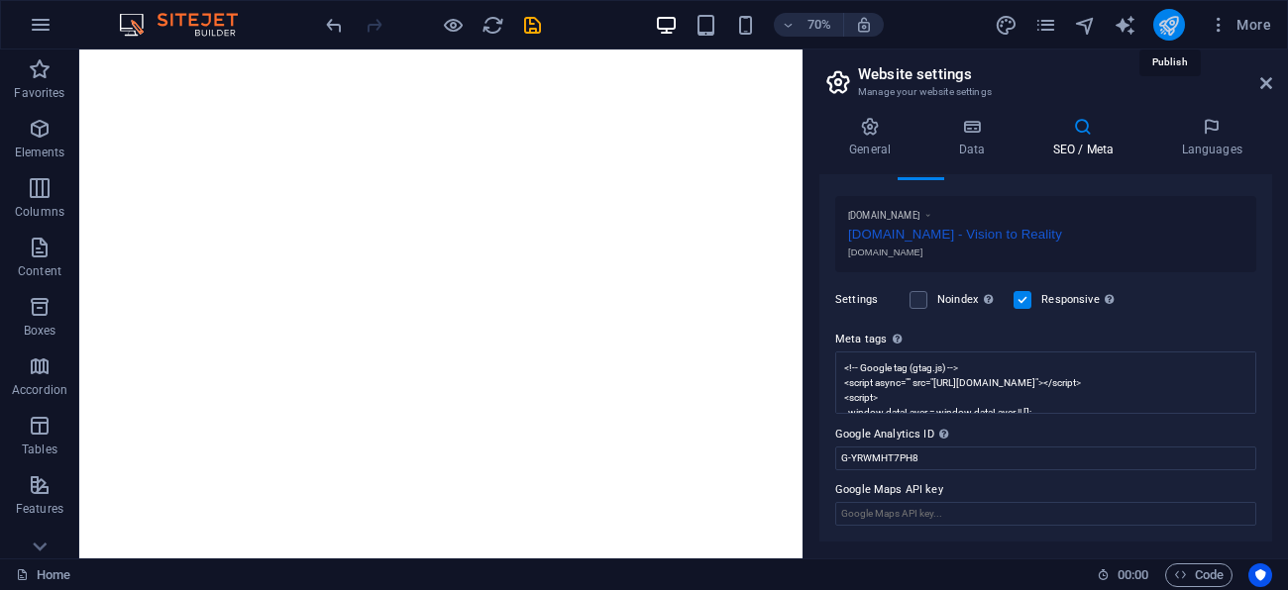
scroll to position [323, 0]
click at [1167, 32] on icon "publish" at bounding box center [1168, 25] width 23 height 23
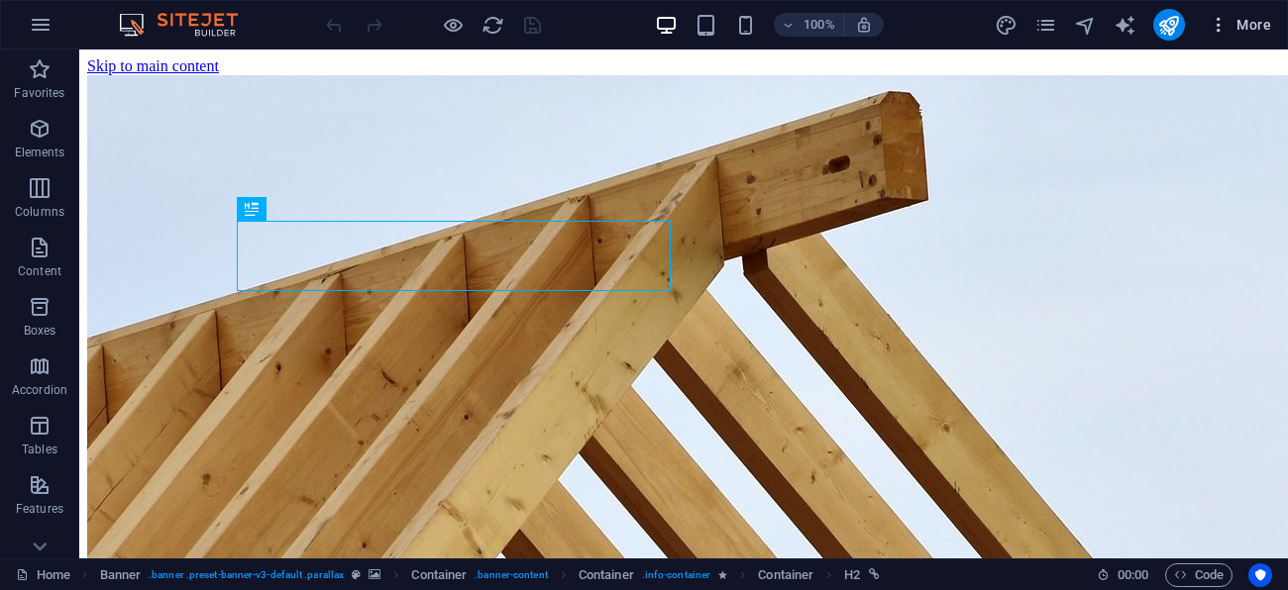
click at [1212, 28] on icon "button" at bounding box center [1219, 25] width 20 height 20
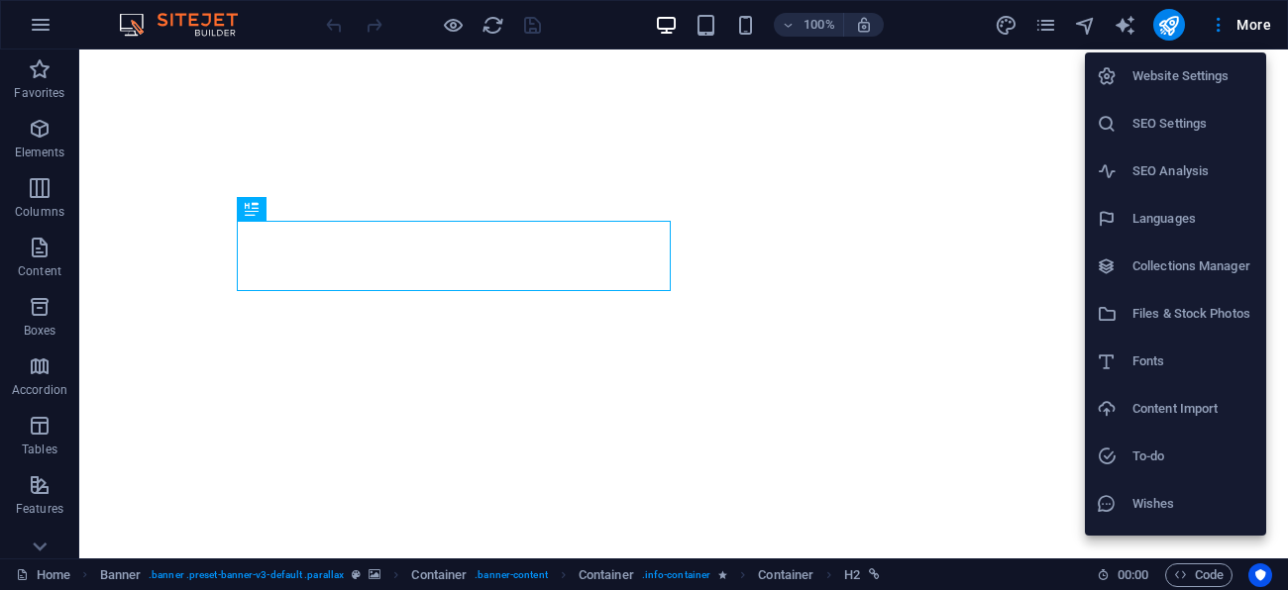
click at [1183, 74] on h6 "Website Settings" at bounding box center [1193, 76] width 122 height 24
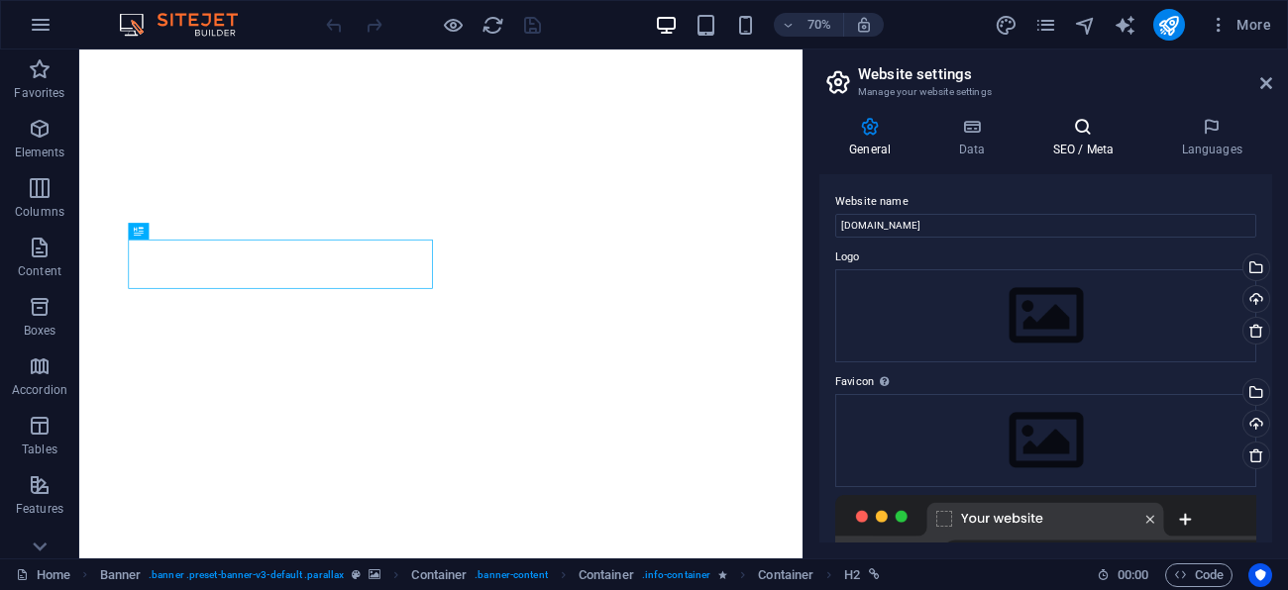
click at [1088, 132] on icon at bounding box center [1082, 127] width 121 height 20
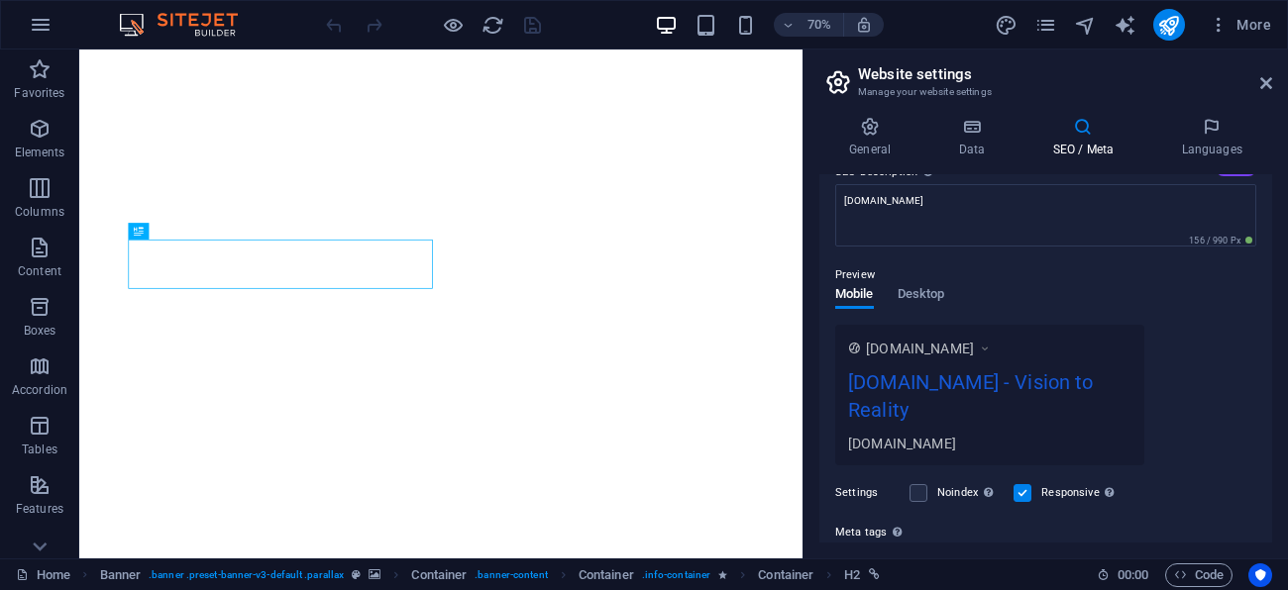
scroll to position [214, 0]
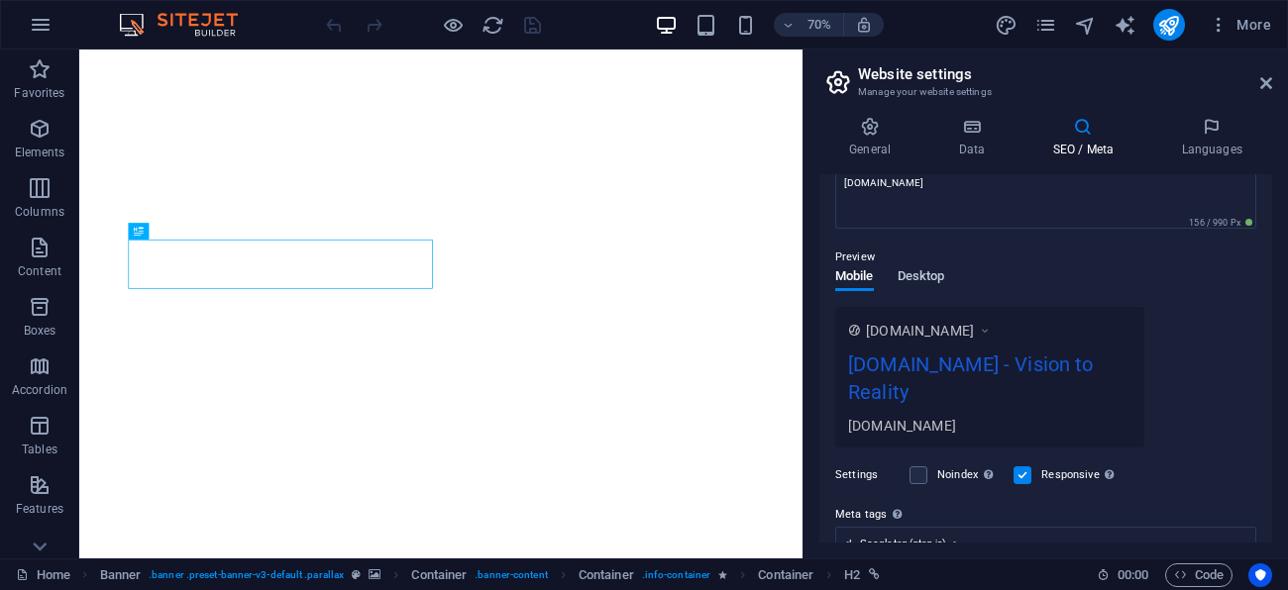
click at [935, 273] on span "Desktop" at bounding box center [922, 279] width 48 height 28
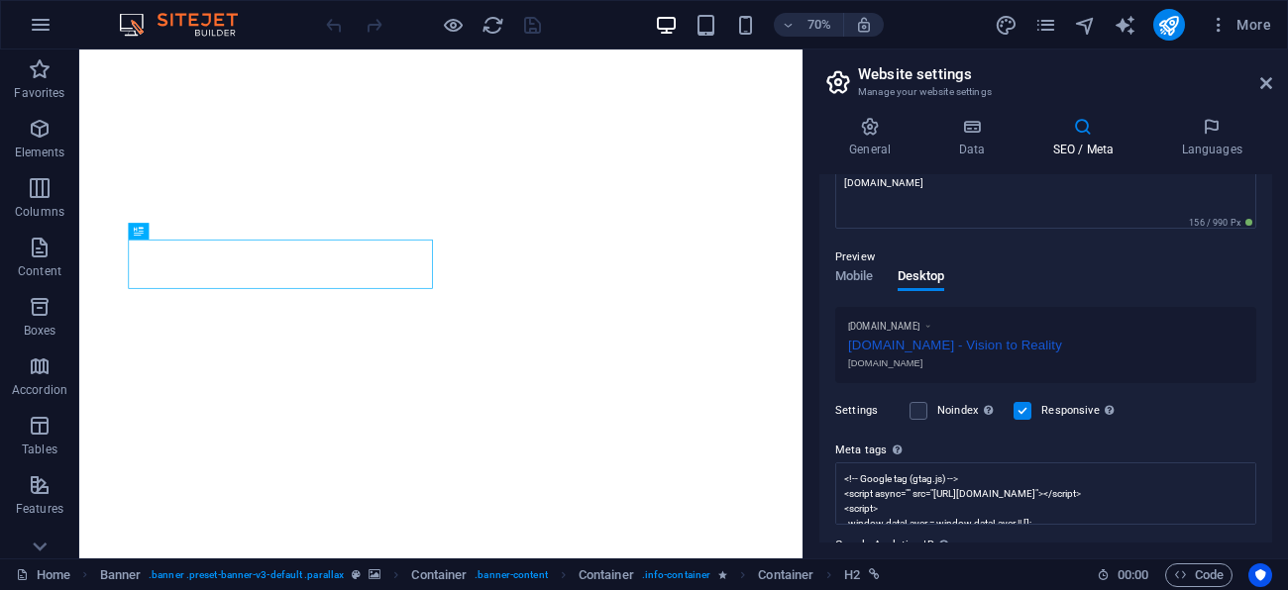
click at [932, 325] on icon at bounding box center [927, 327] width 9 height 12
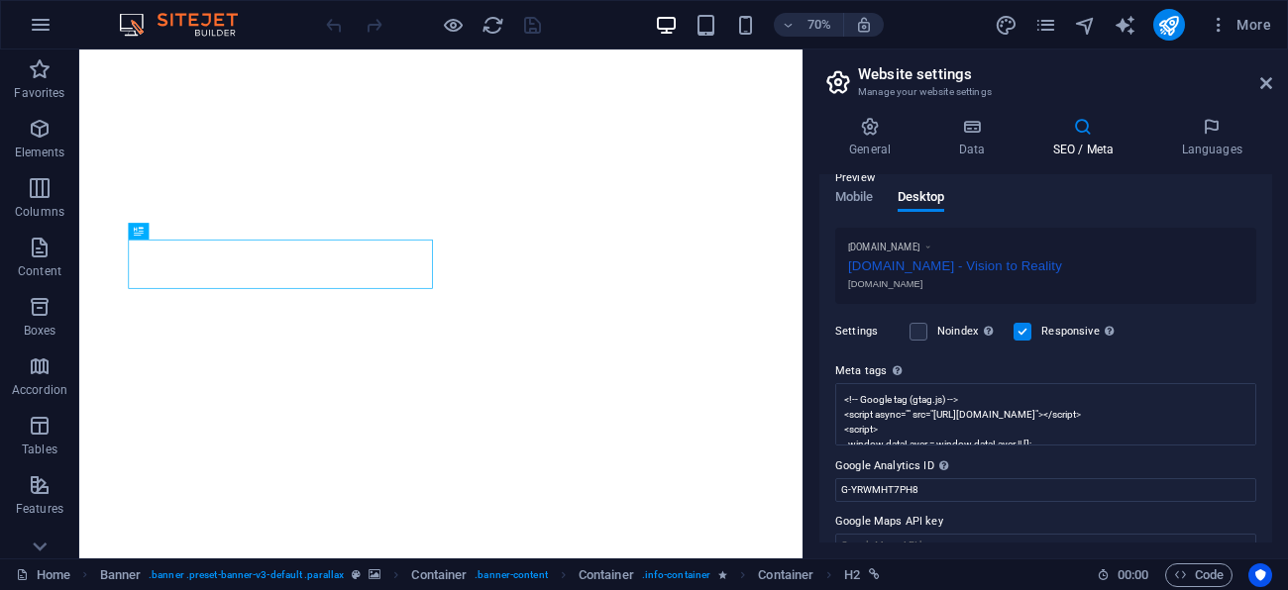
scroll to position [320, 0]
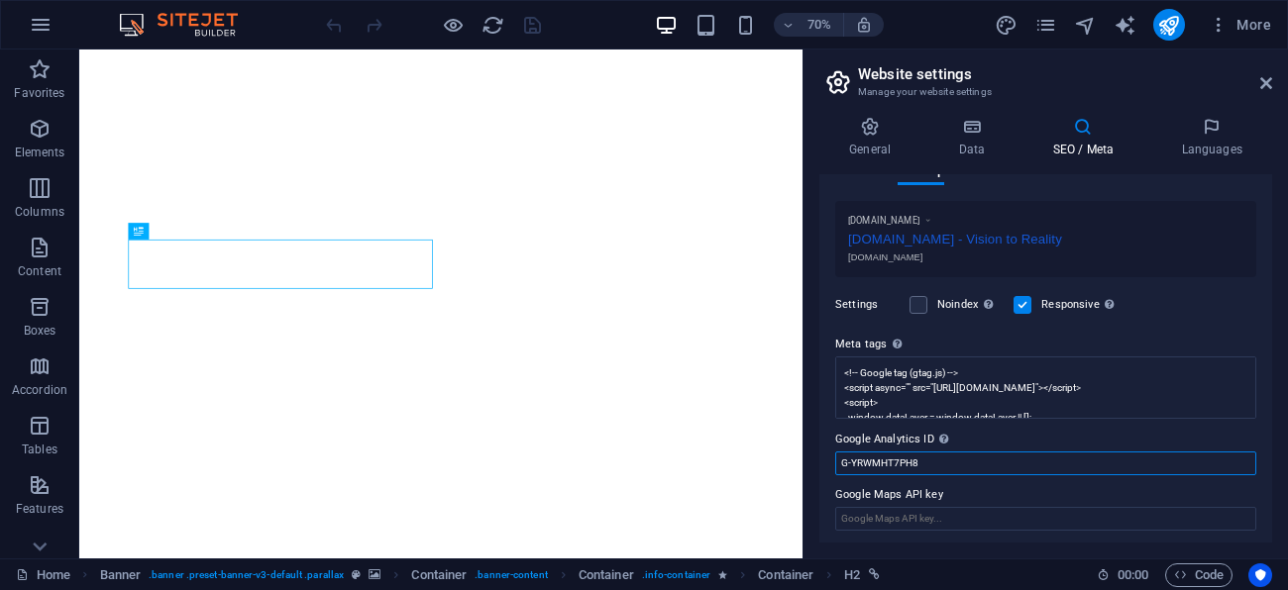
drag, startPoint x: 931, startPoint y: 465, endPoint x: 833, endPoint y: 472, distance: 98.3
click at [833, 472] on div "SEO Title The title of your website - make it something that stands out in sear…" at bounding box center [1045, 358] width 453 height 369
paste input "G-YRWMHT7PH8"
type input "G-YRWMHT7PH8"
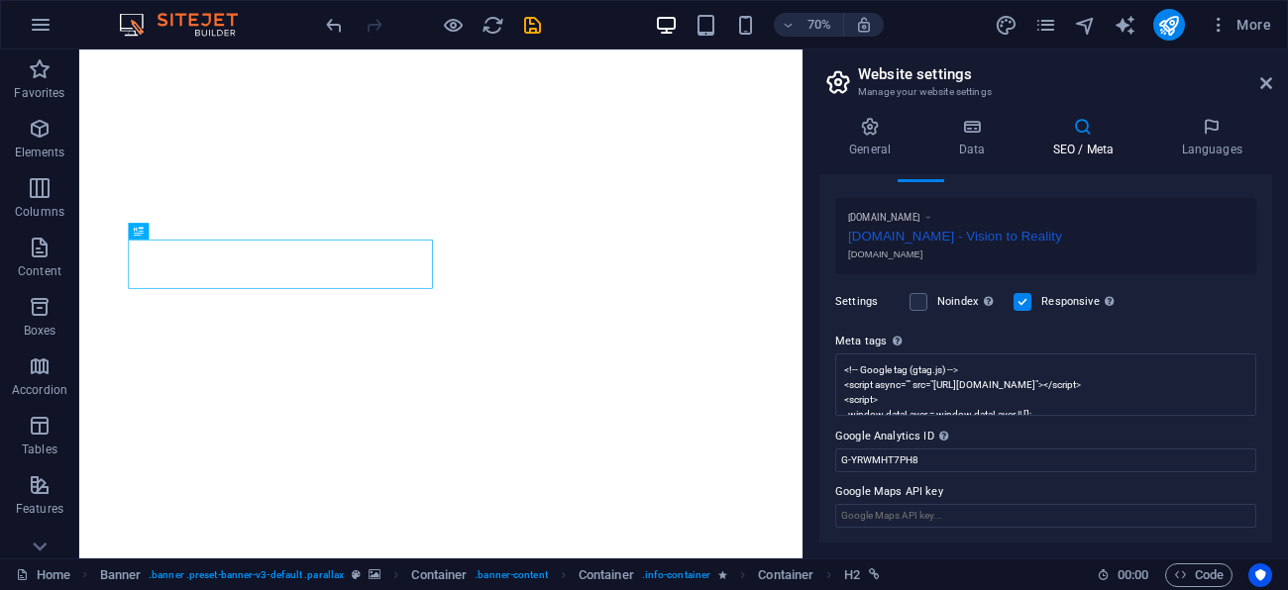
click at [1017, 203] on div "[DOMAIN_NAME] [DOMAIN_NAME] - Vision to Reality [DOMAIN_NAME]" at bounding box center [1045, 236] width 421 height 77
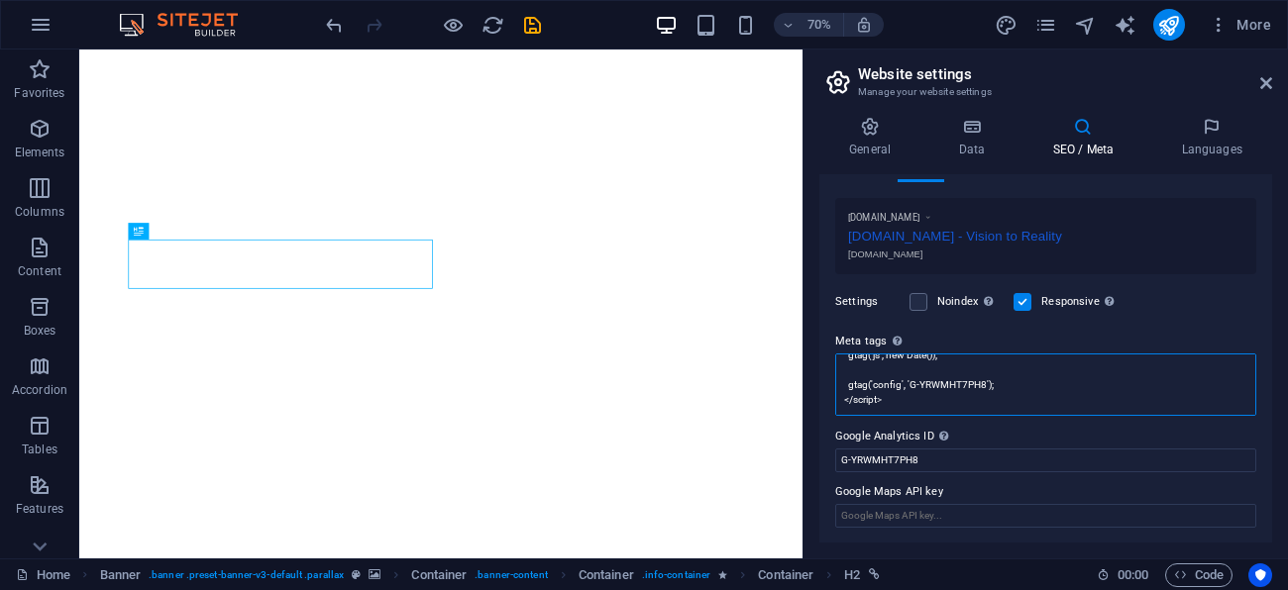
scroll to position [0, 0]
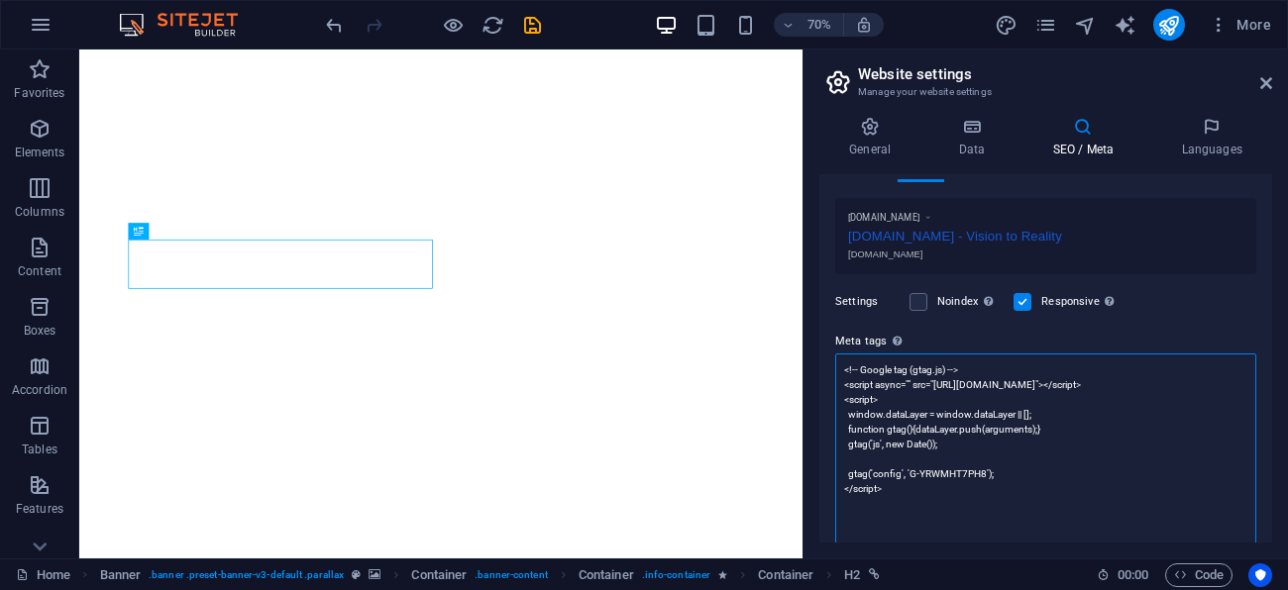
drag, startPoint x: 907, startPoint y: 400, endPoint x: 886, endPoint y: 372, distance: 35.3
click at [886, 372] on textarea "<!-- Google tag (gtag.js) --> <script async="" src="[URL][DOMAIN_NAME]"></scrip…" at bounding box center [1045, 452] width 421 height 196
click at [1125, 444] on textarea "<!-- Google tag (gtag.js) --> <script async="" src="[URL][DOMAIN_NAME]"></scrip…" at bounding box center [1045, 452] width 421 height 196
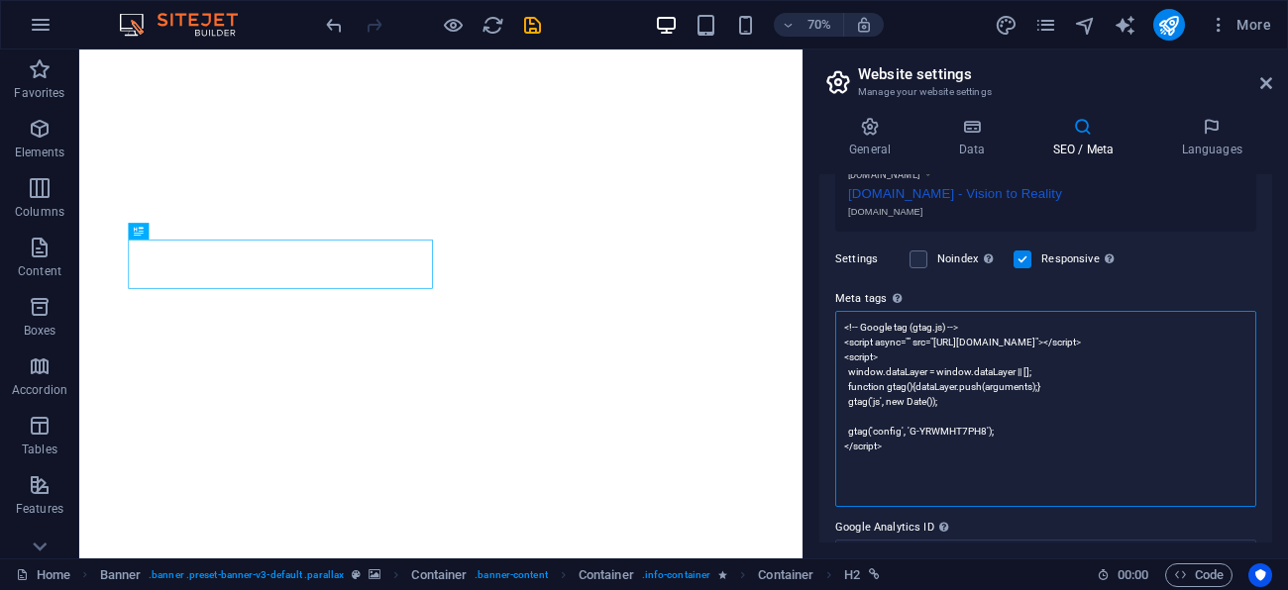
scroll to position [399, 0]
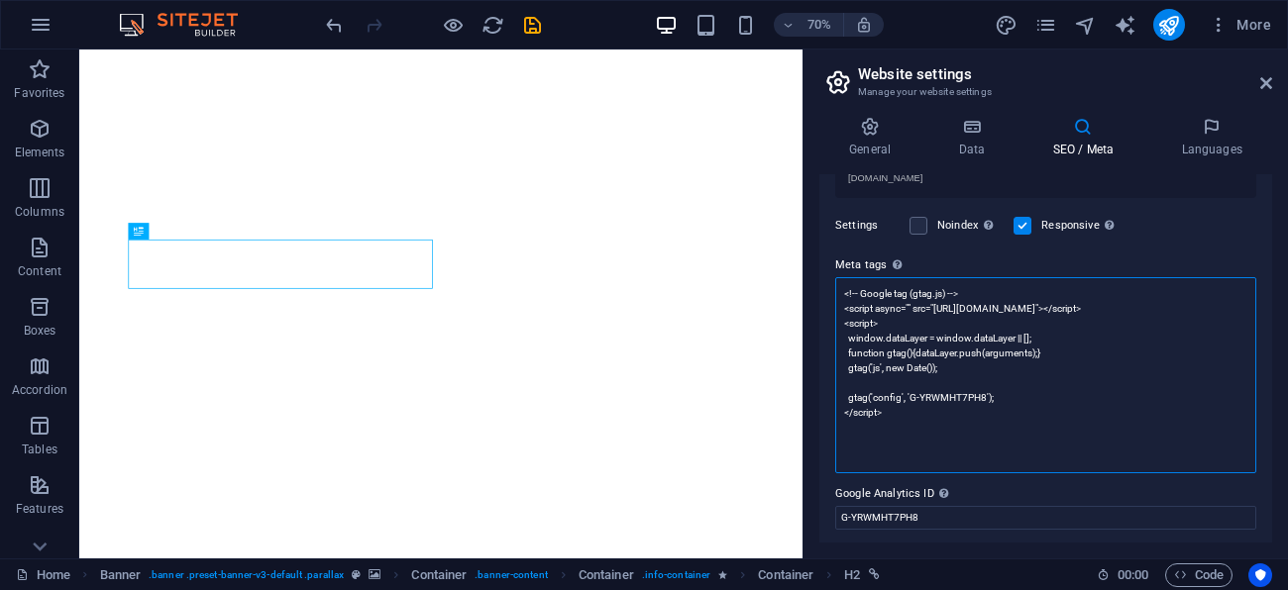
drag, startPoint x: 987, startPoint y: 372, endPoint x: 1005, endPoint y: 435, distance: 65.9
click at [1005, 435] on textarea "<!-- Google tag (gtag.js) --> <script async="" src="[URL][DOMAIN_NAME]"></scrip…" at bounding box center [1045, 375] width 421 height 196
type textarea "<!-- Google tag (gtag.js) -->"
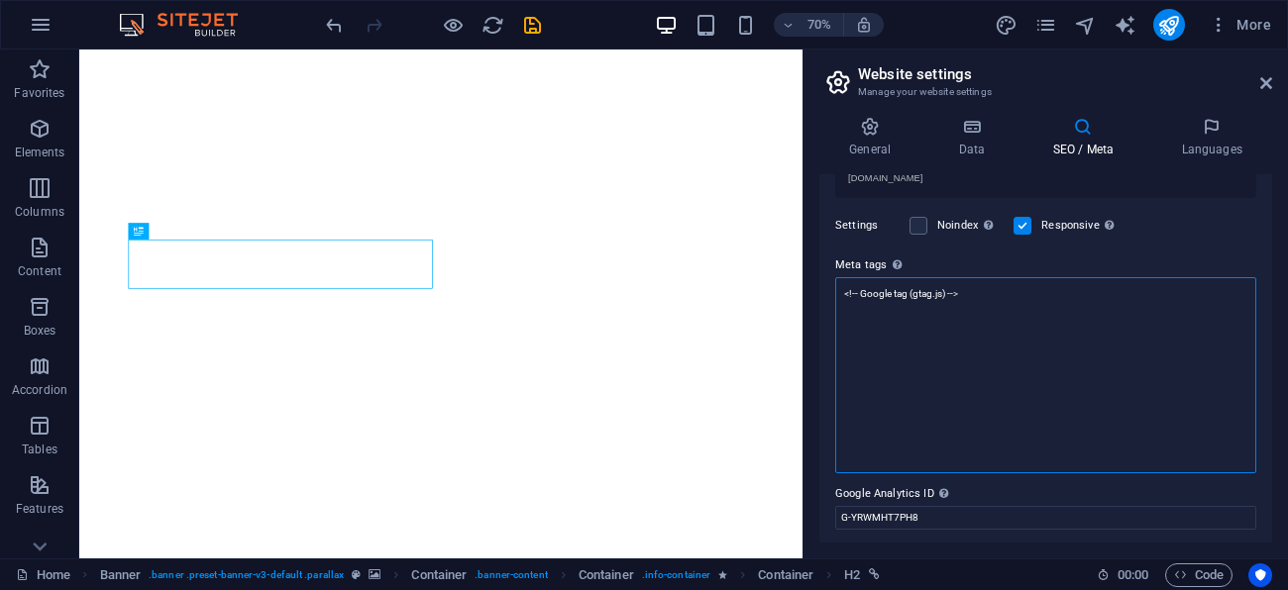
scroll to position [338, 0]
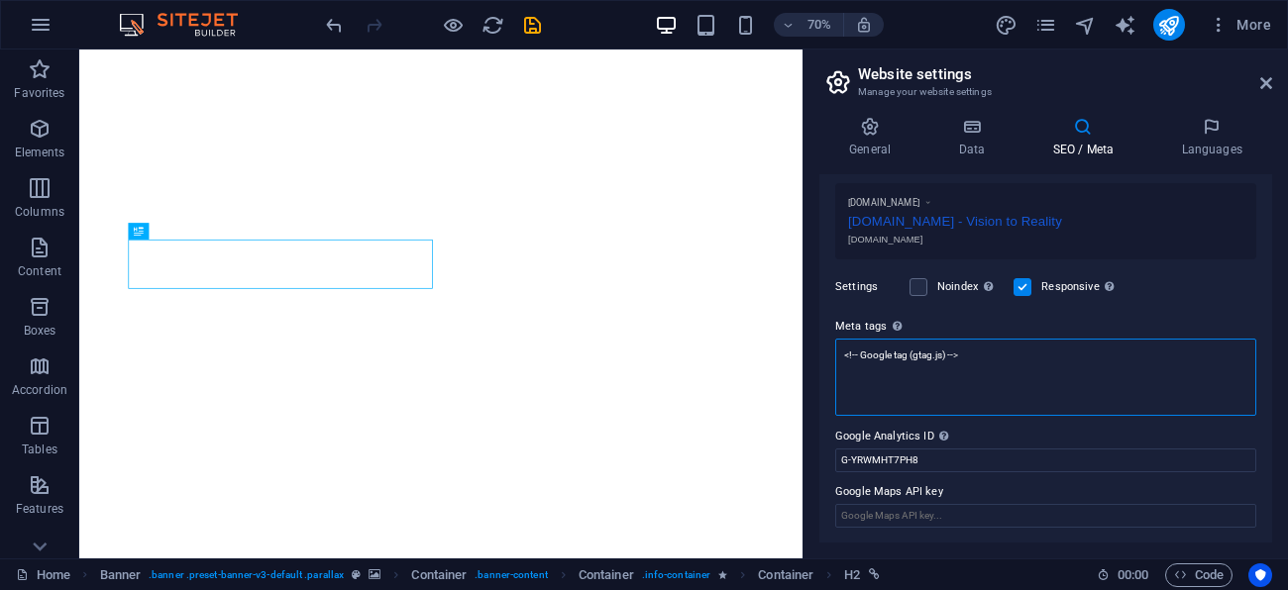
drag, startPoint x: 993, startPoint y: 355, endPoint x: 842, endPoint y: 350, distance: 150.7
click at [842, 350] on textarea "<!-- Google tag (gtag.js) -->" at bounding box center [1045, 377] width 421 height 77
paste textarea "<!-- Google tag (gtag.js) --> <script async src="[URL][DOMAIN_NAME]"></script> …"
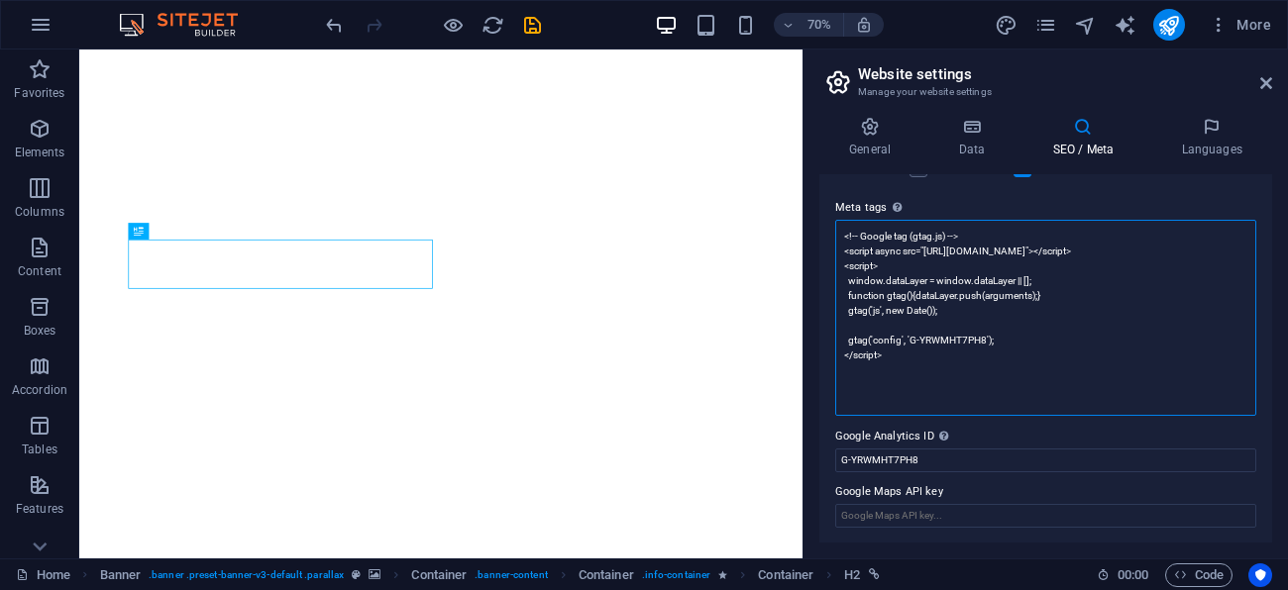
scroll to position [421, 0]
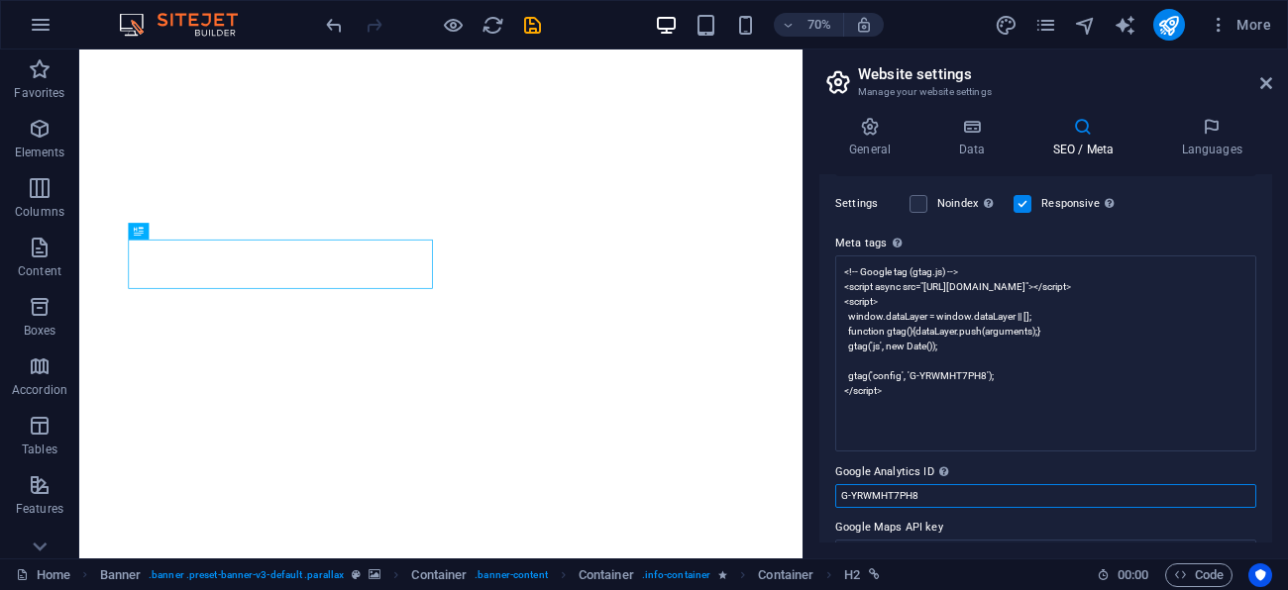
type textarea "<!-- Google tag (gtag.js) --> <script async="" src="[URL][DOMAIN_NAME]"></scrip…"
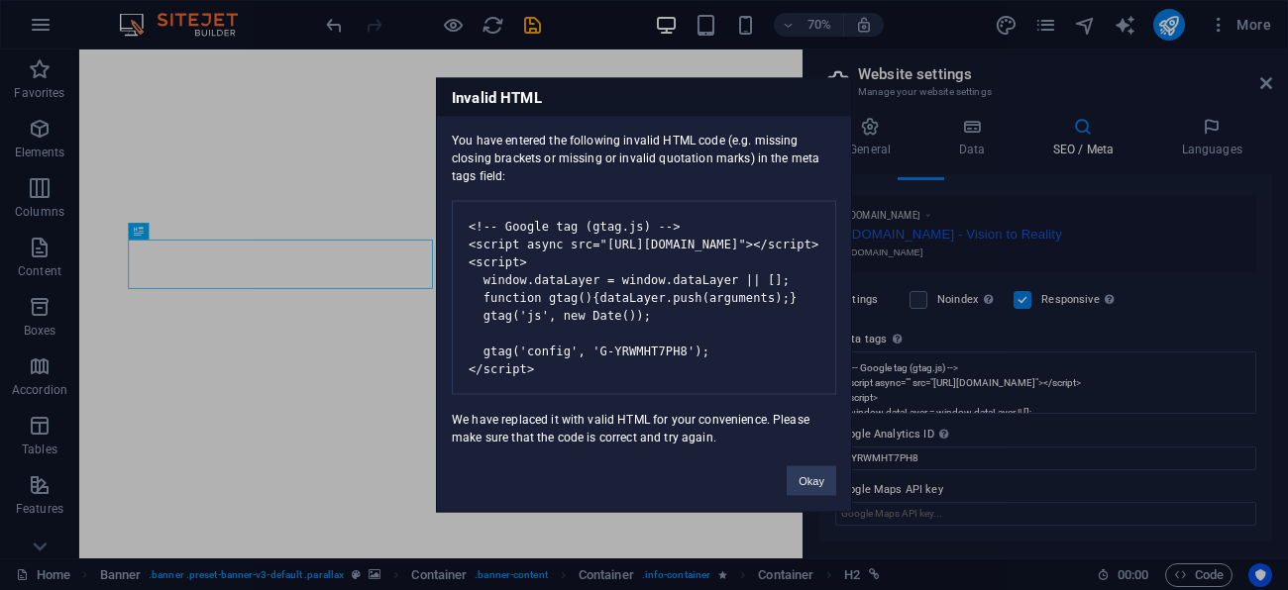
scroll to position [323, 0]
drag, startPoint x: 950, startPoint y: 498, endPoint x: 900, endPoint y: 491, distance: 51.0
click at [900, 491] on body "[DOMAIN_NAME] Home Favorites Elements Columns Content Boxes Accordion Tables Fe…" at bounding box center [644, 295] width 1288 height 590
click at [807, 478] on button "Okay" at bounding box center [812, 482] width 50 height 30
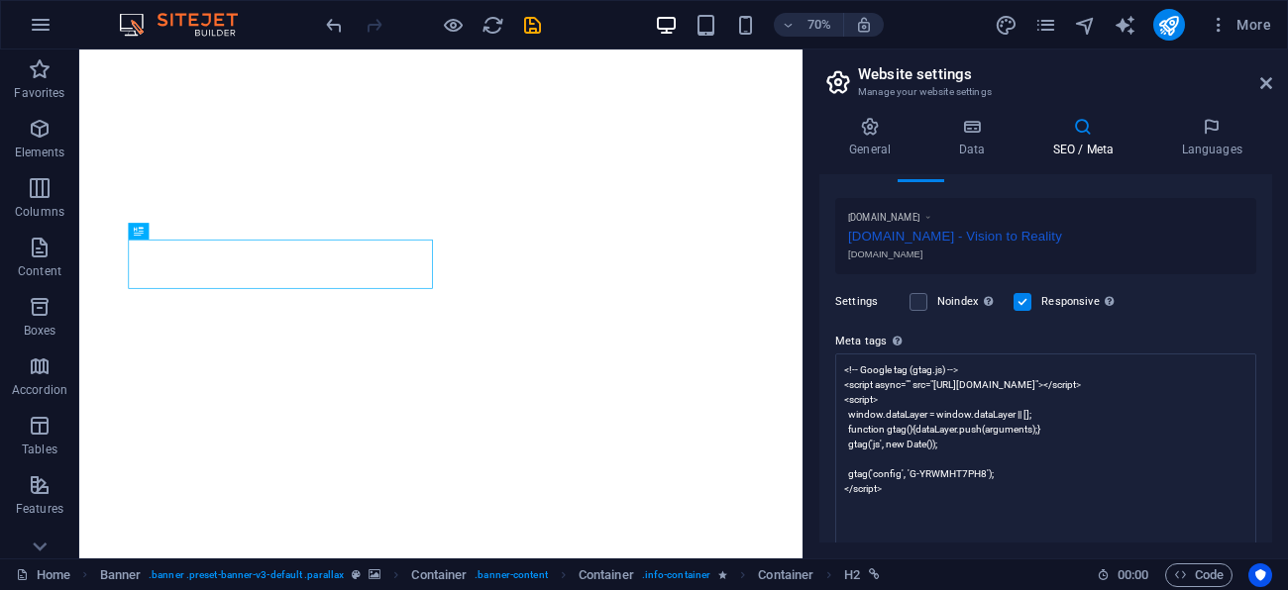
click at [937, 583] on input "G-YRWMHT7PH8" at bounding box center [1045, 595] width 421 height 24
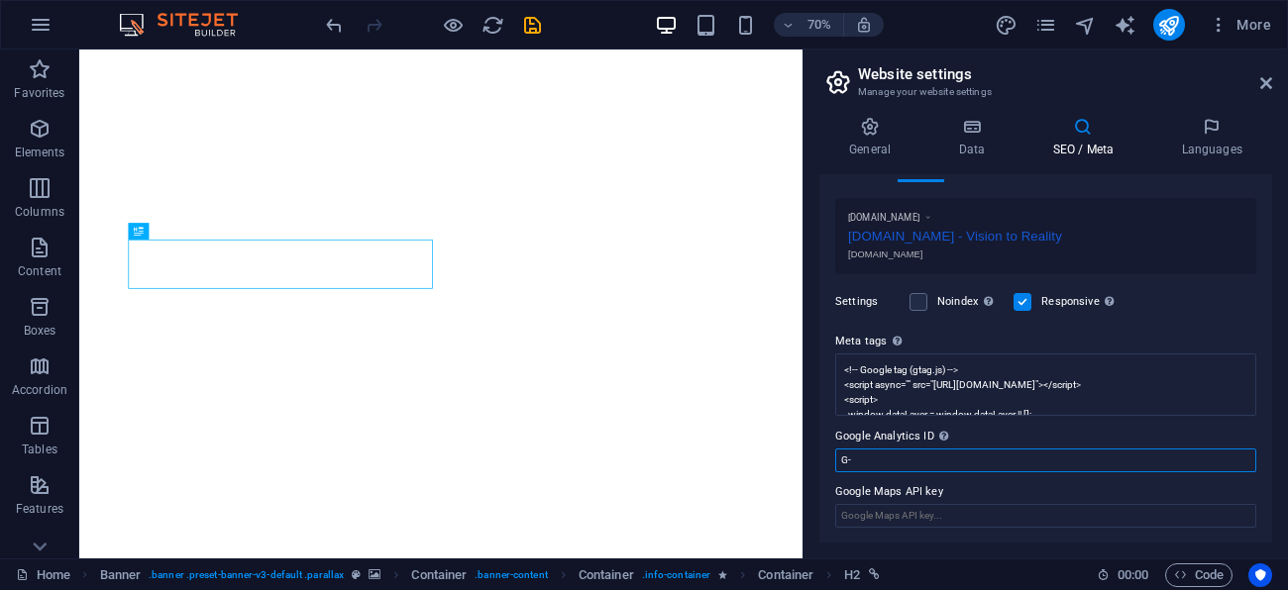
type input "G"
click at [1206, 567] on span "Code" at bounding box center [1199, 576] width 50 height 24
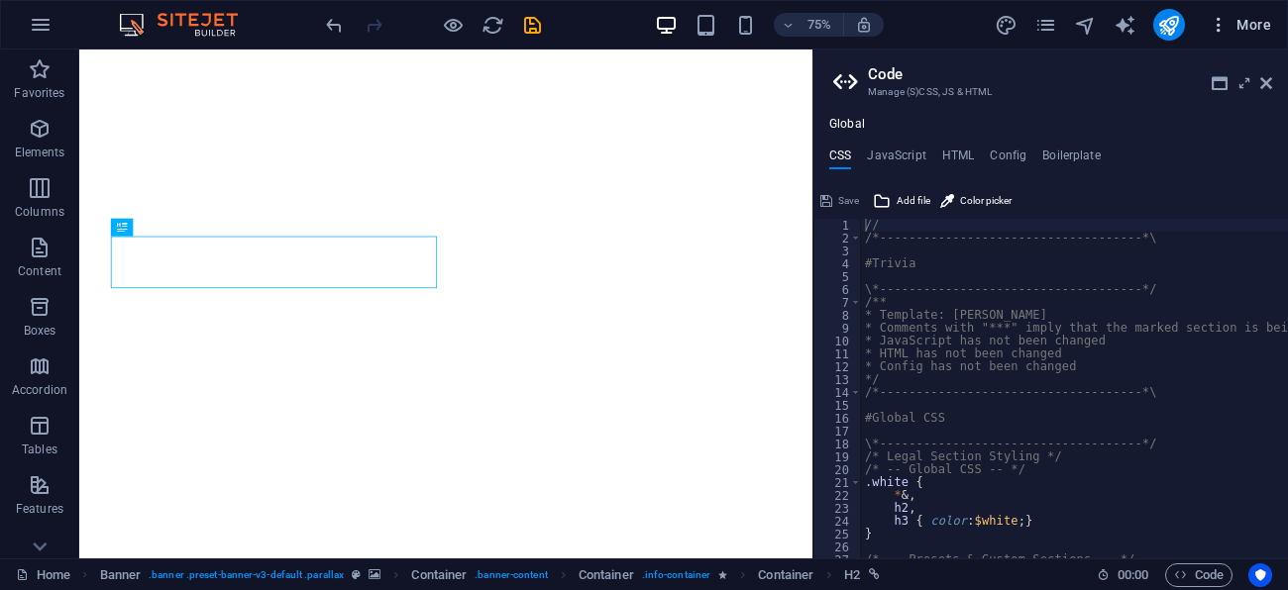
click at [1258, 26] on span "More" at bounding box center [1240, 25] width 62 height 20
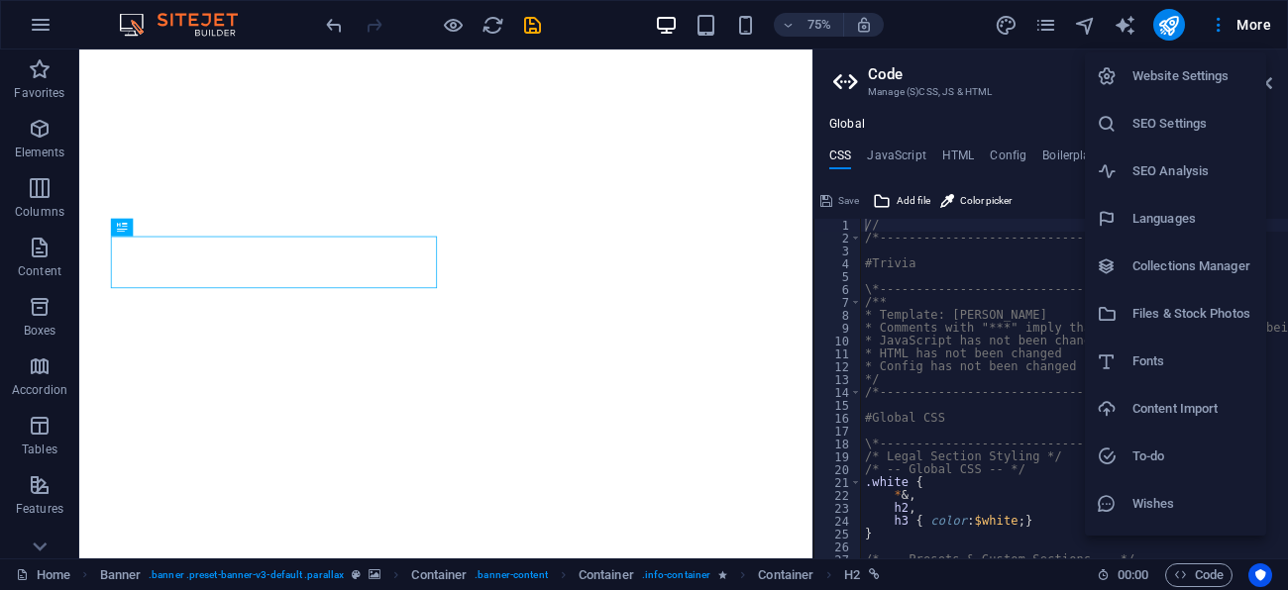
click at [1203, 77] on h6 "Website Settings" at bounding box center [1193, 76] width 122 height 24
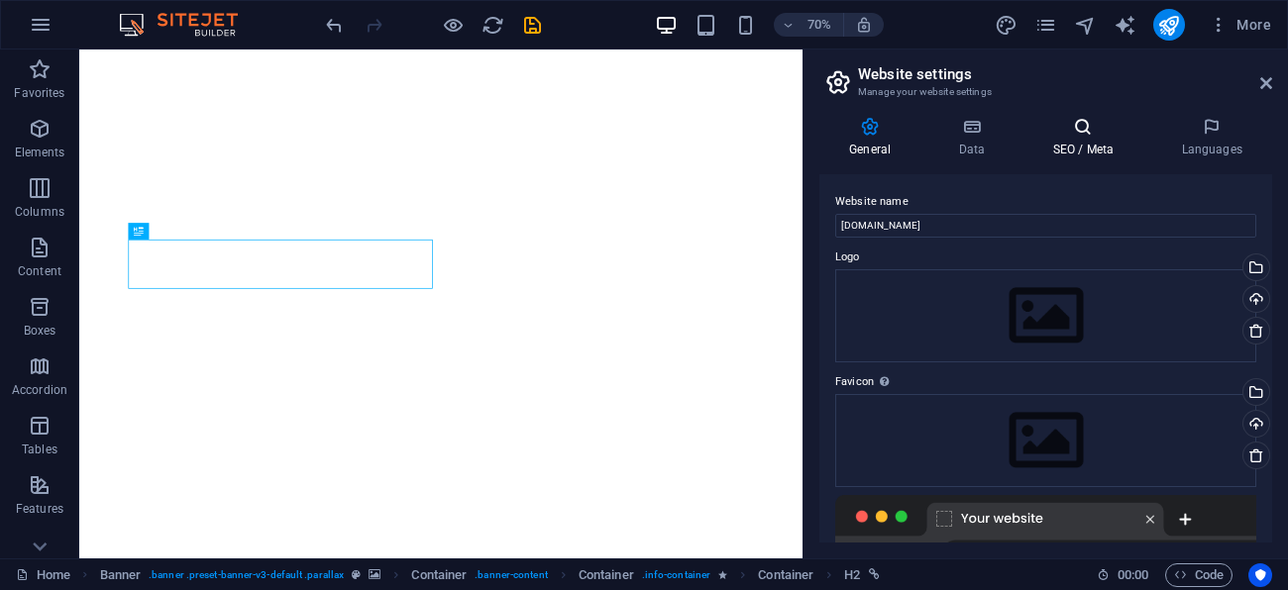
click at [1100, 144] on h4 "SEO / Meta" at bounding box center [1086, 138] width 129 height 42
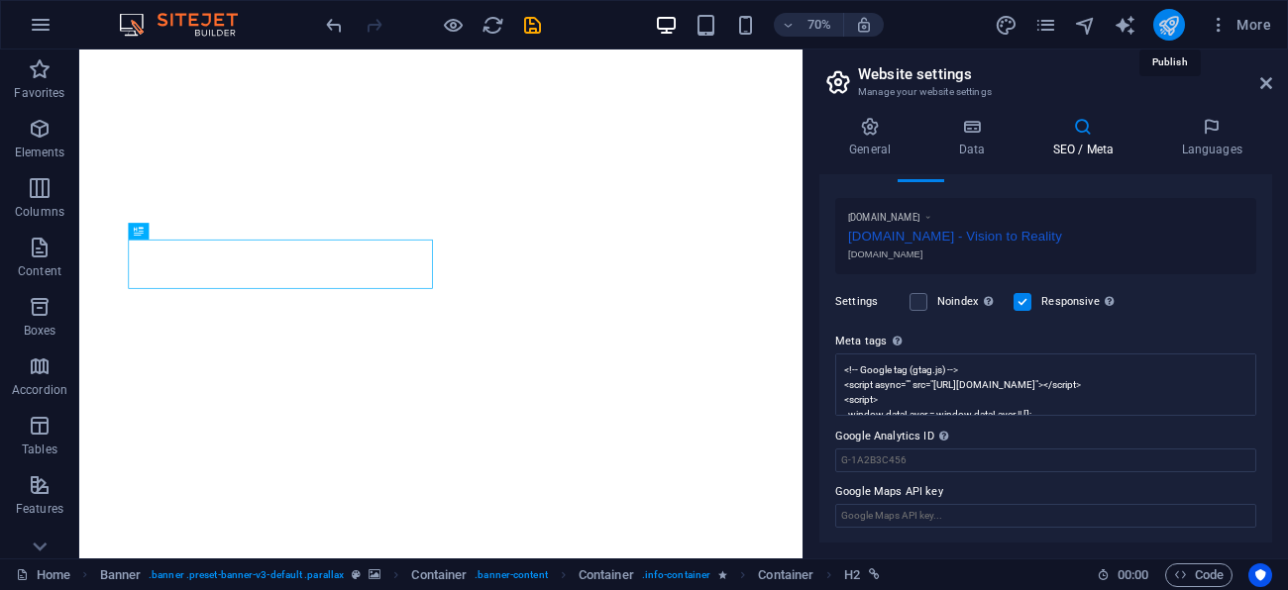
click at [1177, 20] on icon "publish" at bounding box center [1168, 25] width 23 height 23
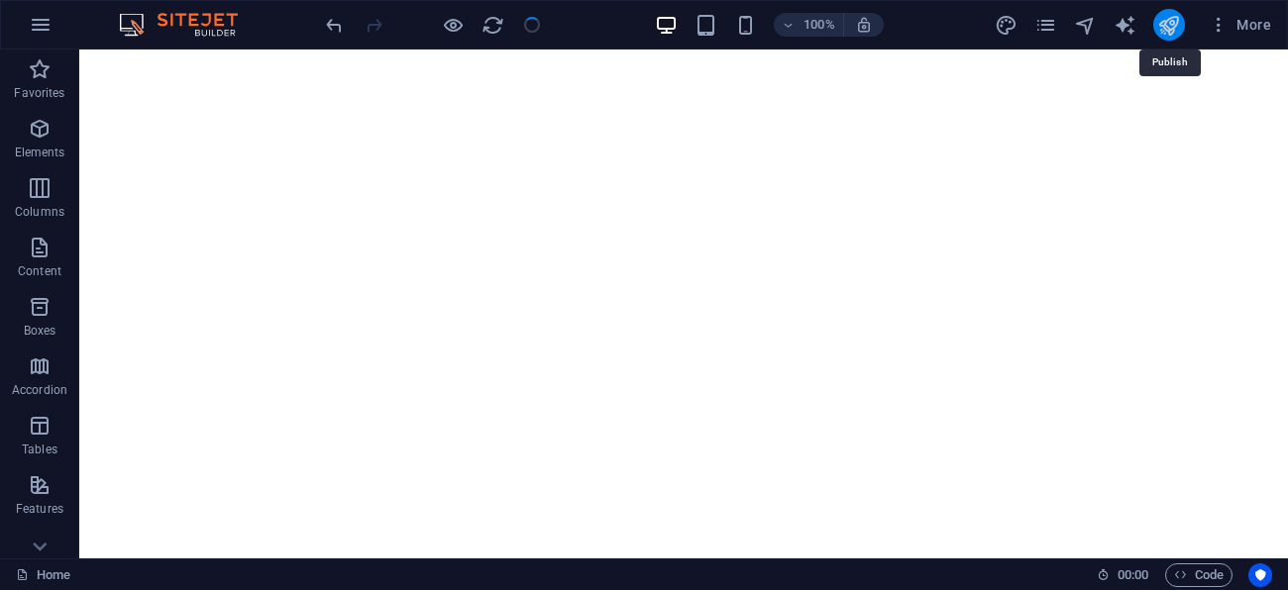
click at [1160, 27] on icon "publish" at bounding box center [1168, 25] width 23 height 23
click at [535, 23] on div at bounding box center [433, 25] width 222 height 32
